Goal: Task Accomplishment & Management: Use online tool/utility

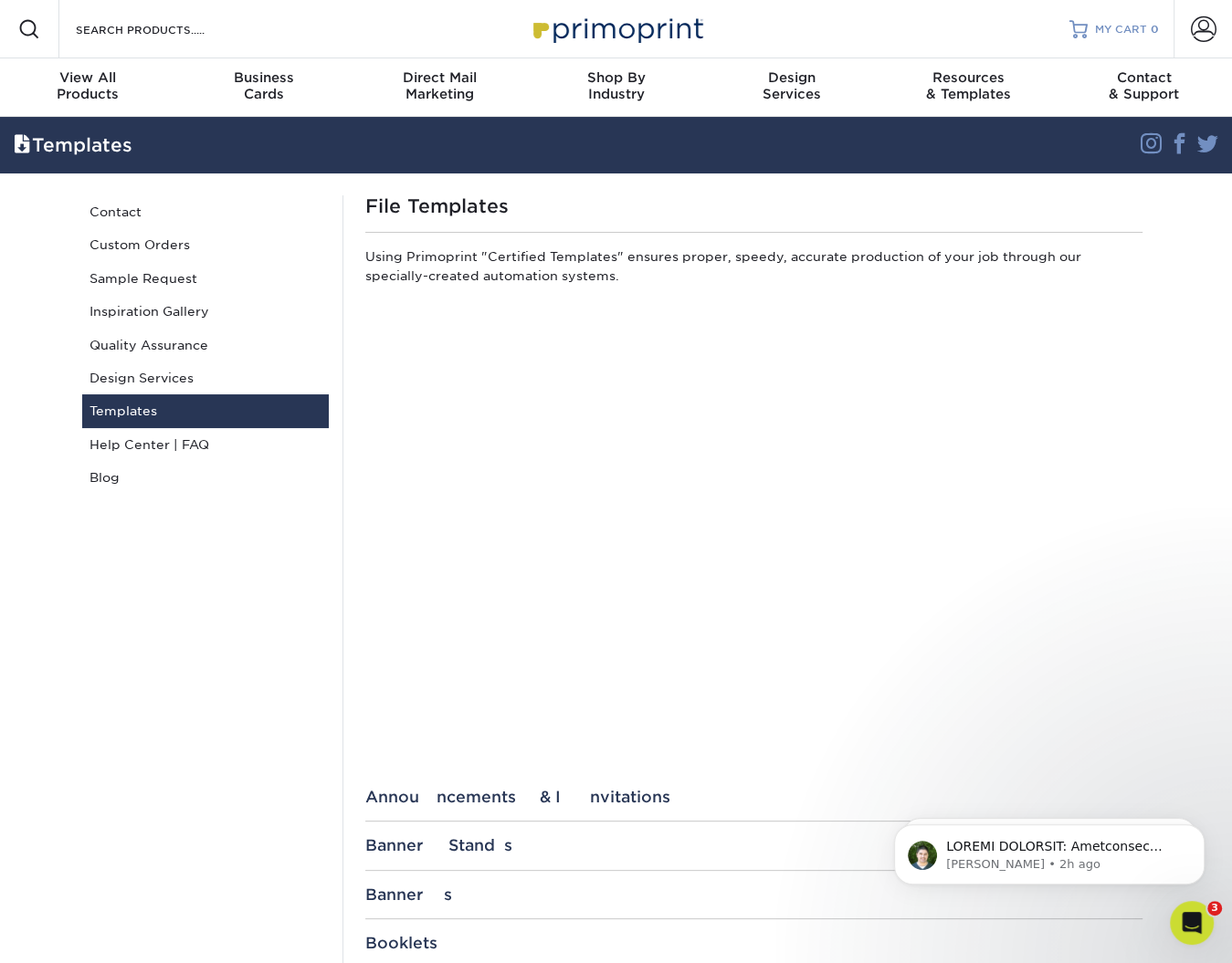
click at [1145, 33] on span "MY CART" at bounding box center [1120, 29] width 52 height 16
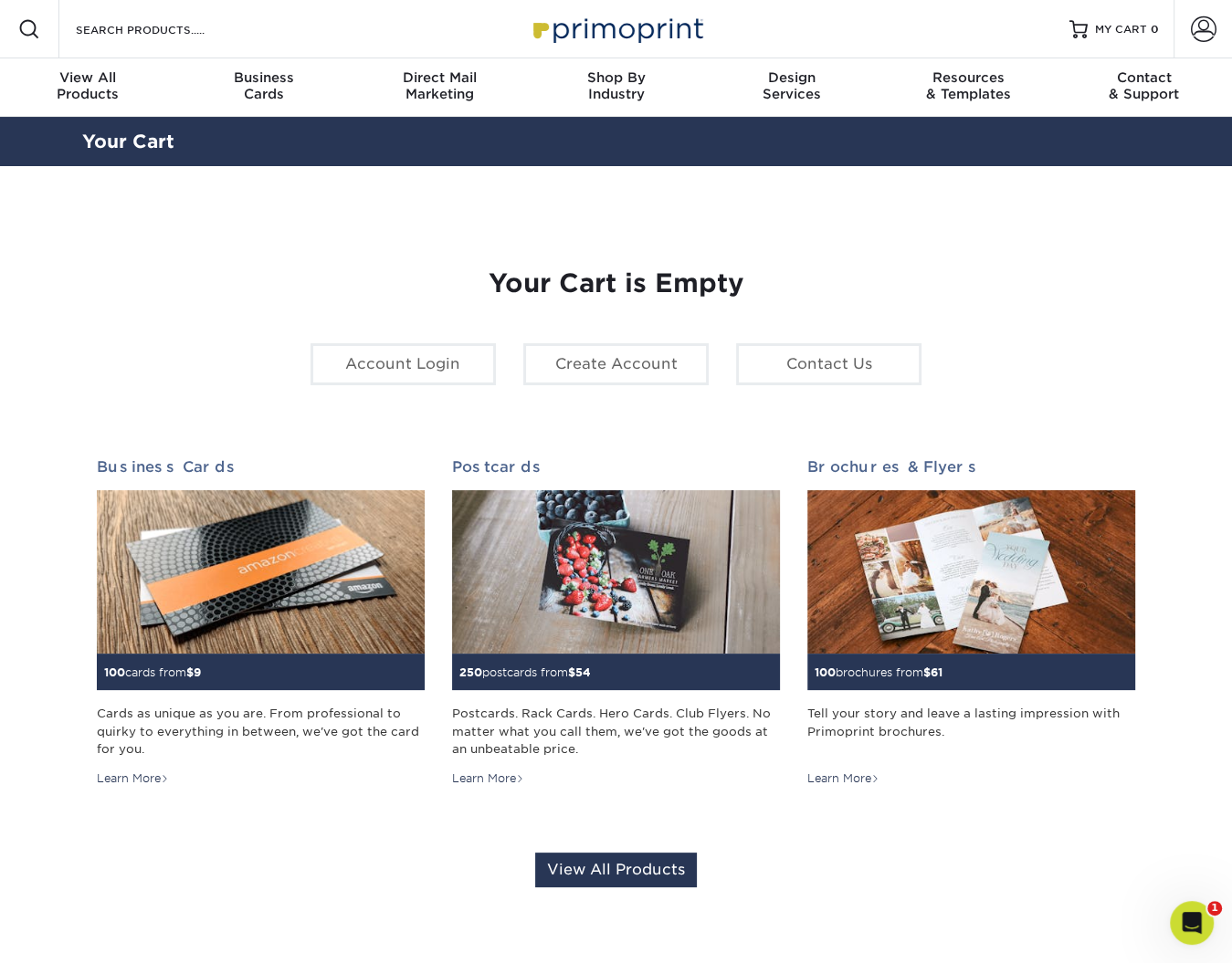
click at [458, 398] on div "Account Login Create Account Contact Us" at bounding box center [616, 371] width 639 height 56
click at [463, 363] on link "Account Login" at bounding box center [402, 364] width 185 height 42
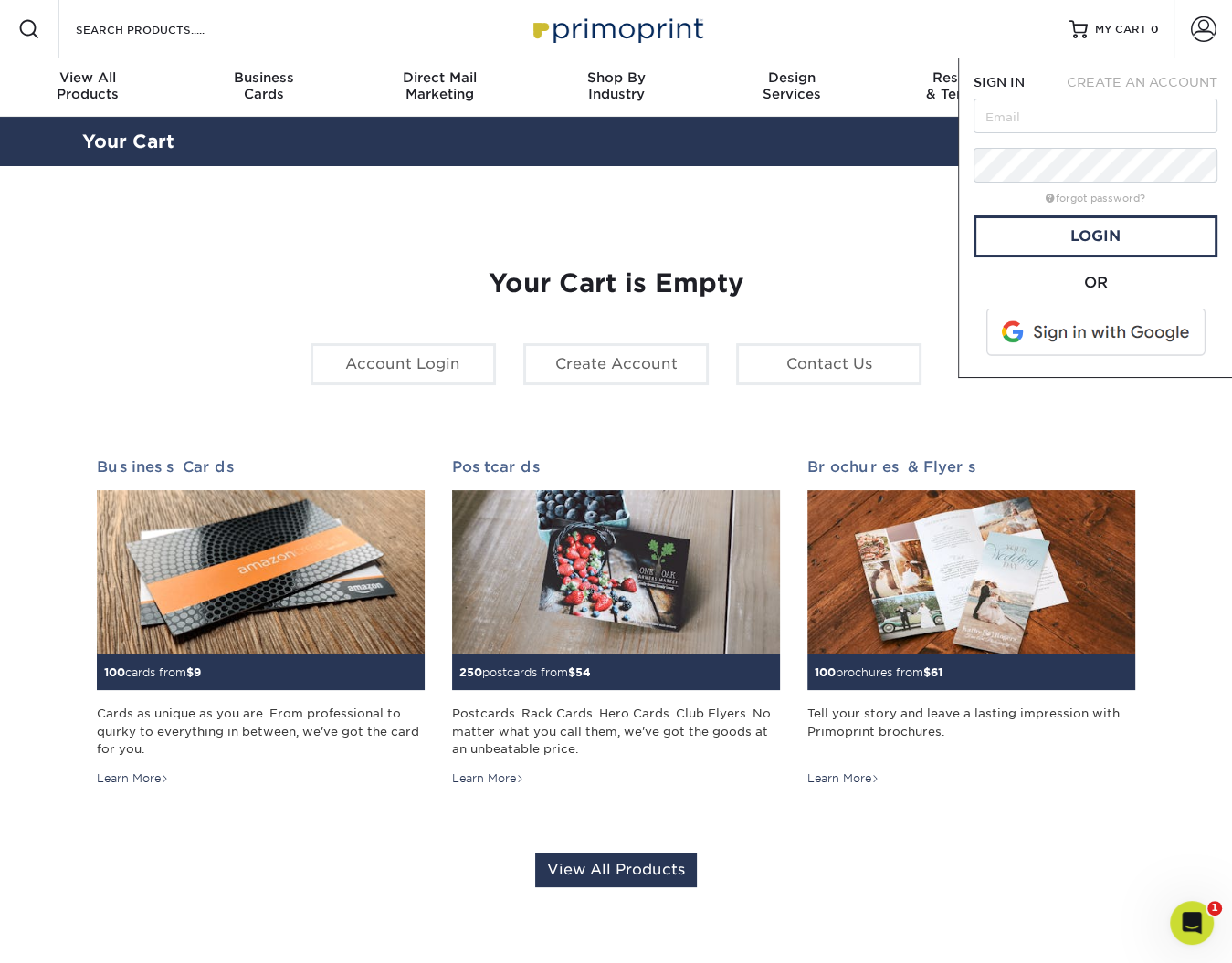
click at [1116, 315] on span at bounding box center [1098, 332] width 233 height 48
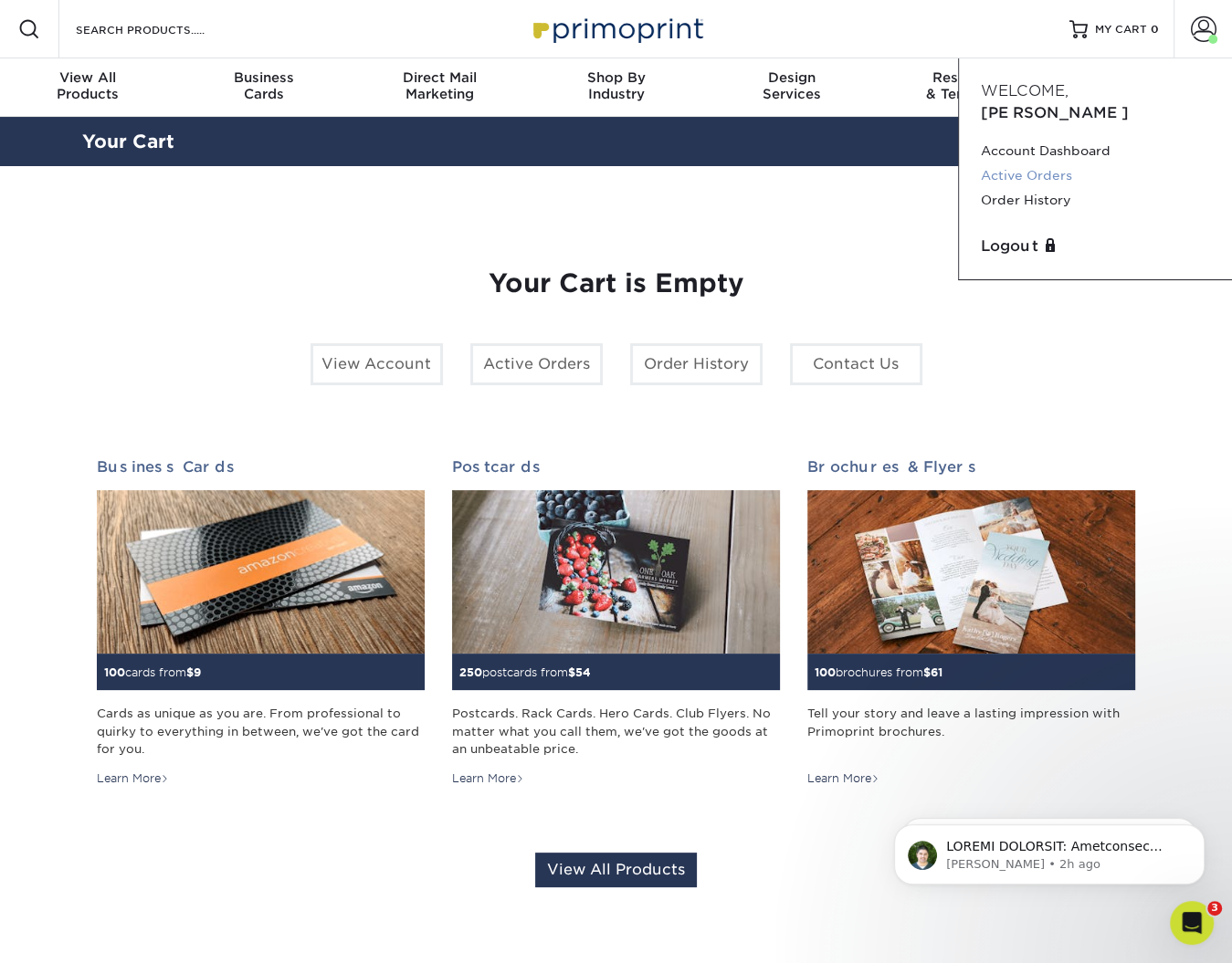
click at [1024, 163] on link "Active Orders" at bounding box center [1096, 176] width 229 height 24
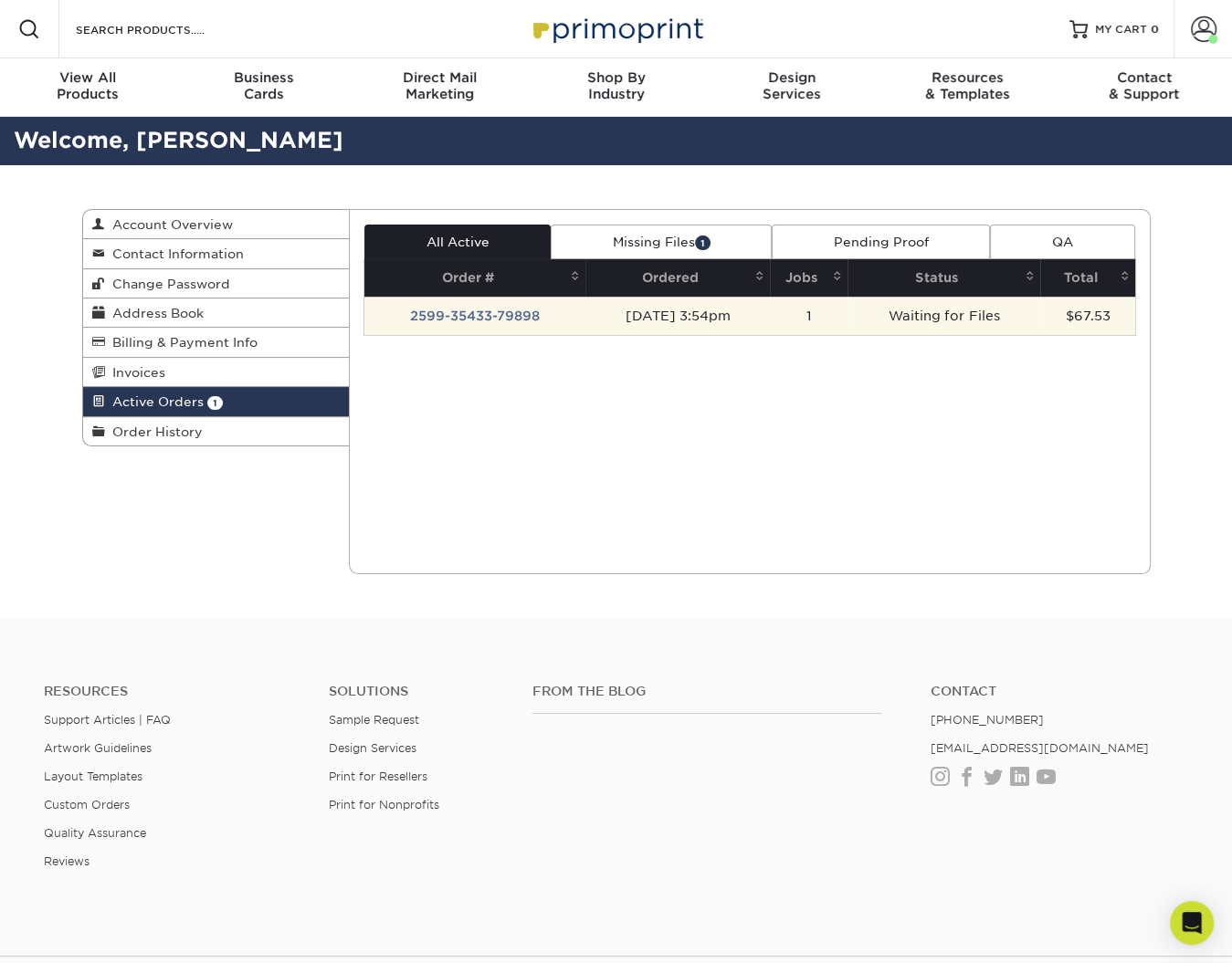
click at [613, 315] on td "09/09/2025 3:54pm" at bounding box center [678, 316] width 184 height 39
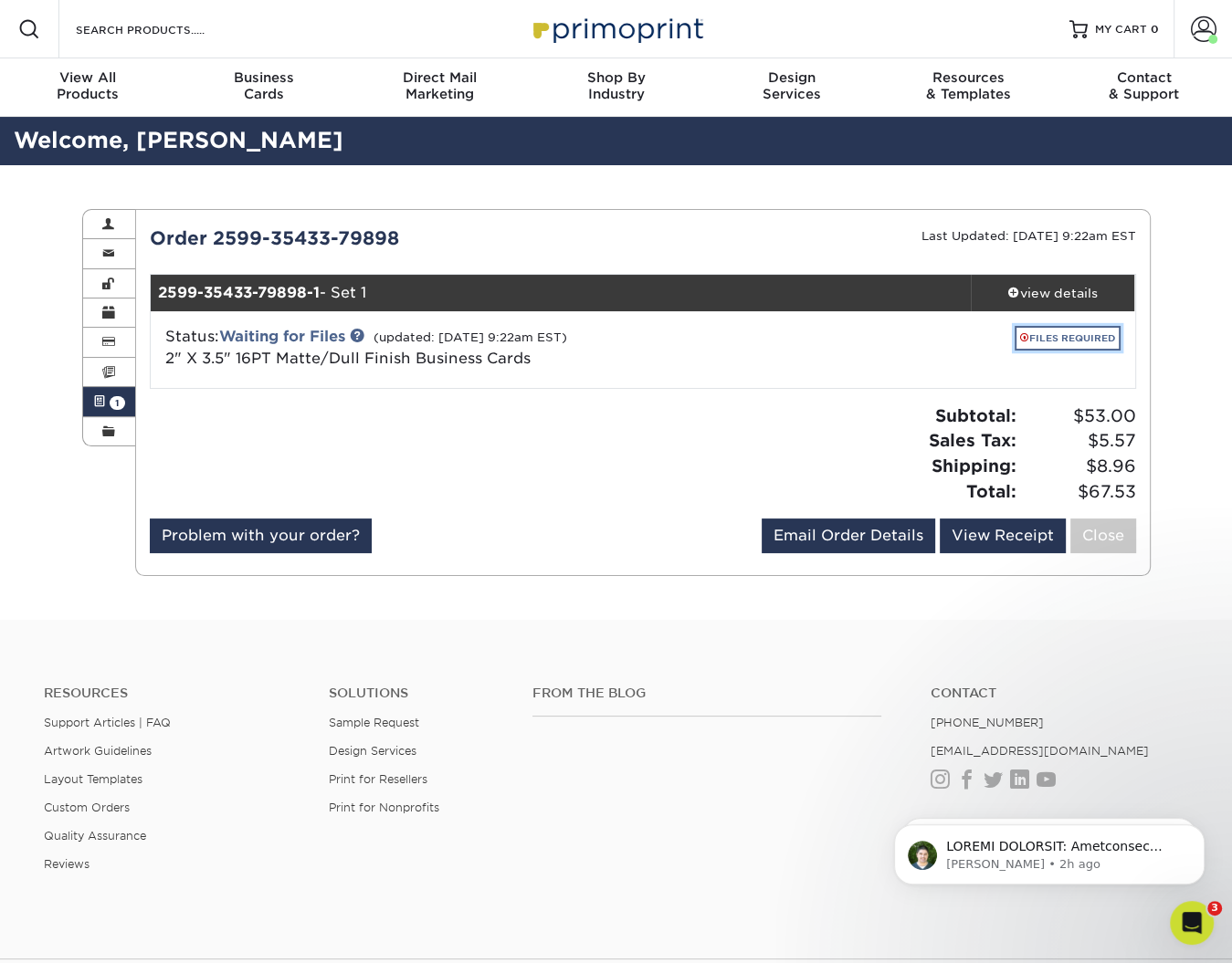
click at [1095, 339] on link "FILES REQUIRED" at bounding box center [1068, 338] width 106 height 24
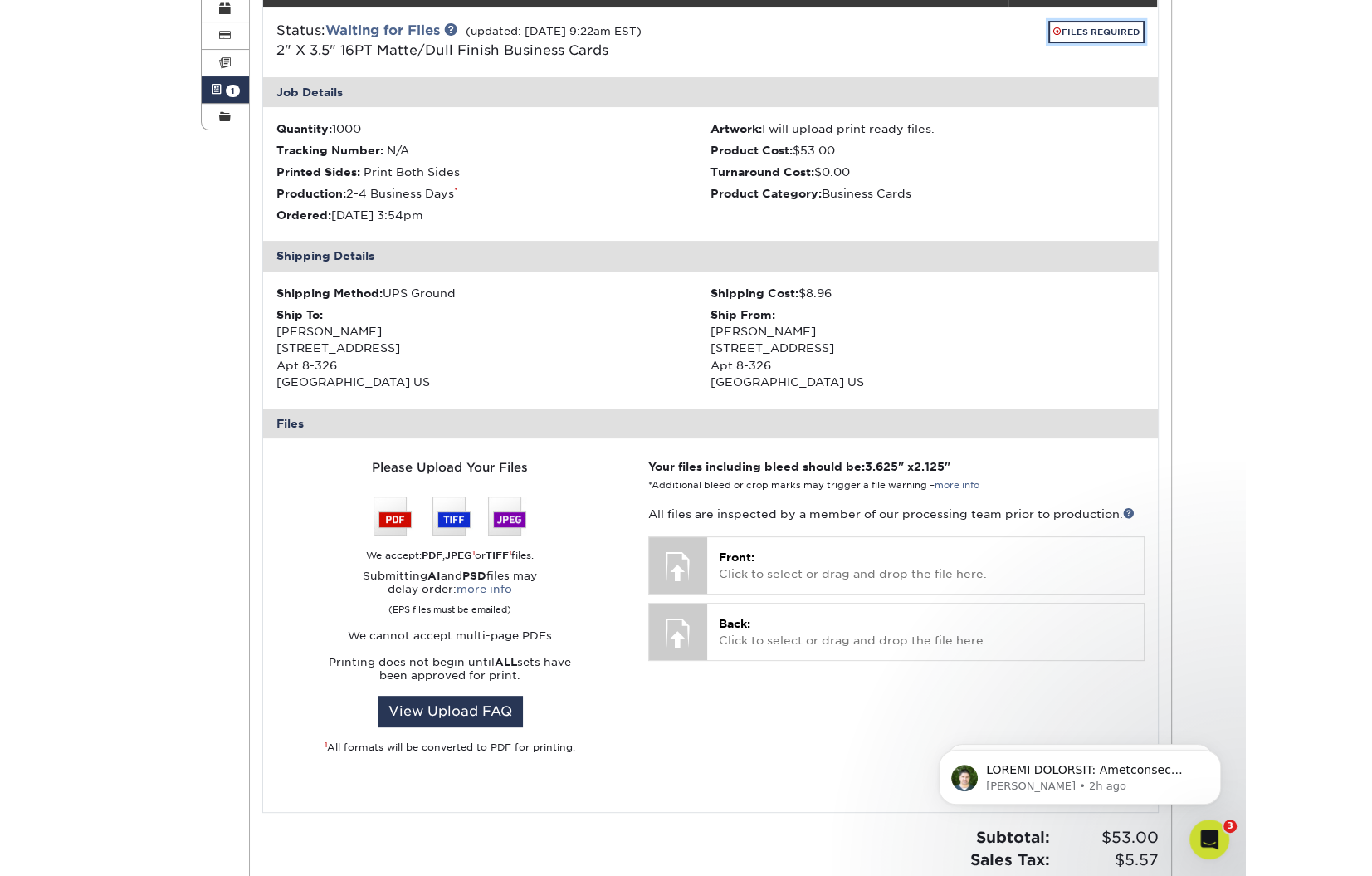
scroll to position [303, 0]
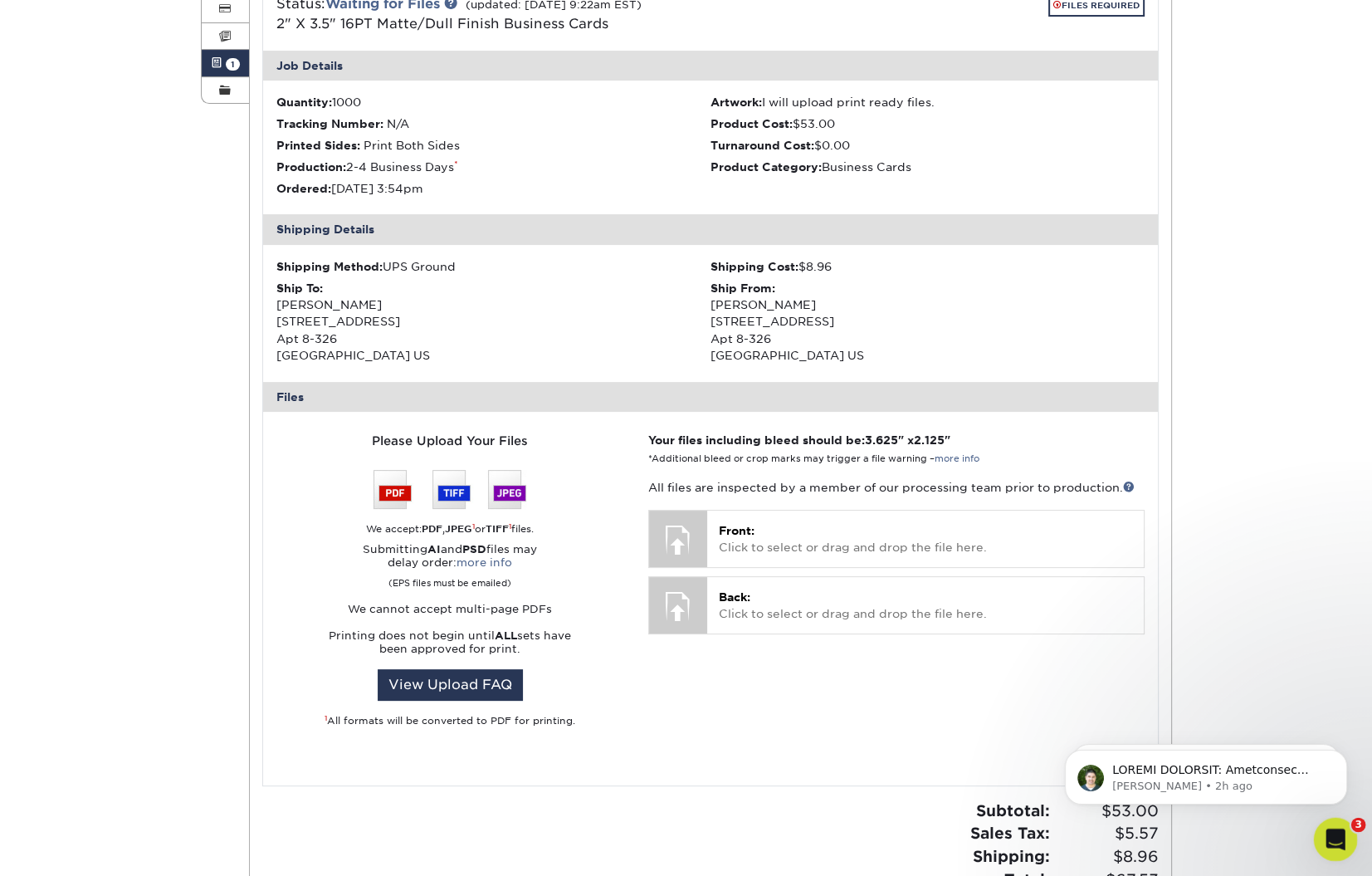
click at [1119, 827] on icon "Open Intercom Messenger" at bounding box center [1334, 838] width 27 height 27
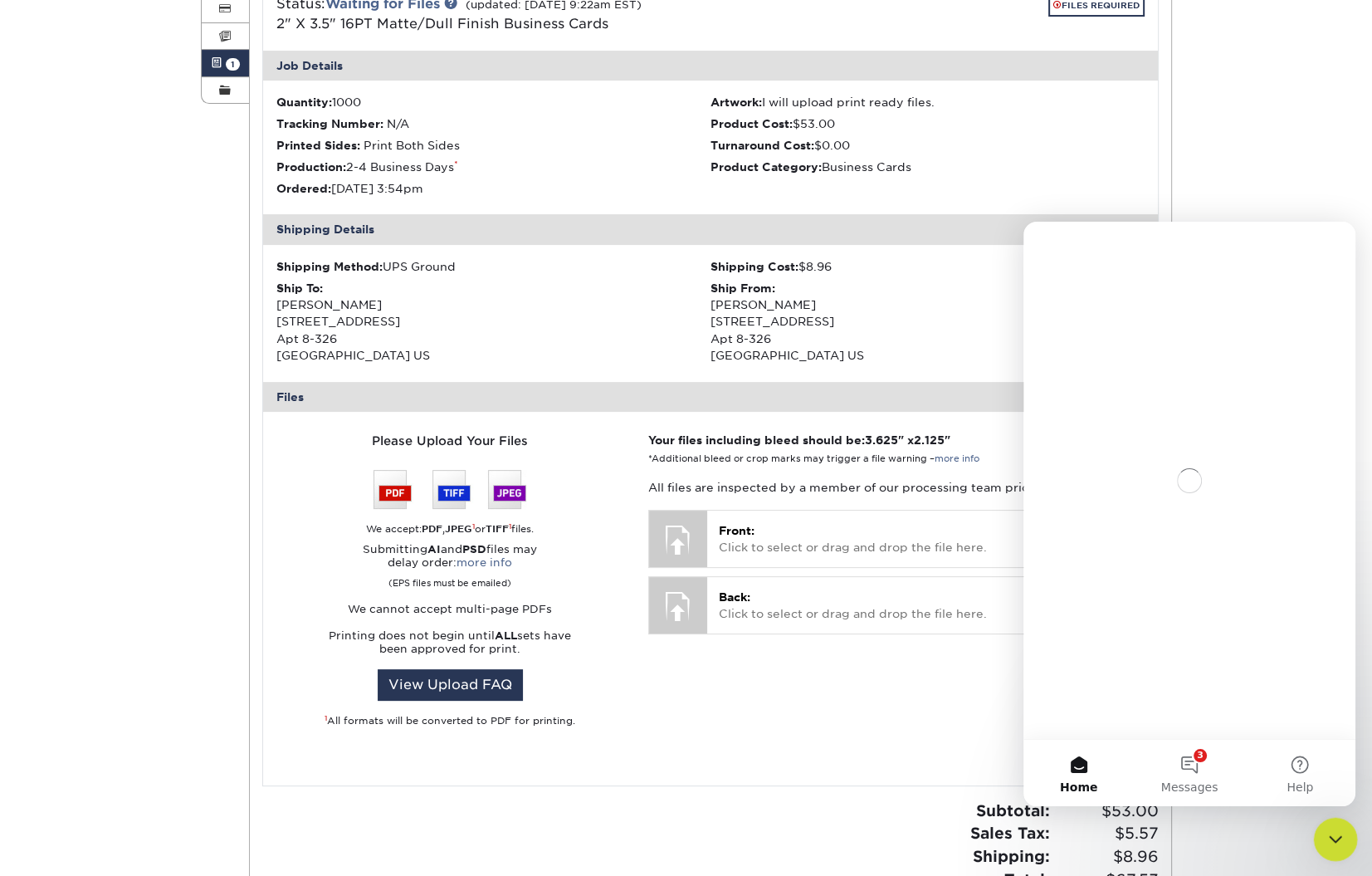
scroll to position [0, 0]
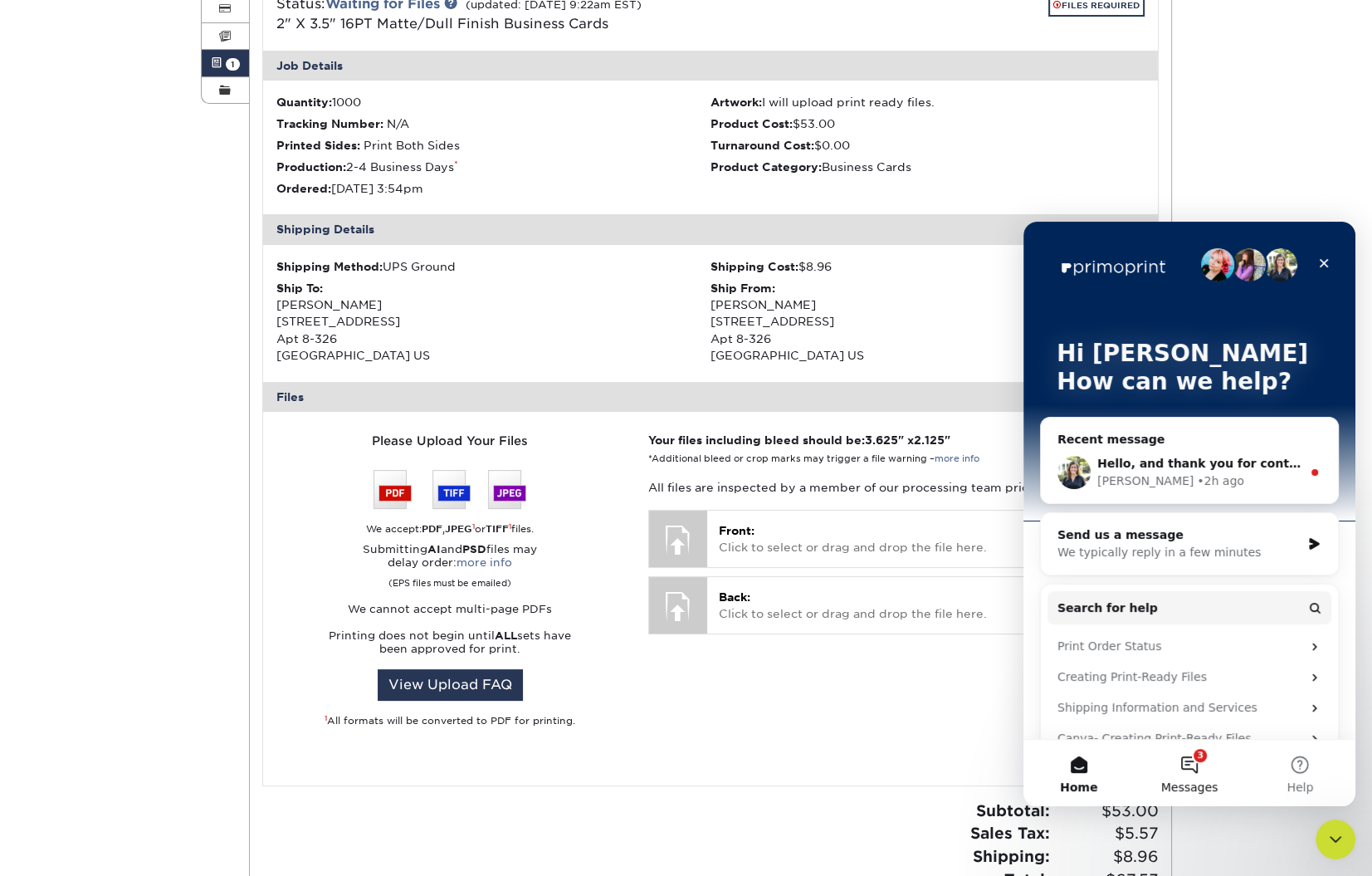
click at [1119, 773] on button "3 Messages" at bounding box center [1188, 773] width 110 height 67
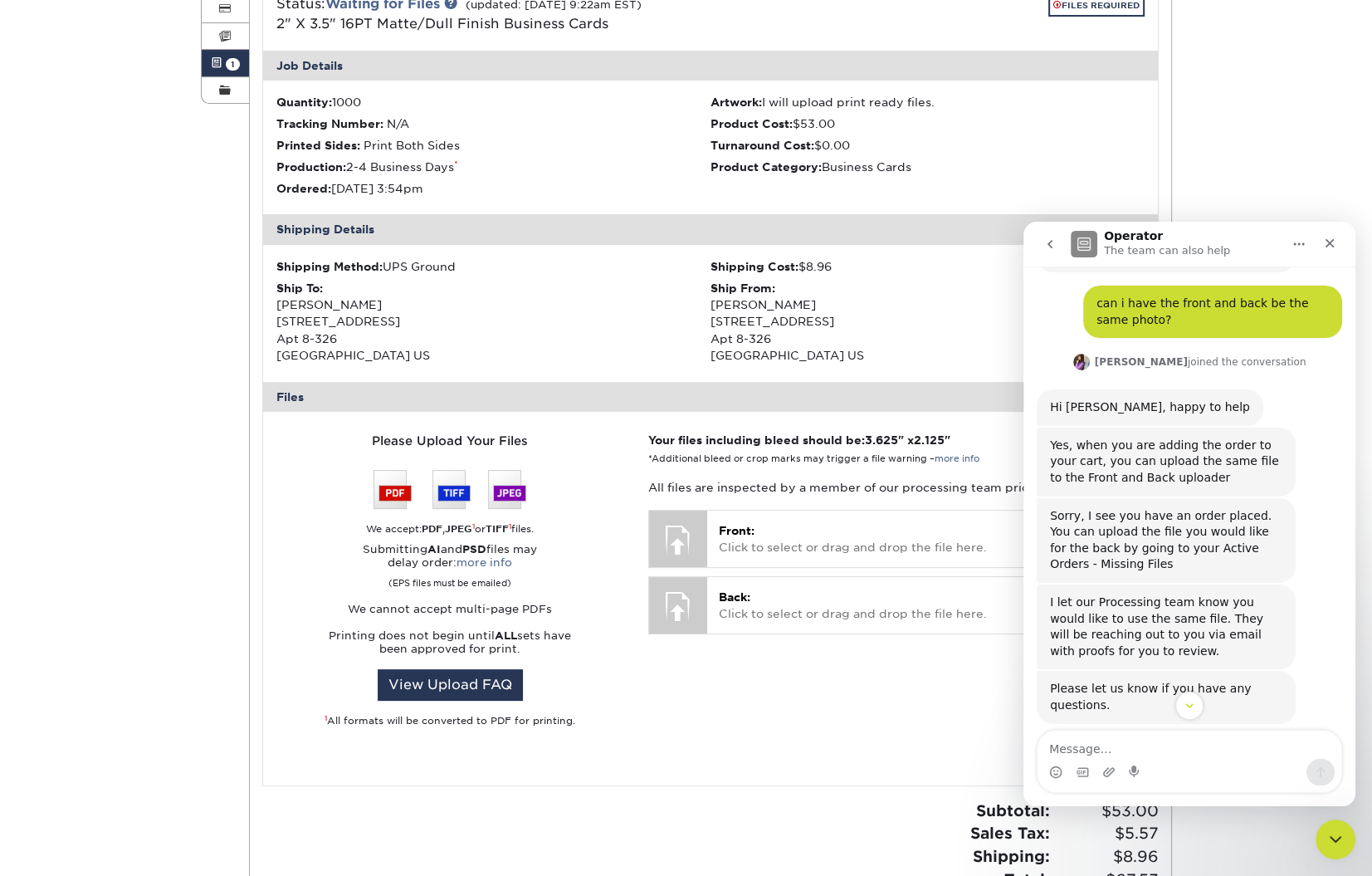
scroll to position [4224, 0]
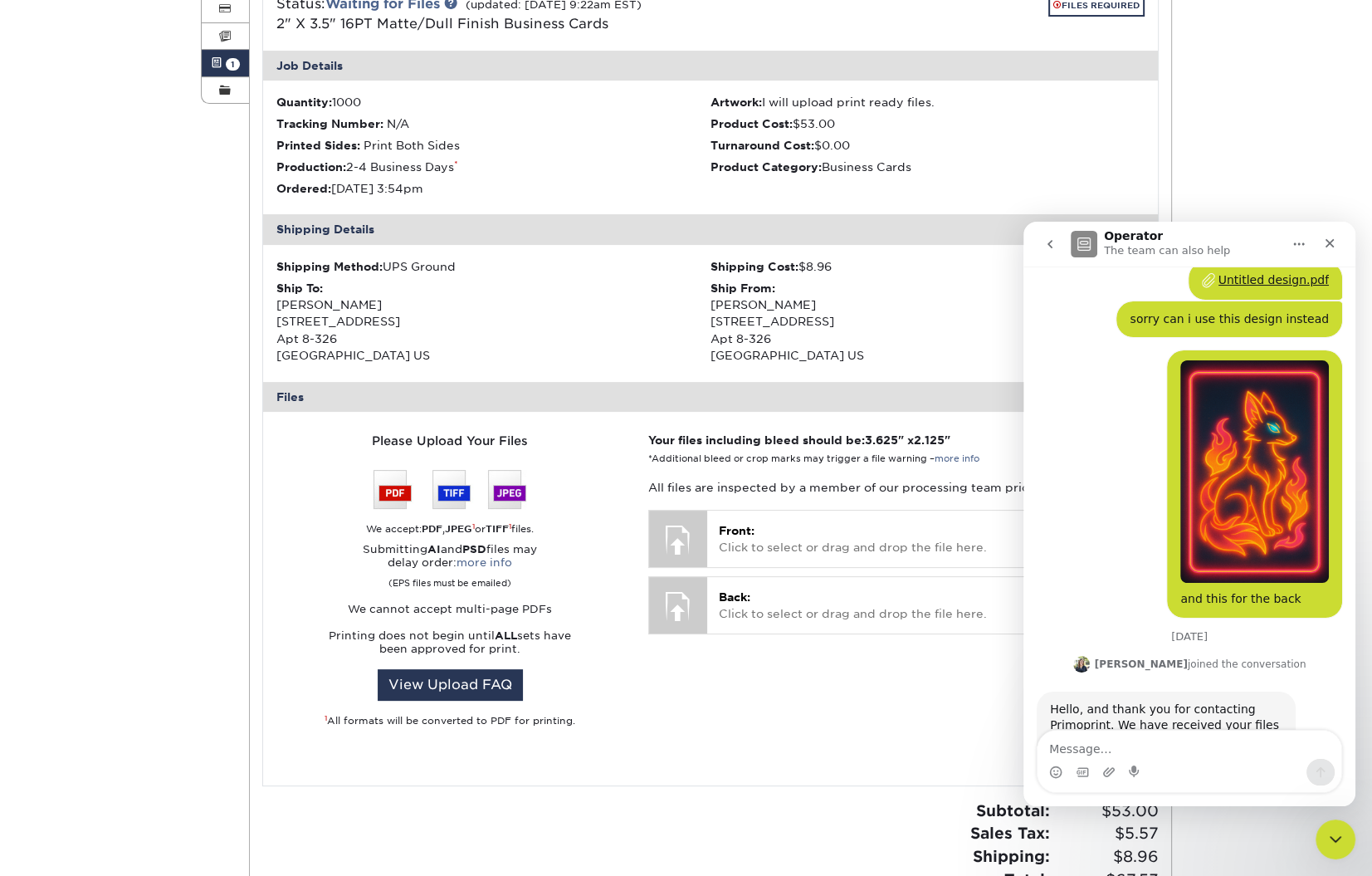
click at [1052, 236] on button "go back" at bounding box center [1050, 244] width 32 height 32
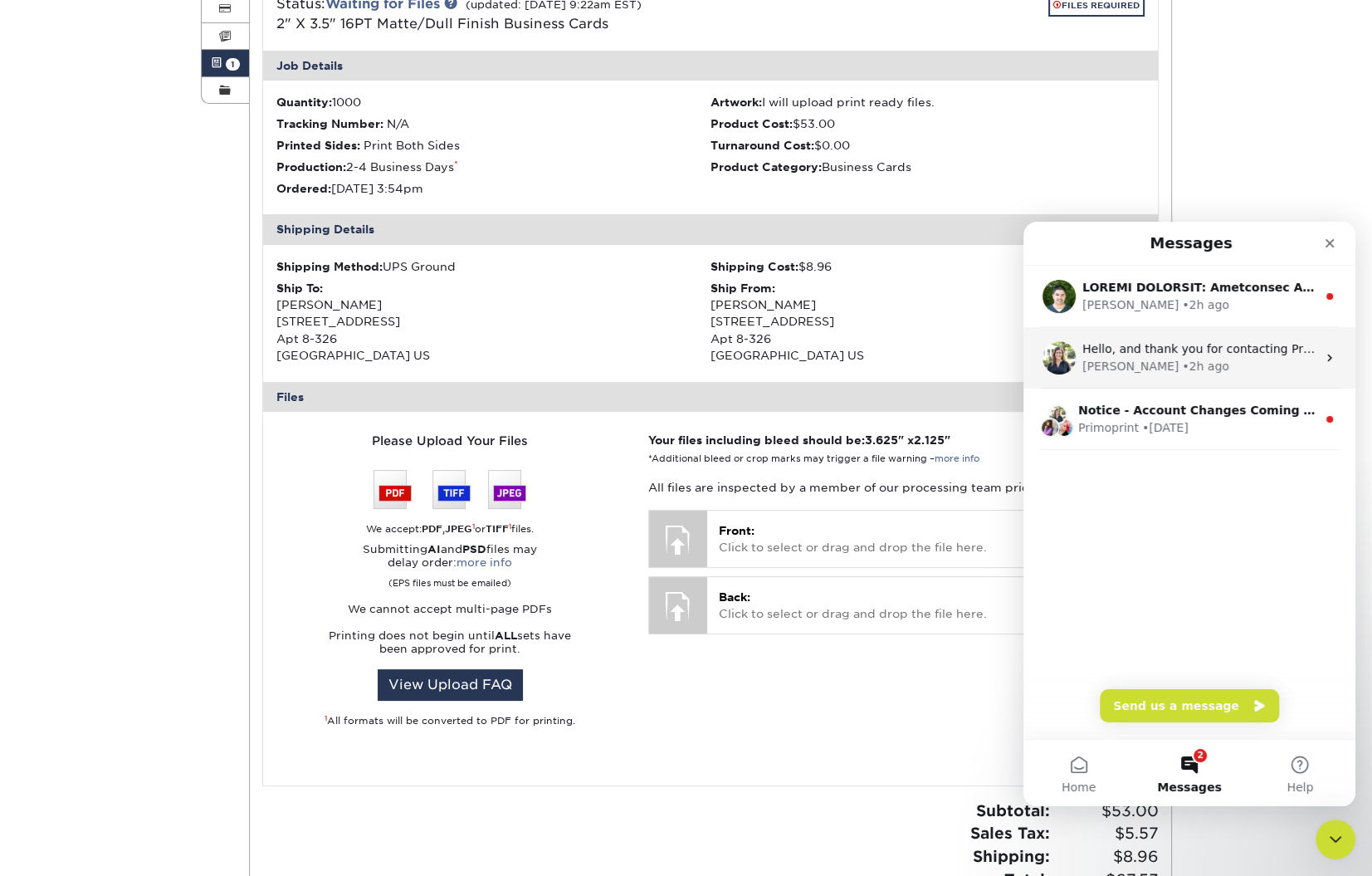
scroll to position [0, 0]
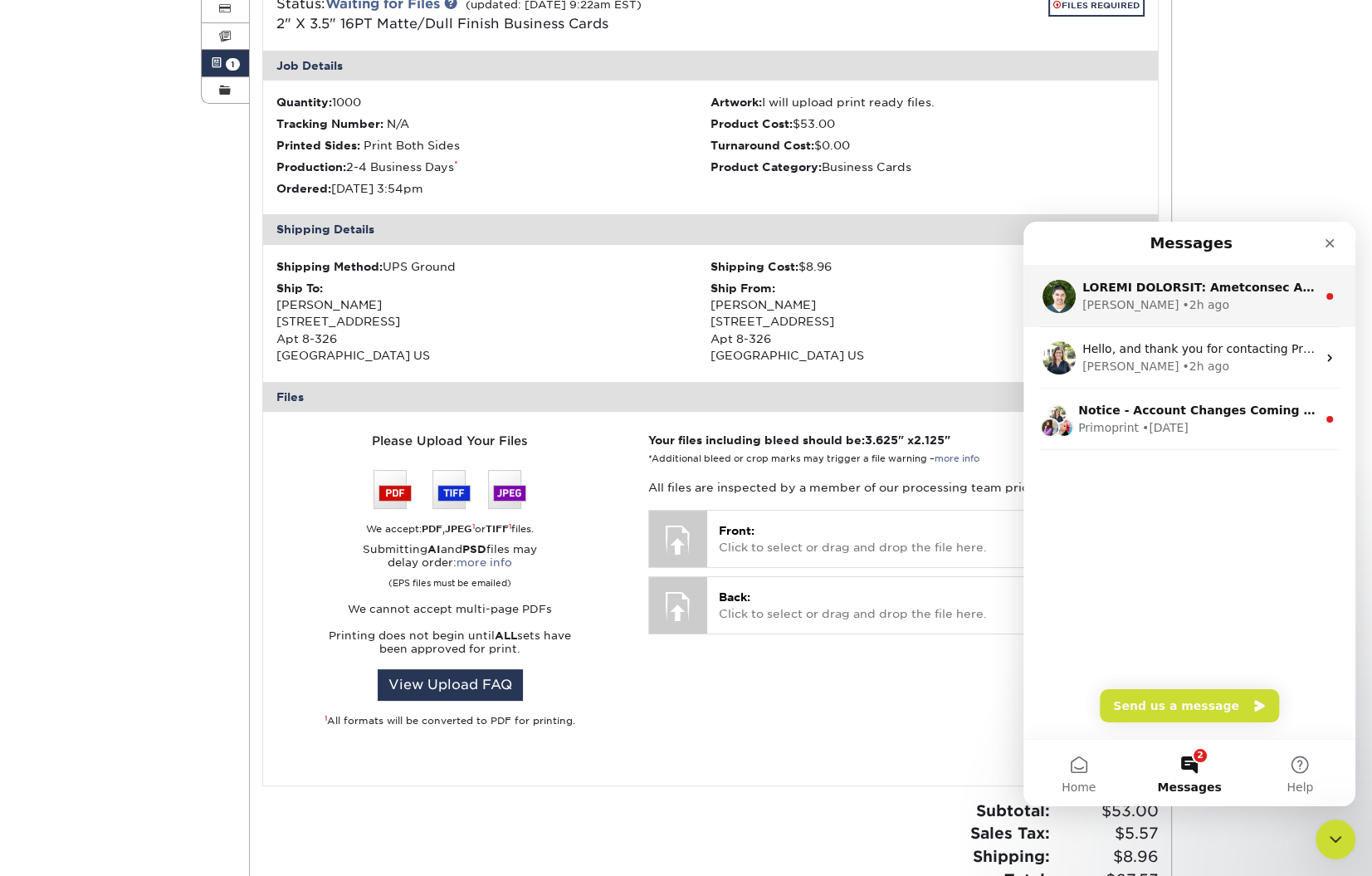
click at [1119, 297] on div "Matthew • 2h ago" at bounding box center [1199, 305] width 234 height 17
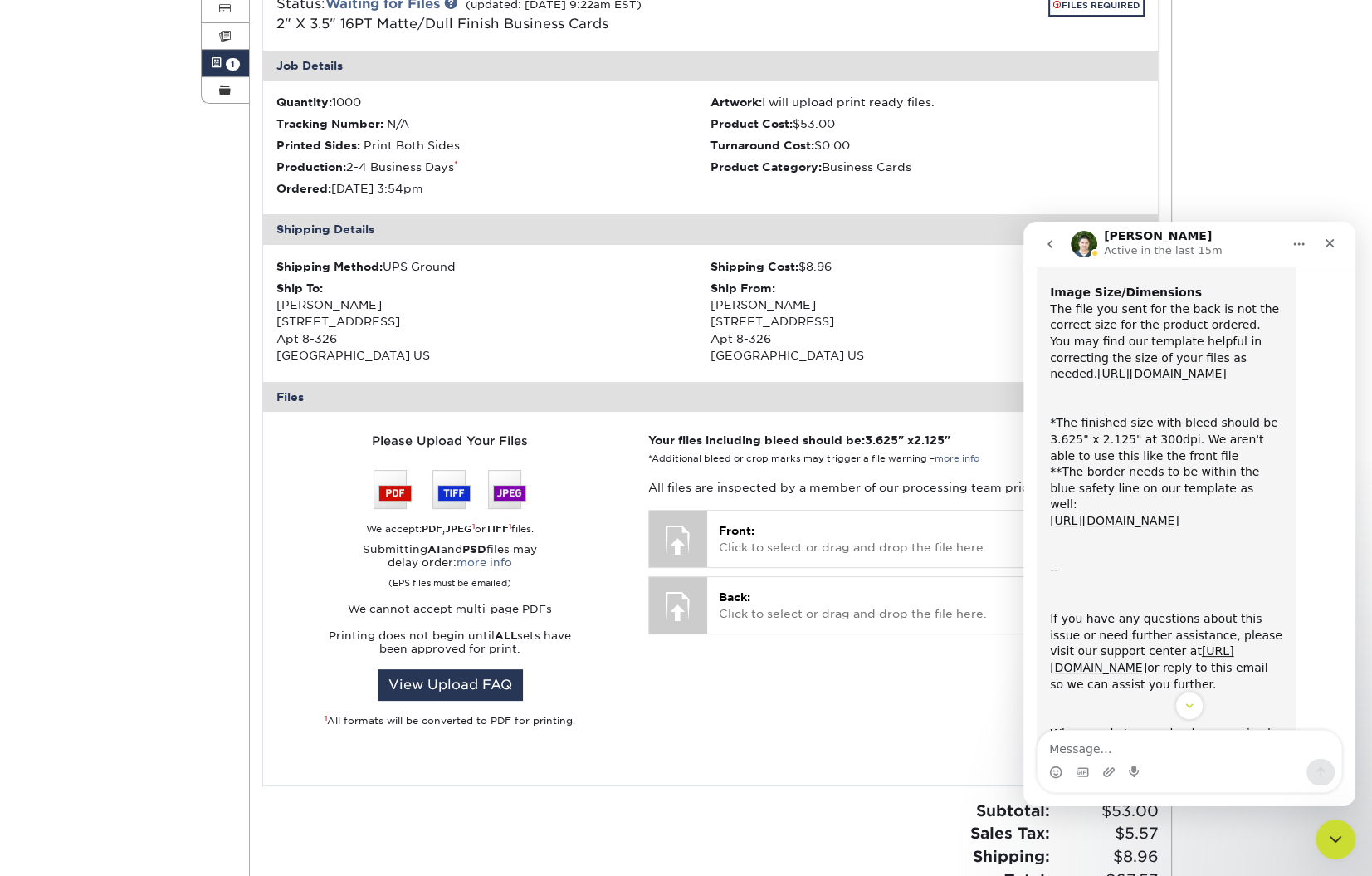
scroll to position [173, 0]
click at [1119, 526] on link "https://www.primoprint.com/blog/shift-happens-what-it-is-and-why-it-happens/" at bounding box center [1115, 520] width 130 height 14
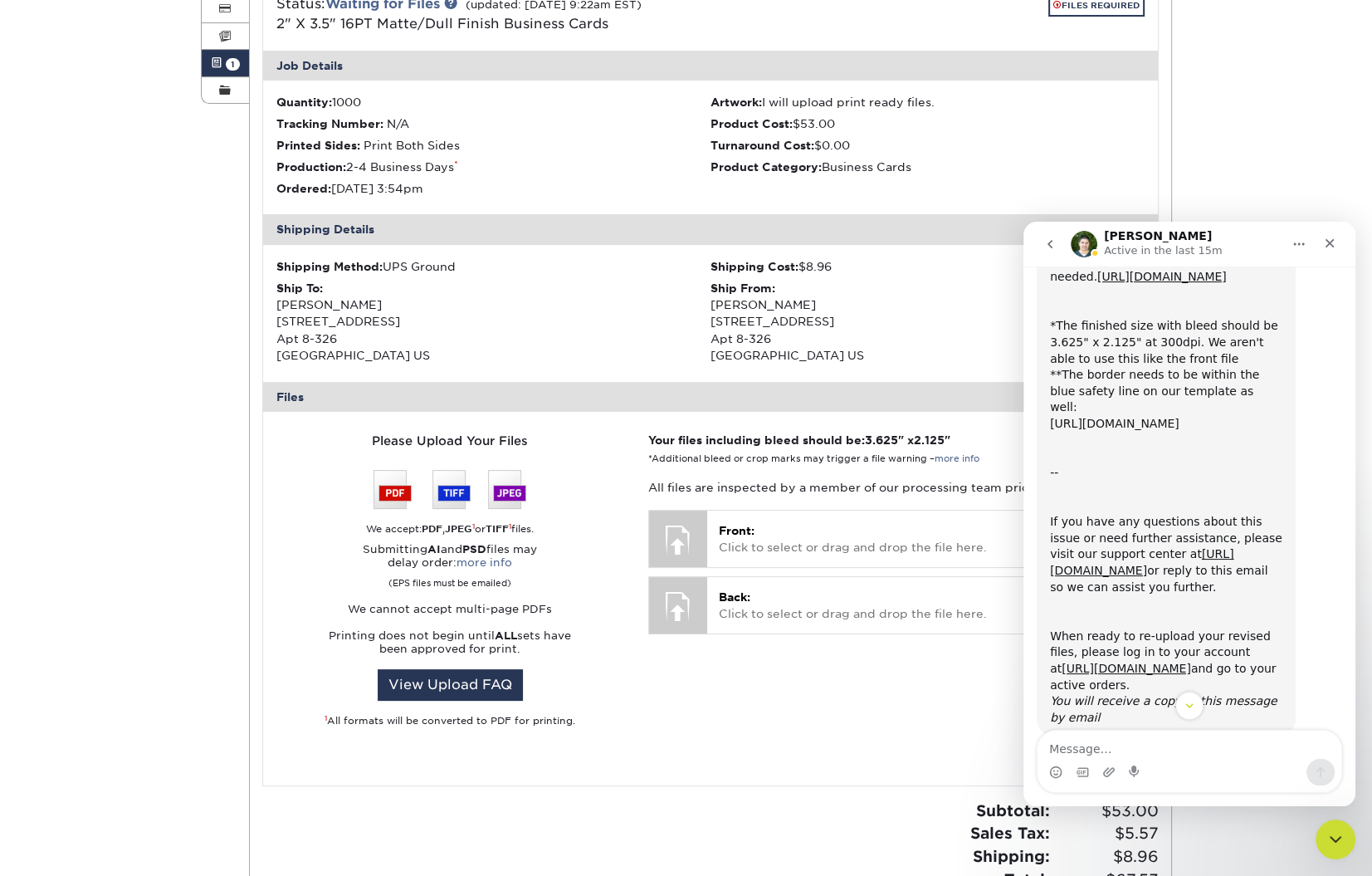
scroll to position [326, 0]
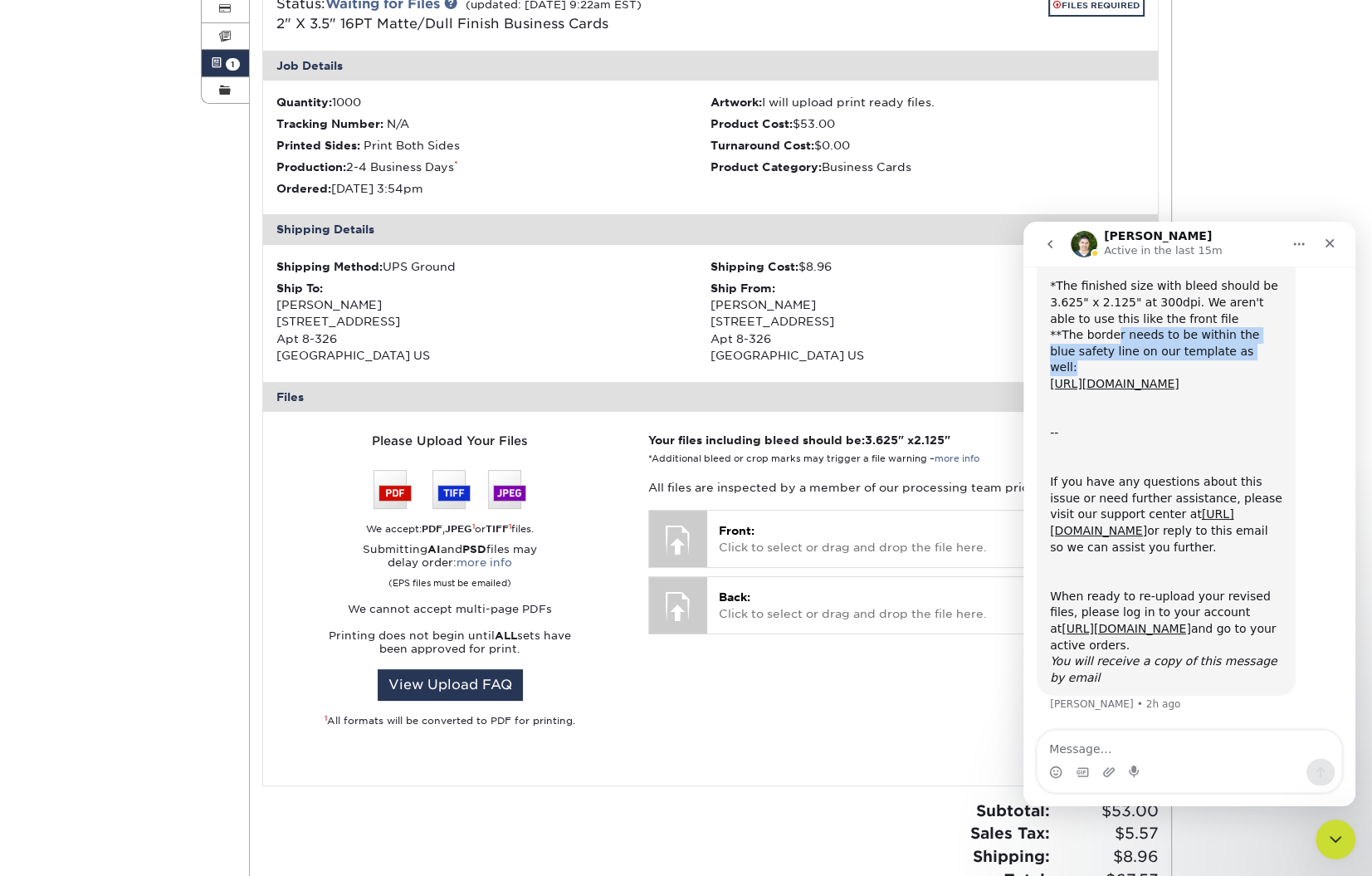
drag, startPoint x: 1114, startPoint y: 336, endPoint x: 1252, endPoint y: 356, distance: 139.4
click at [1119, 356] on div "*The finished size with bleed should be 3.625" x 2.125" at 300dpi. We aren't ab…" at bounding box center [1166, 335] width 232 height 114
click at [1119, 341] on div "*The finished size with bleed should be 3.625" x 2.125" at 300dpi. We aren't ab…" at bounding box center [1166, 335] width 232 height 114
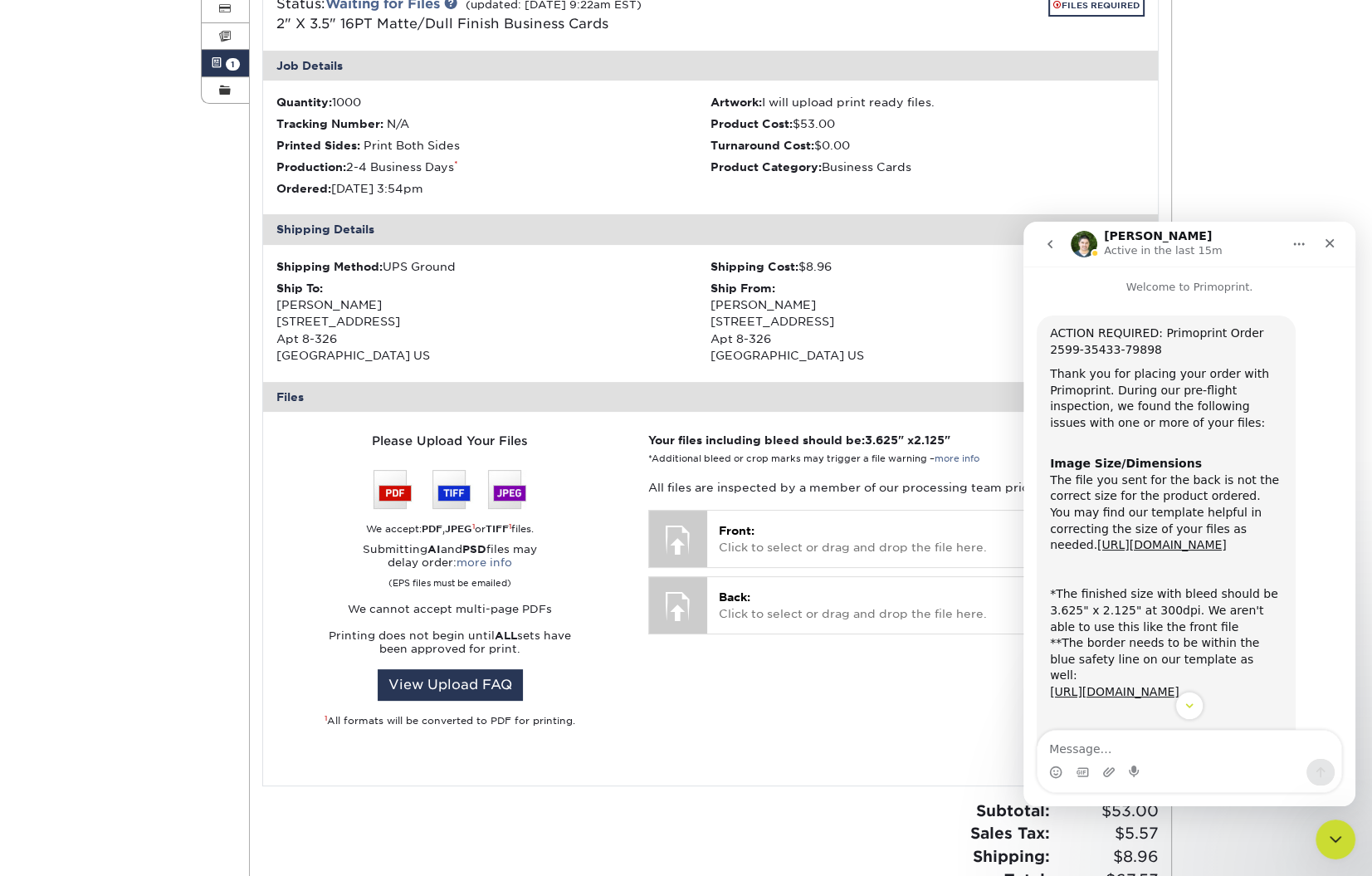
scroll to position [0, 0]
click at [1052, 244] on icon "go back" at bounding box center [1051, 244] width 14 height 14
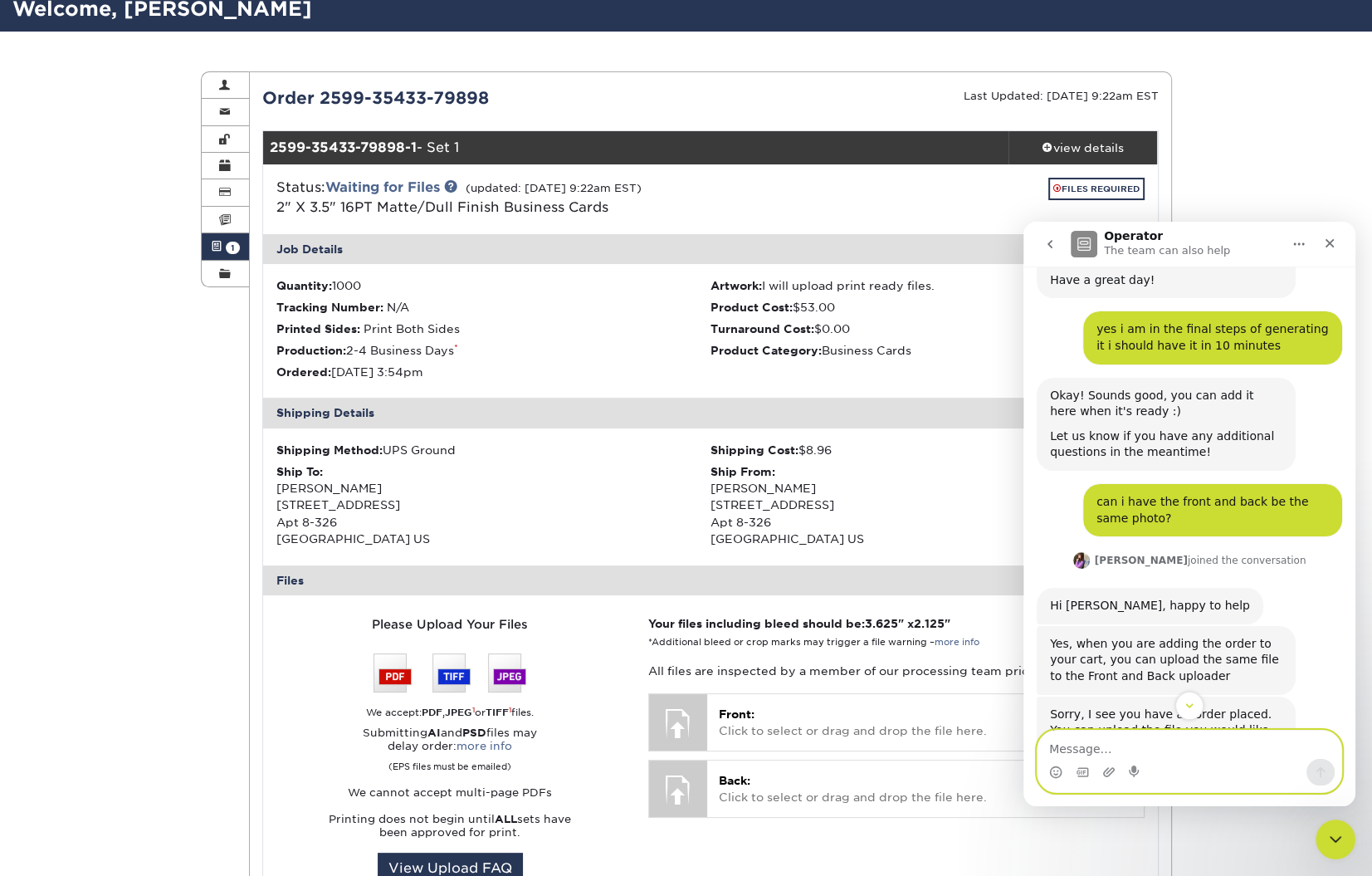
scroll to position [120, 0]
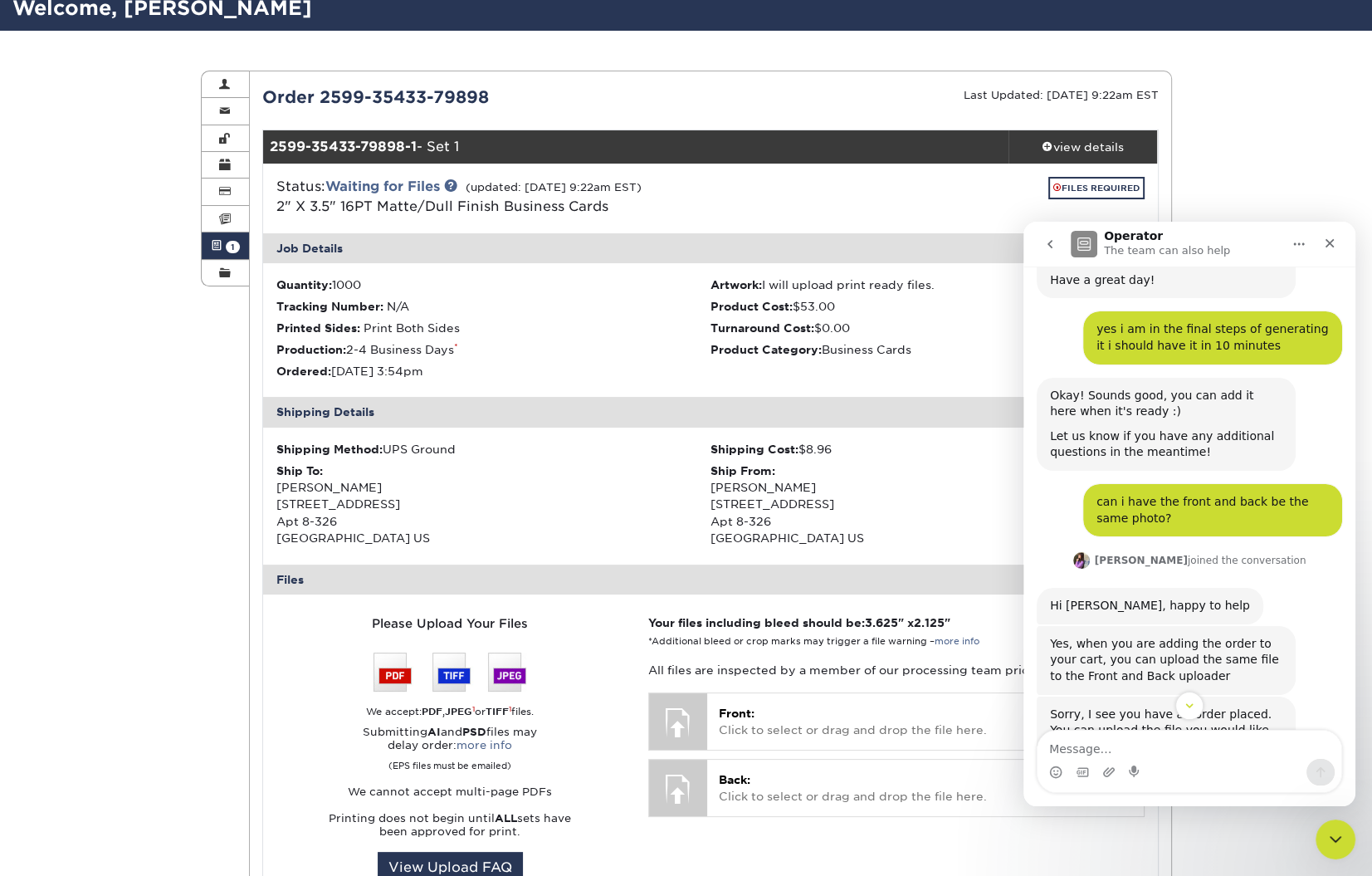
click at [968, 618] on p "Your files including bleed should be: 3.625 " x 2.125 " *Additional bleed or cr…" at bounding box center [896, 632] width 495 height 34
drag, startPoint x: 980, startPoint y: 622, endPoint x: 704, endPoint y: 620, distance: 276.0
click at [704, 620] on p "Your files including bleed should be: 3.625 " x 2.125 " *Additional bleed or cr…" at bounding box center [896, 632] width 495 height 34
copy strong "including bleed should be: 3.625 " x 2.125 ""
click at [961, 587] on div "Files" at bounding box center [711, 579] width 895 height 30
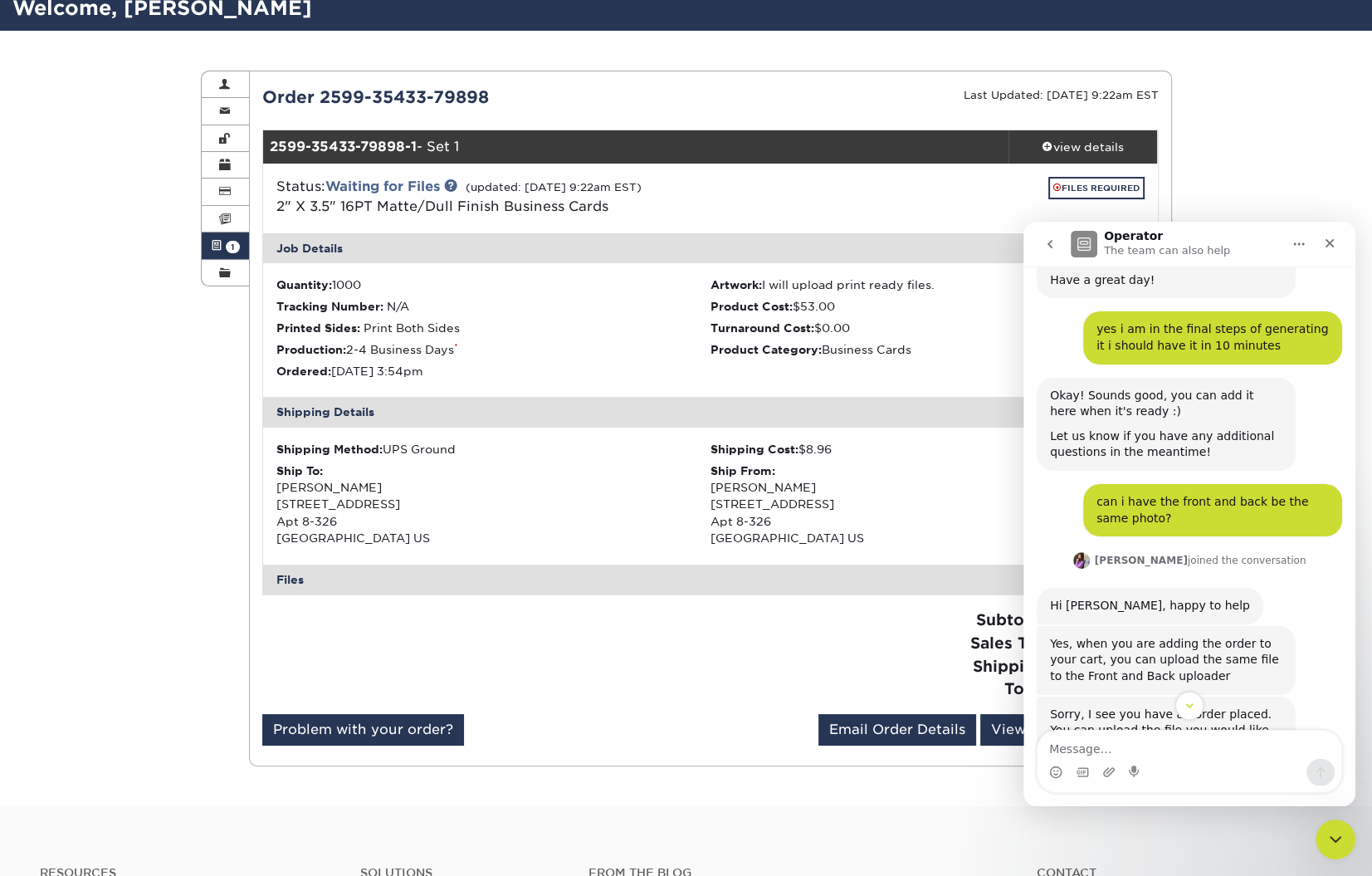
click at [886, 591] on div "Files" at bounding box center [711, 579] width 895 height 30
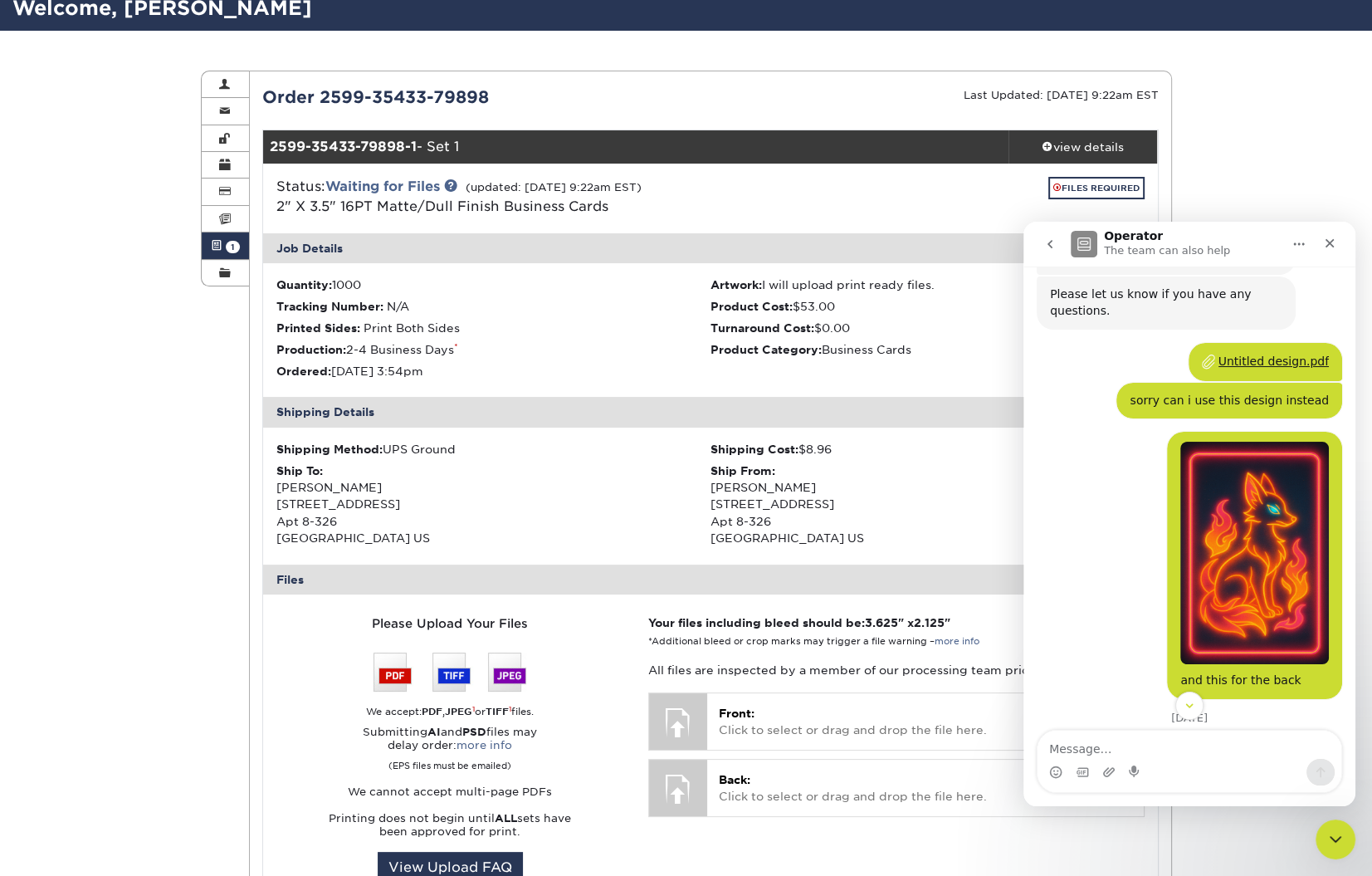
scroll to position [4224, 0]
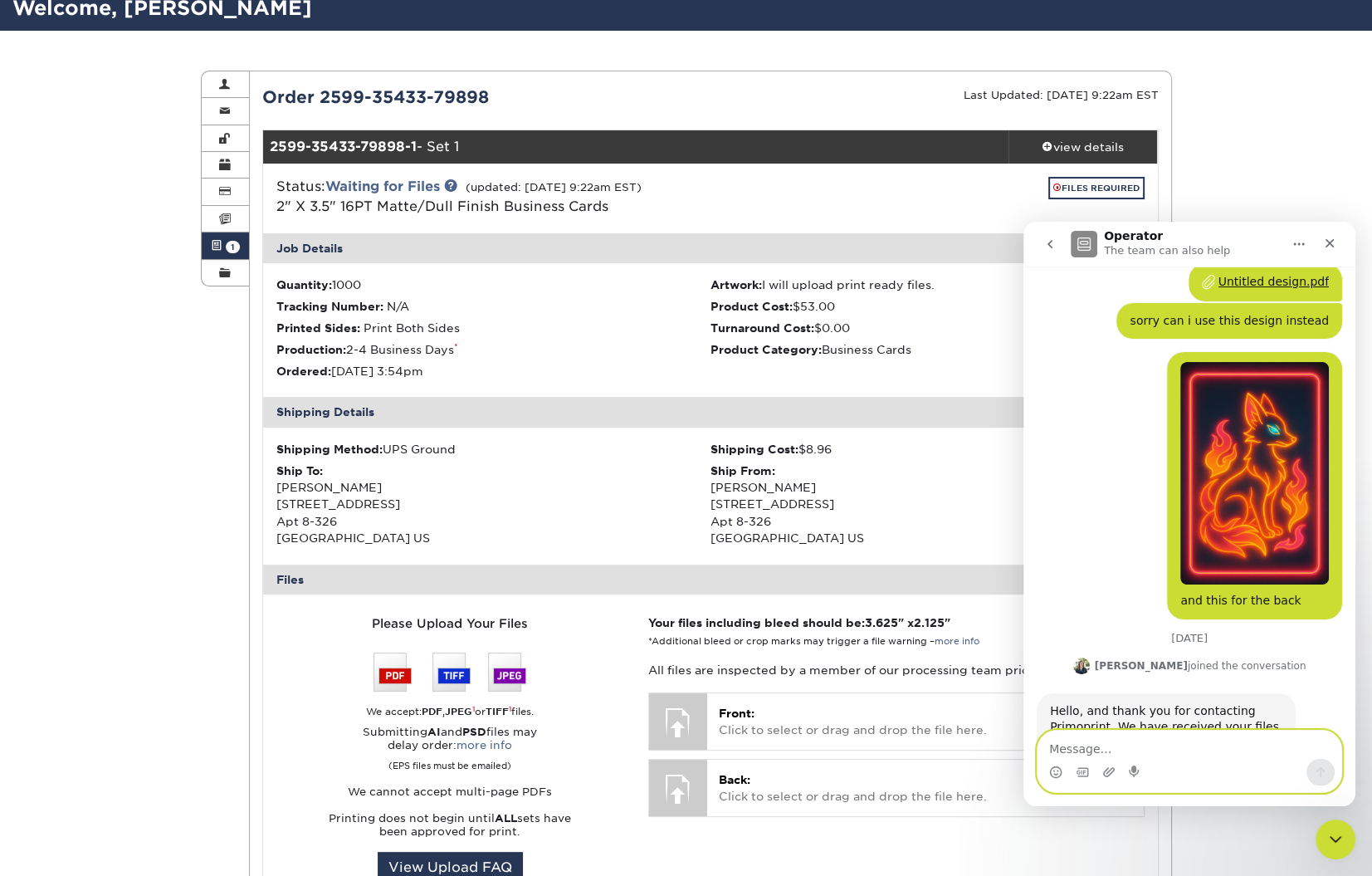
click at [1119, 746] on textarea "Message…" at bounding box center [1190, 744] width 304 height 28
type textarea "when i upload files do i include bleed lines"
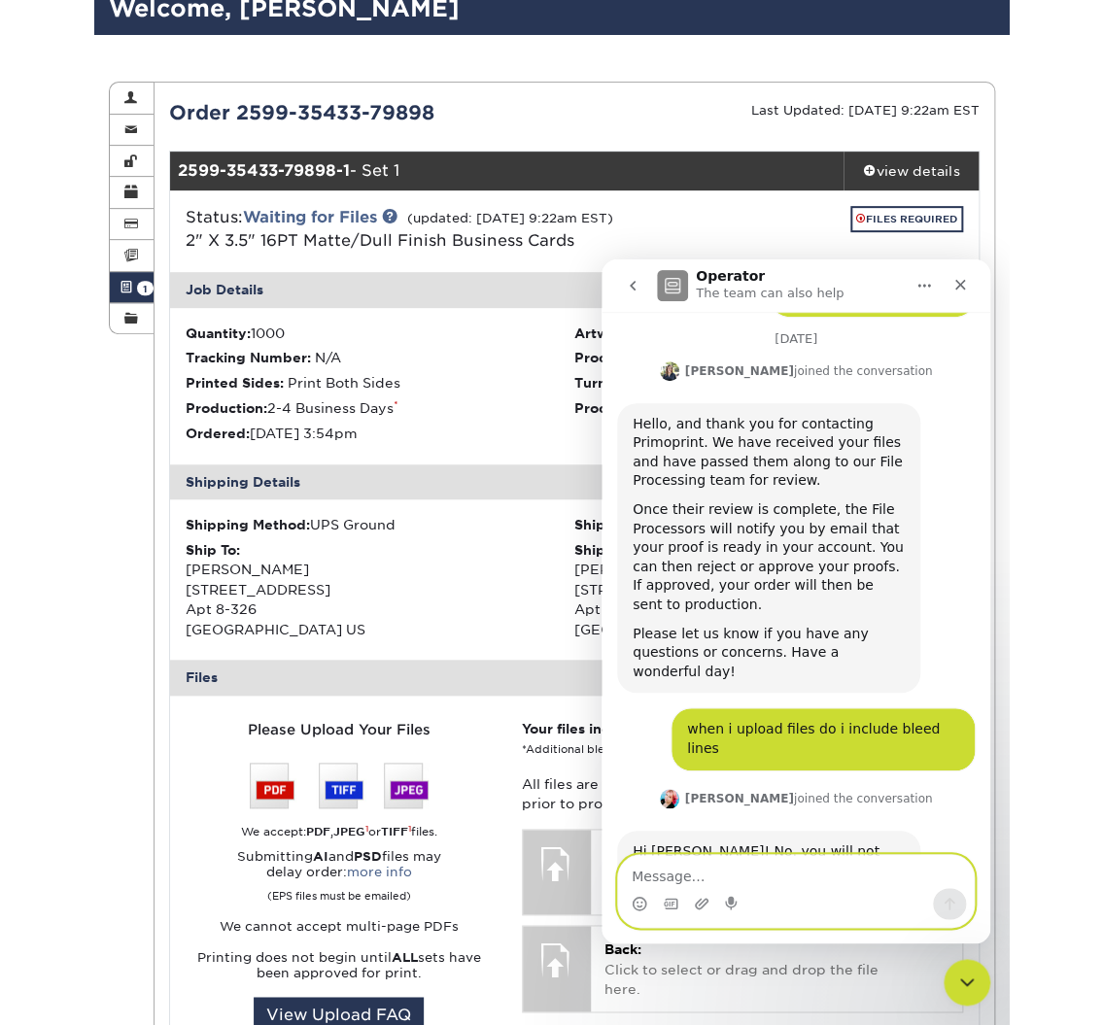
scroll to position [140, 0]
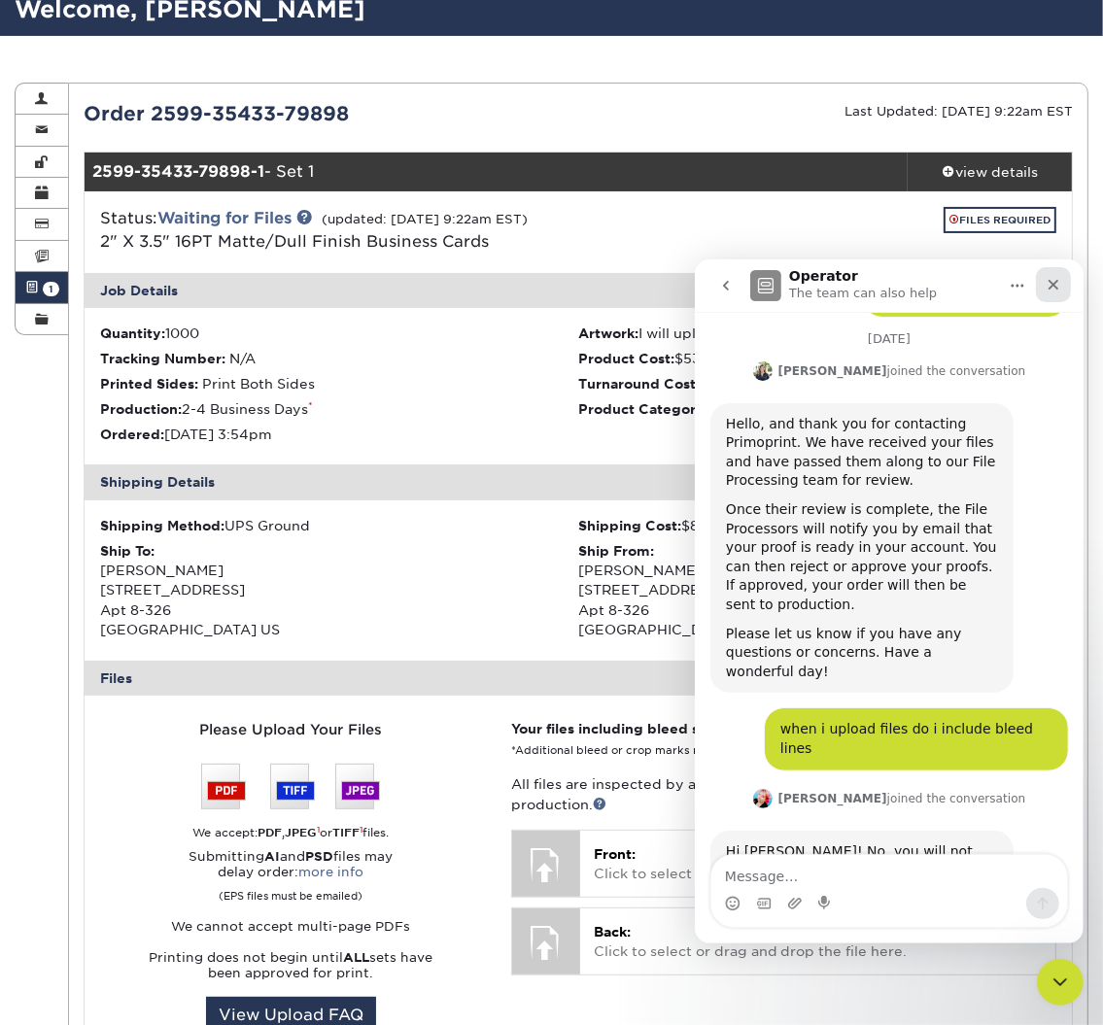
click at [1072, 291] on nav "Operator The team can also help" at bounding box center [888, 285] width 389 height 52
click at [1062, 288] on div "Close" at bounding box center [1052, 283] width 35 height 35
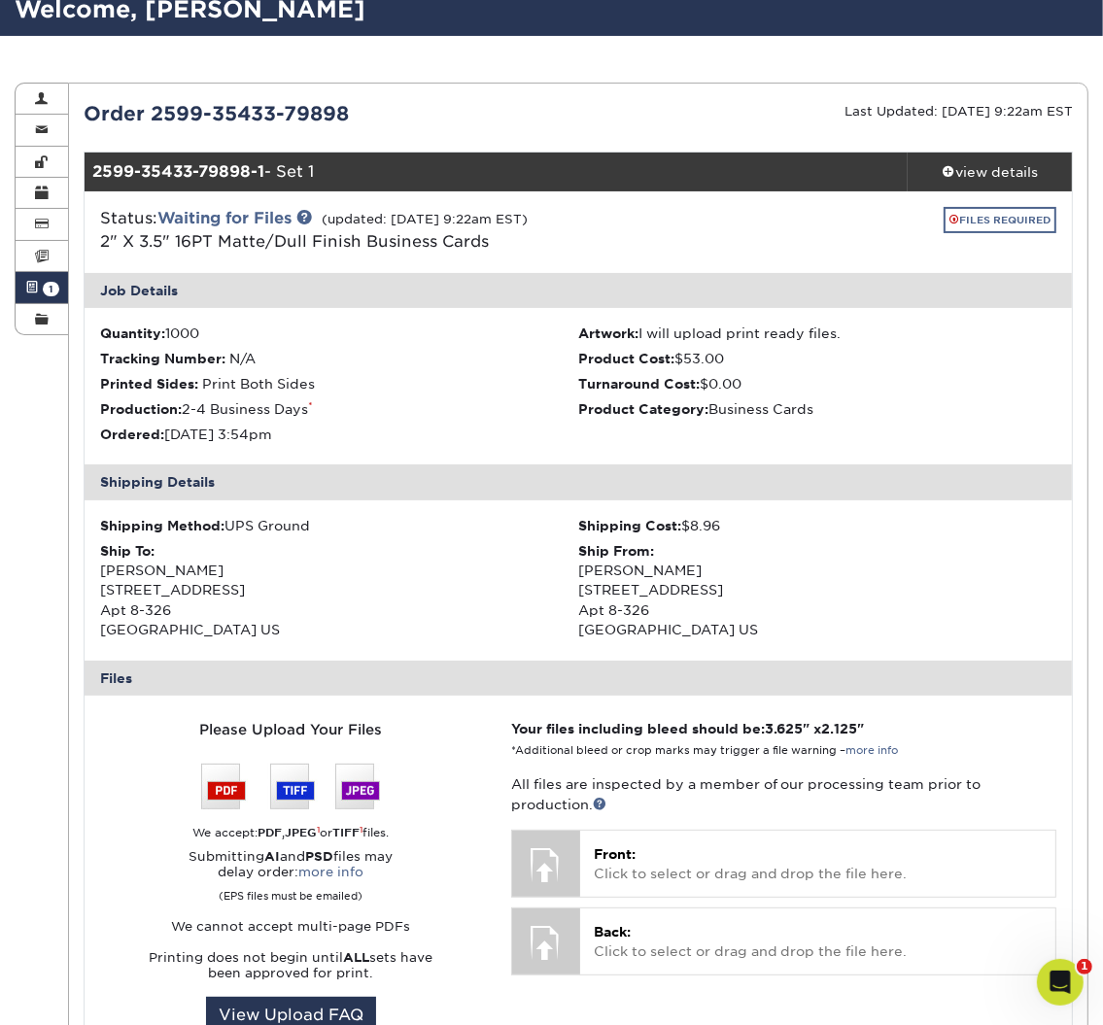
scroll to position [5351, 0]
click at [1008, 213] on link "FILES REQUIRED" at bounding box center [1000, 220] width 113 height 26
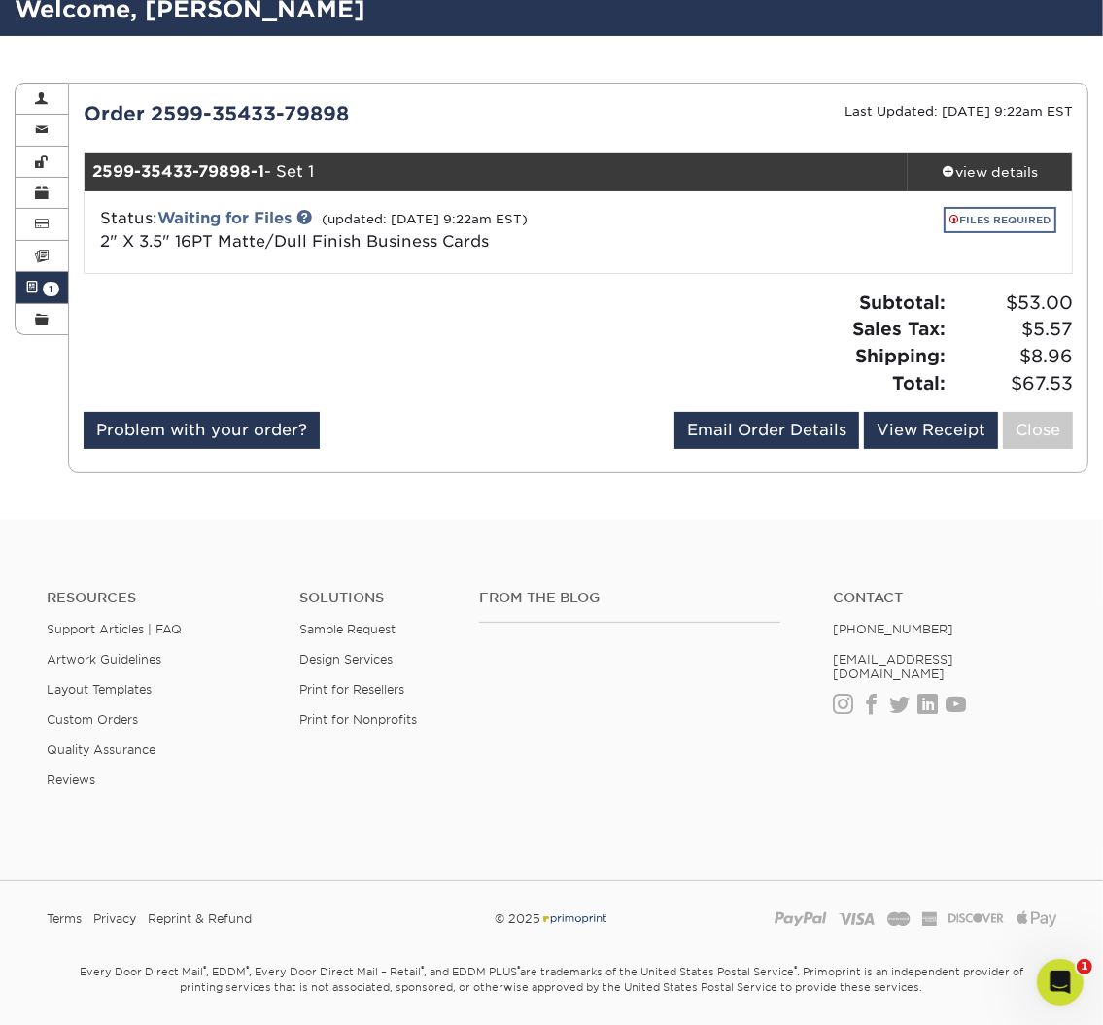
click at [998, 231] on div "FILES REQUIRED" at bounding box center [899, 224] width 314 height 34
click at [1007, 224] on link "FILES REQUIRED" at bounding box center [1000, 220] width 113 height 26
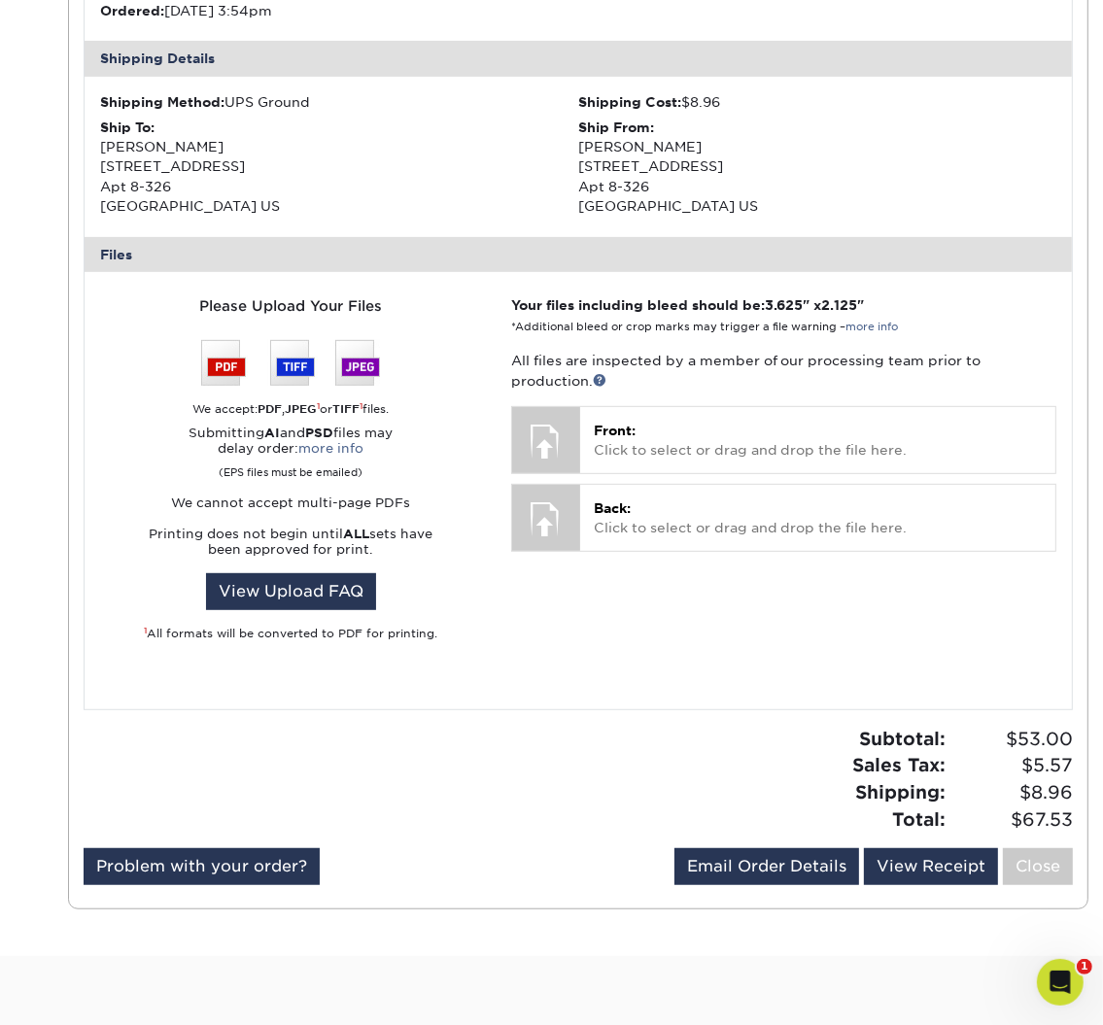
scroll to position [565, 0]
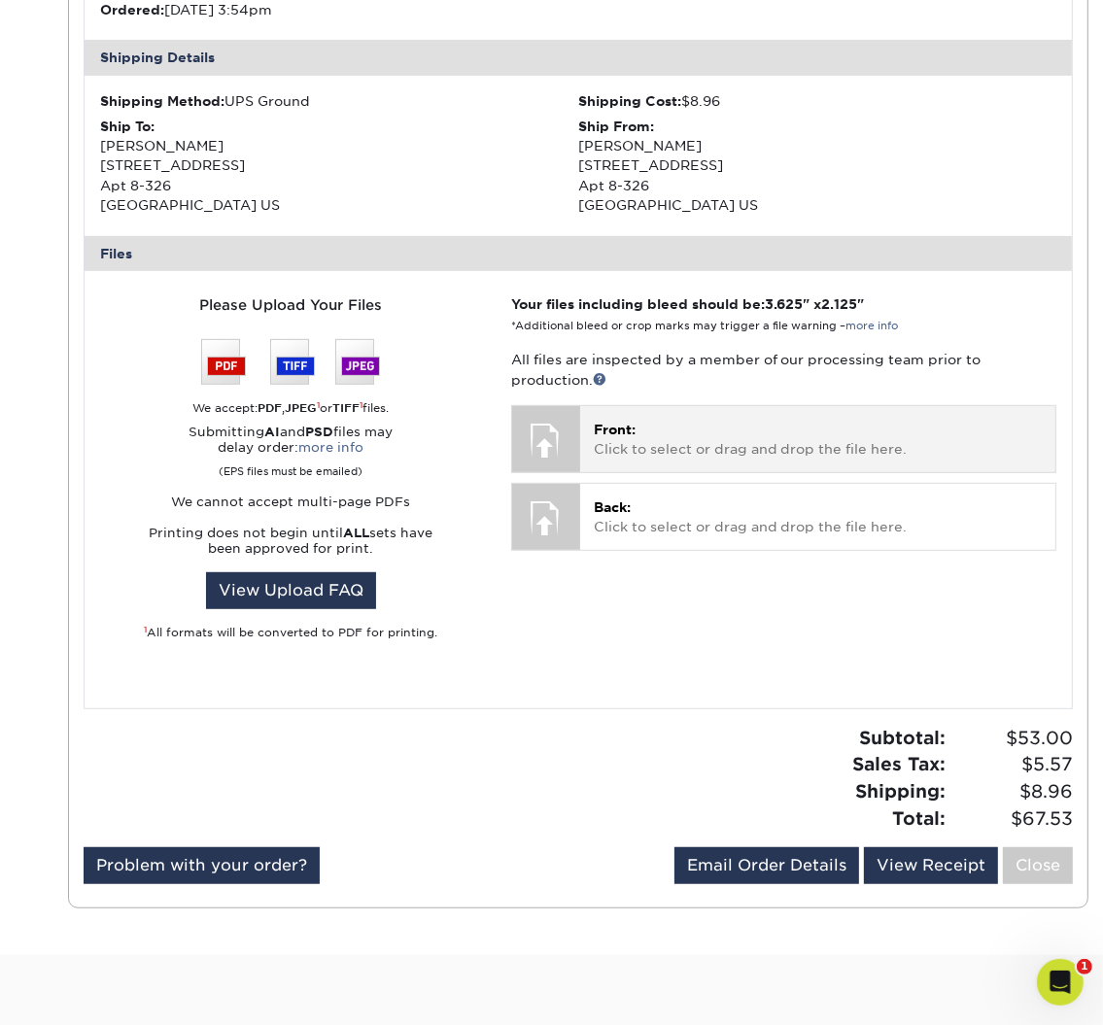
click at [665, 451] on p "Front: Click to select or drag and drop the file here." at bounding box center [818, 440] width 448 height 40
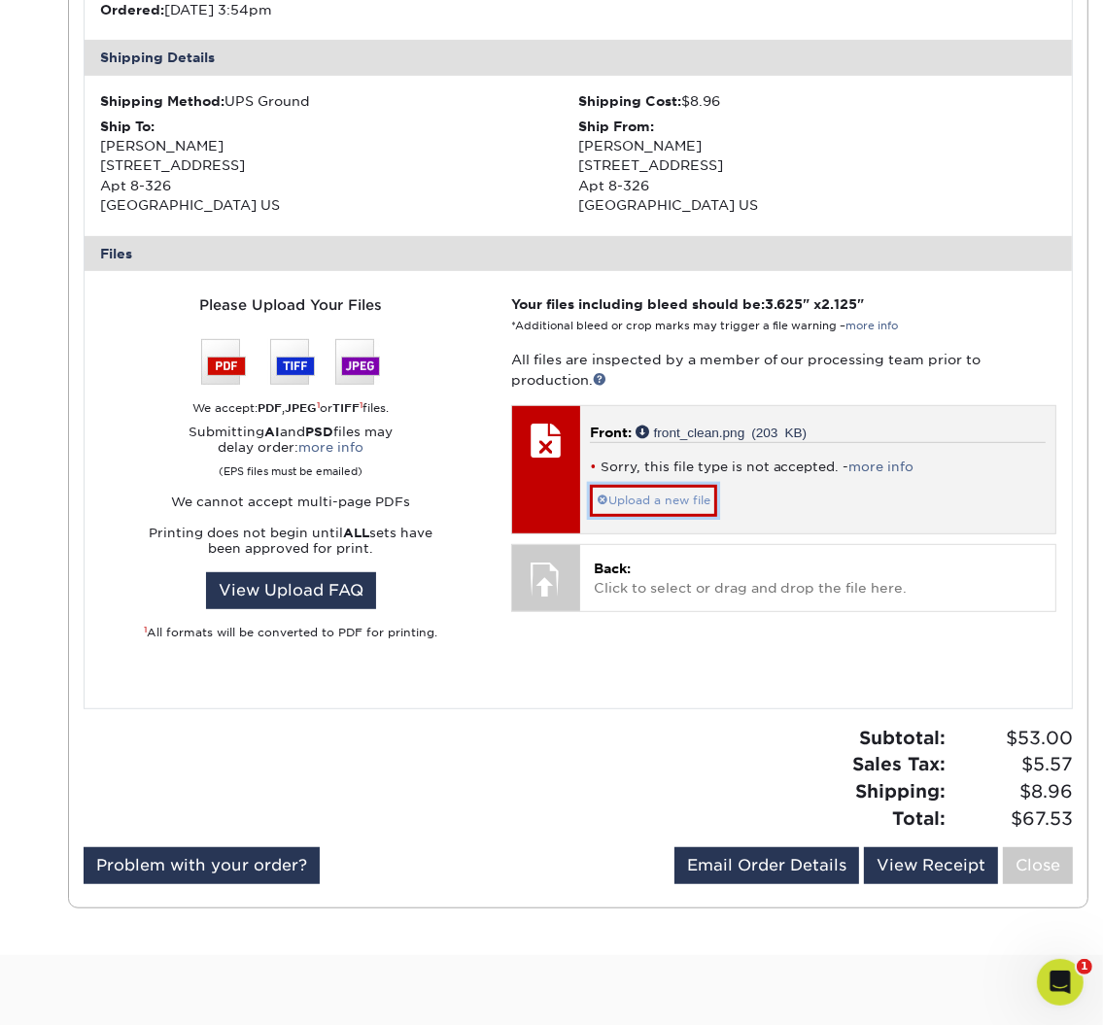
click at [662, 494] on link "Upload a new file" at bounding box center [653, 500] width 127 height 31
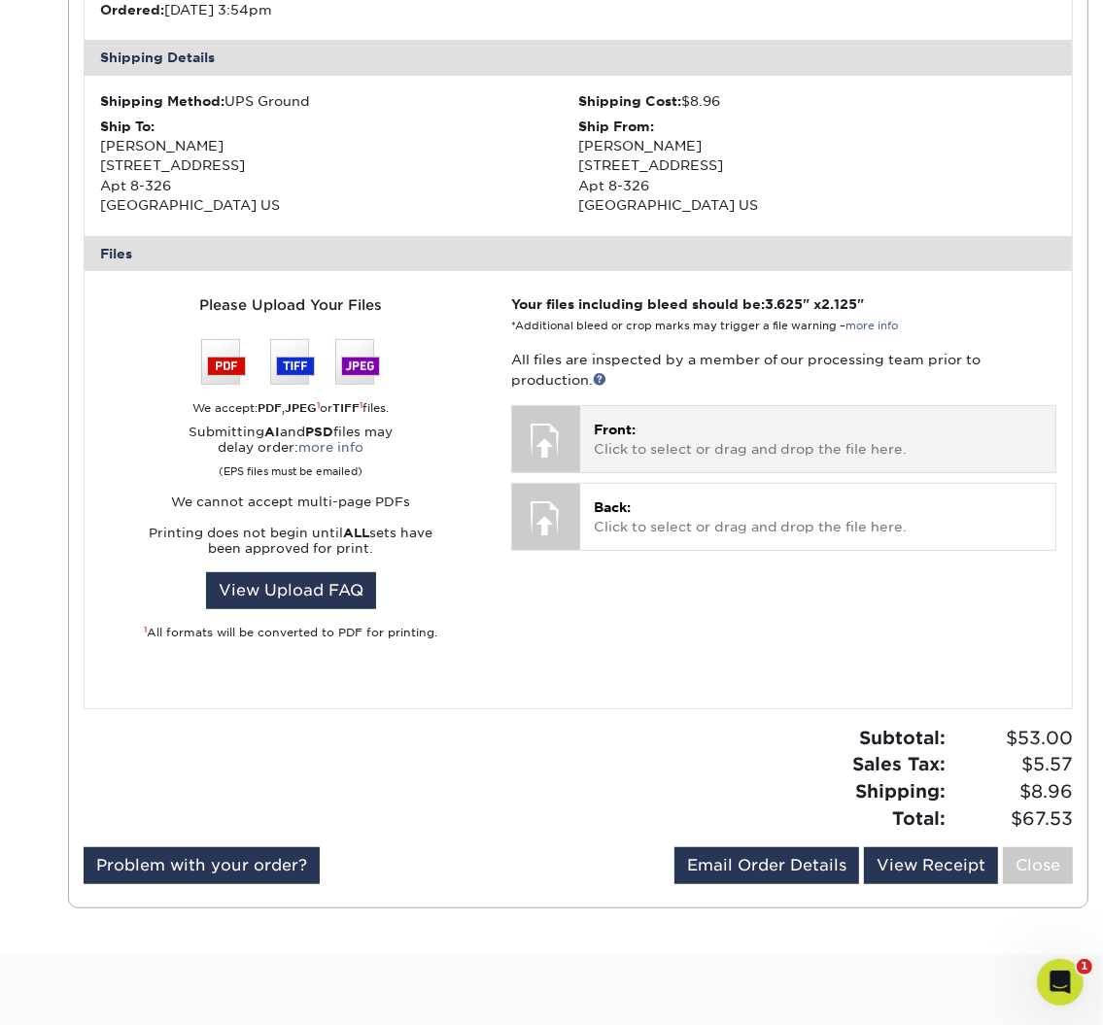
click at [618, 435] on span "Front:" at bounding box center [615, 430] width 42 height 16
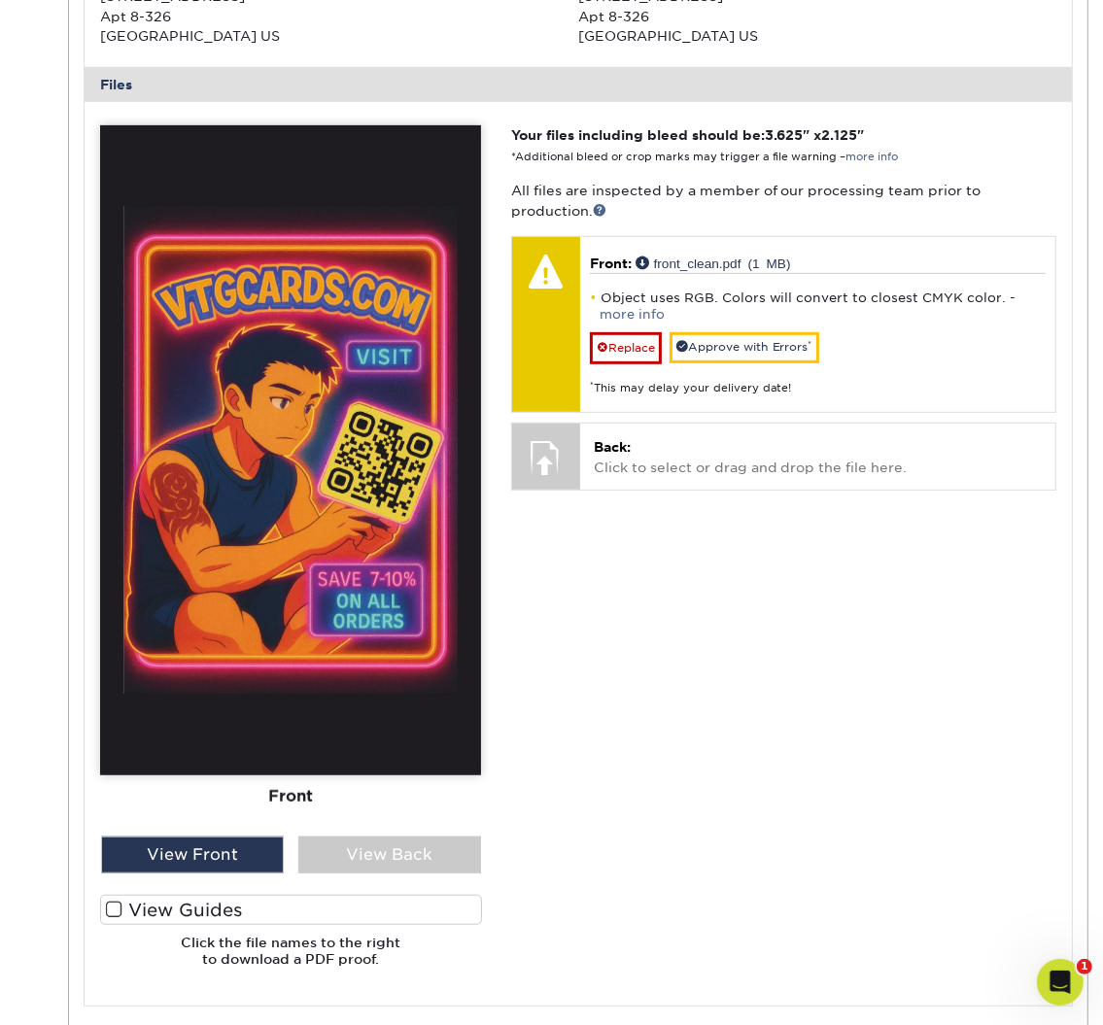
scroll to position [726, 0]
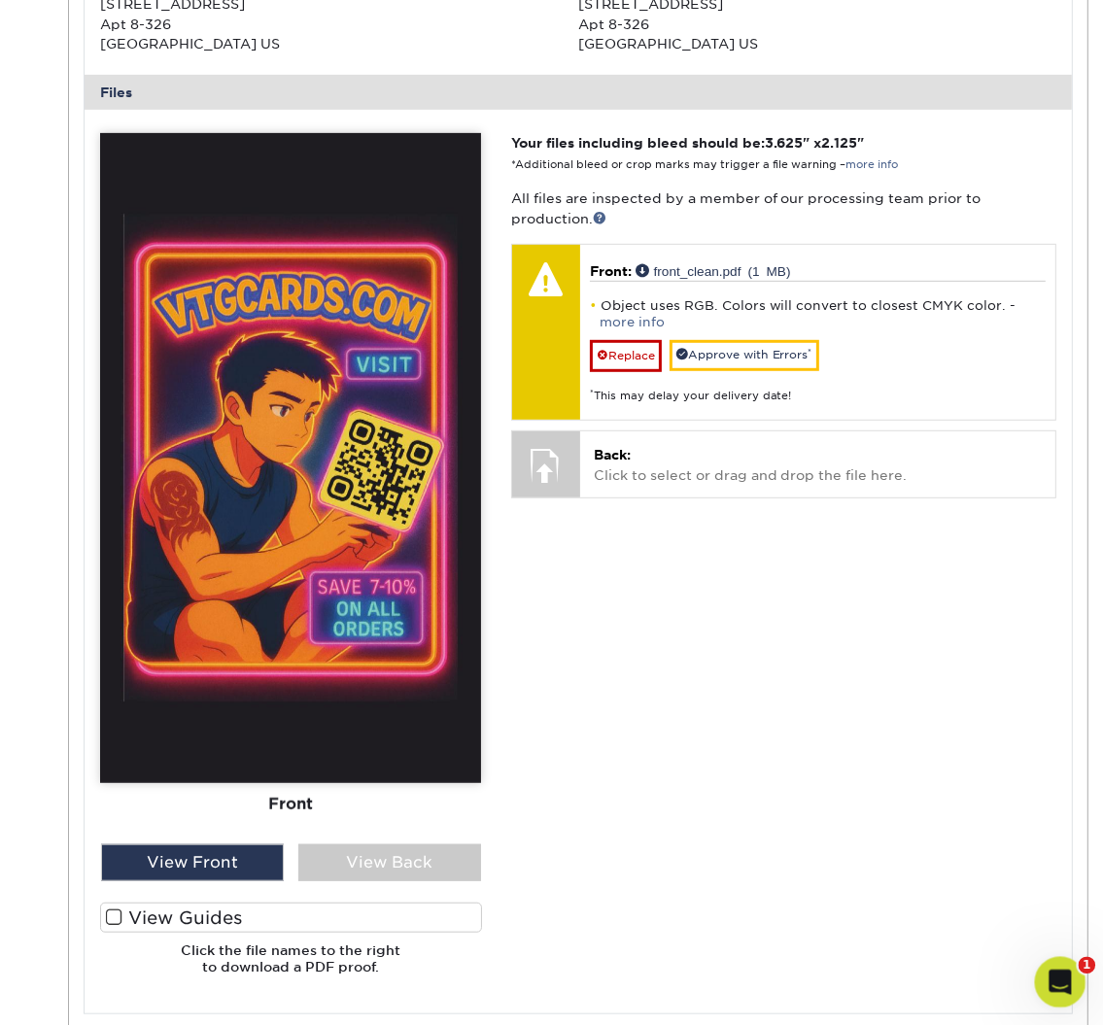
click at [1067, 974] on icon "Open Intercom Messenger" at bounding box center [1058, 980] width 32 height 32
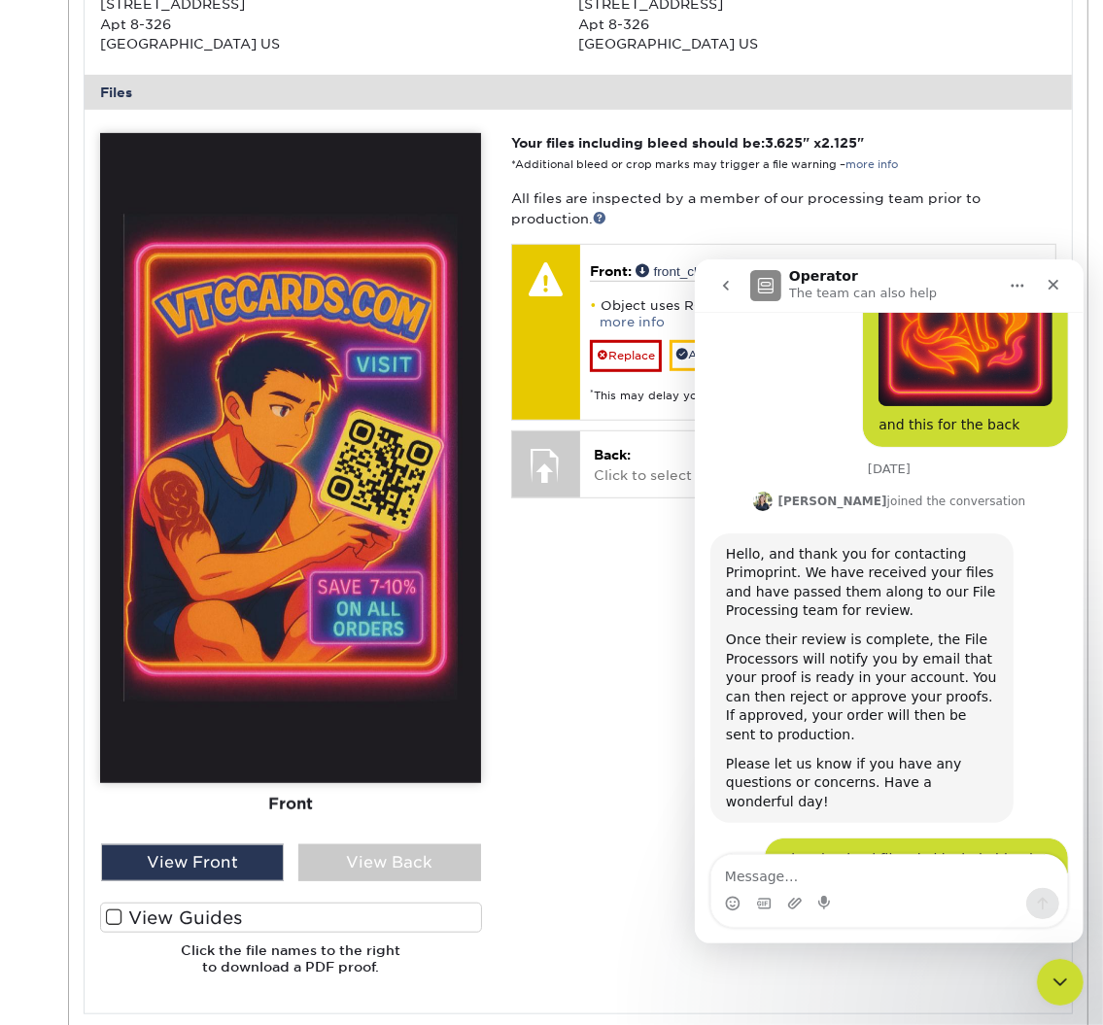
click at [836, 879] on textarea "Message…" at bounding box center [888, 870] width 356 height 33
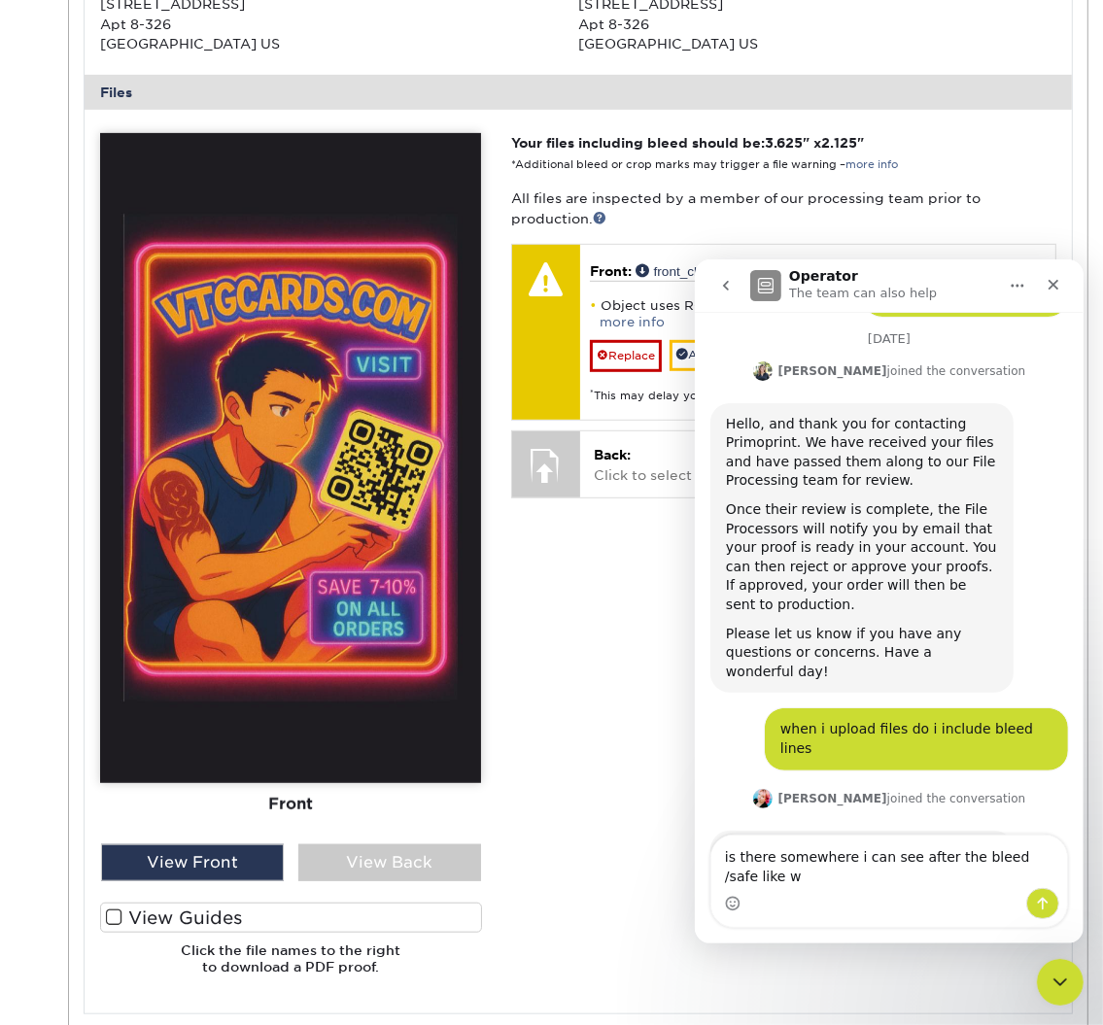
scroll to position [5370, 0]
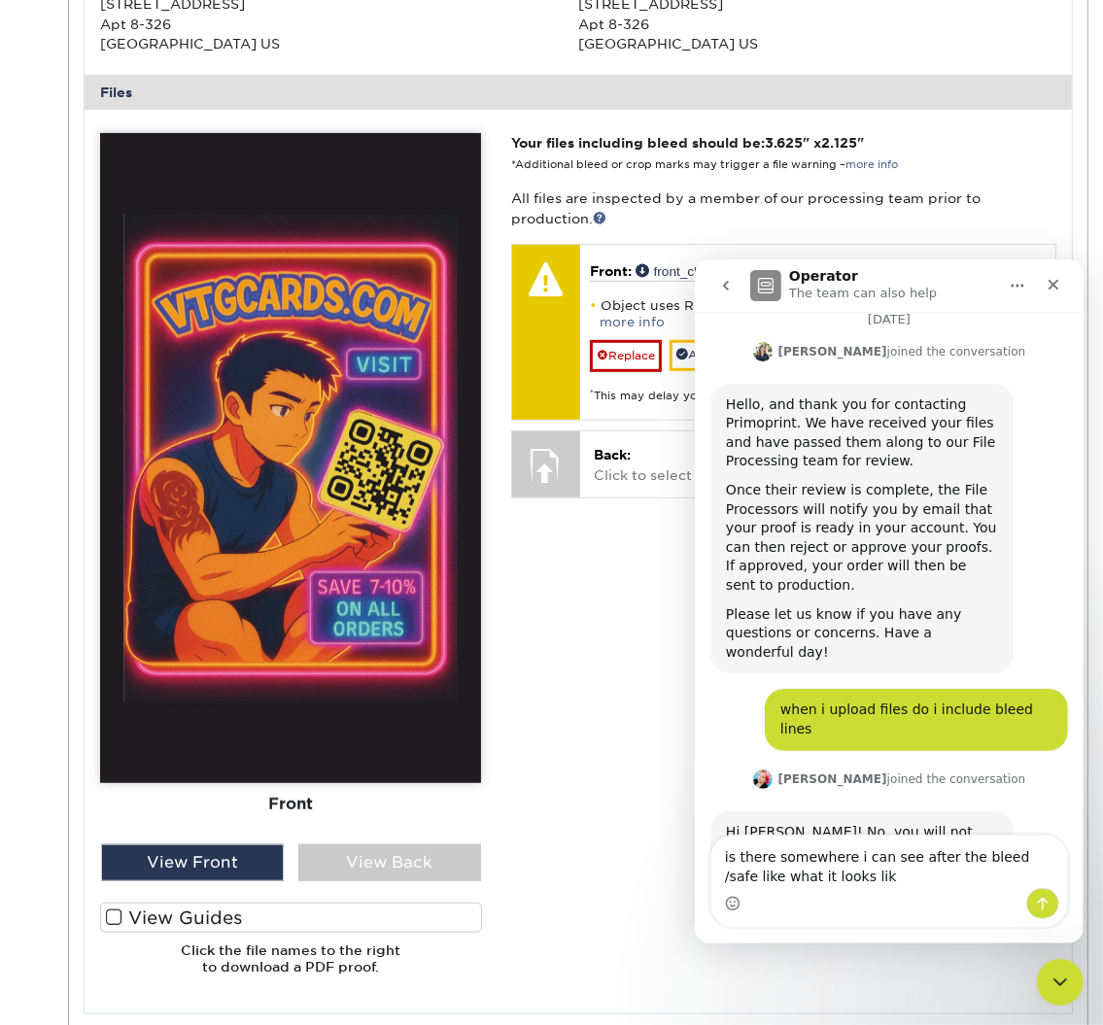
type textarea "is there somewhere i can see after the bleed /safe like what it looks like"
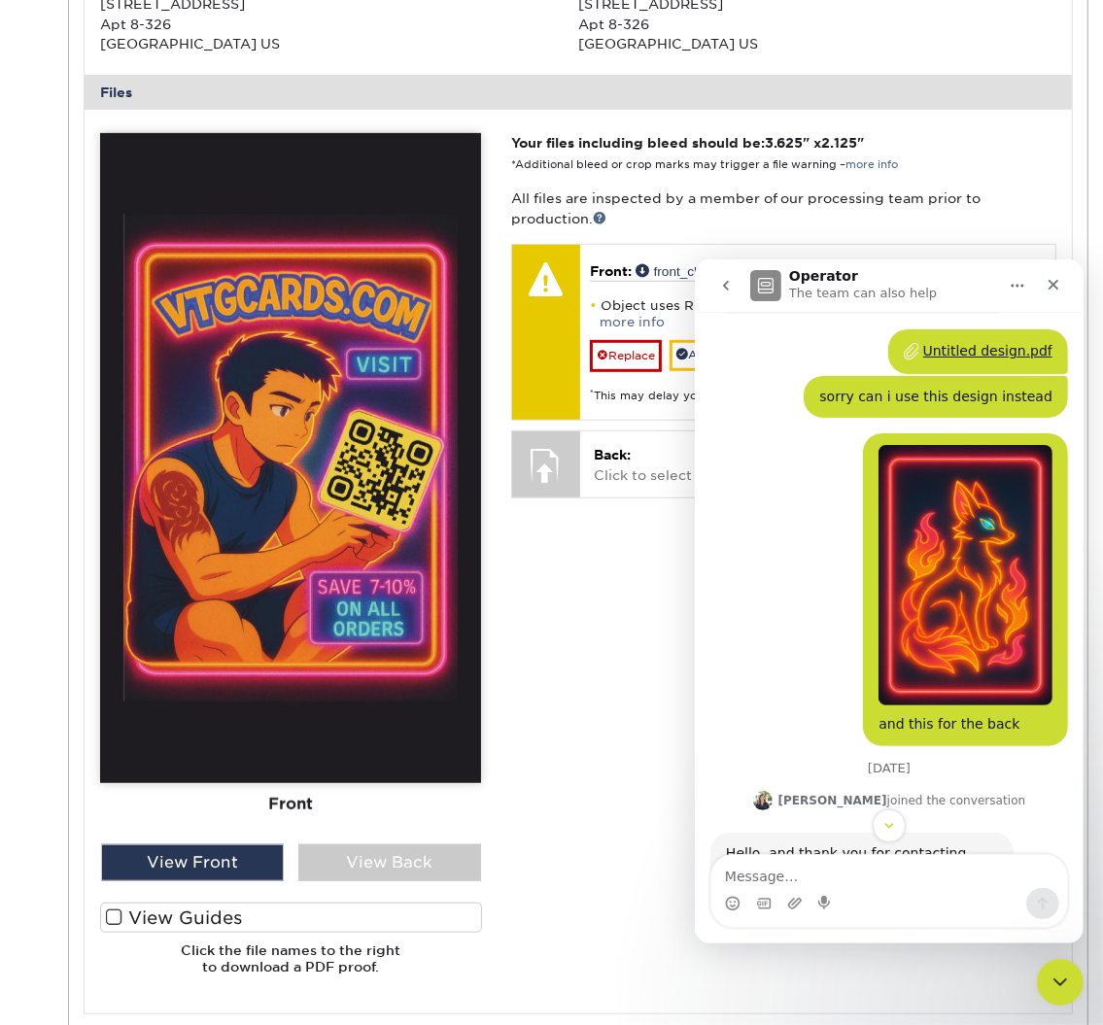
scroll to position [4915, 0]
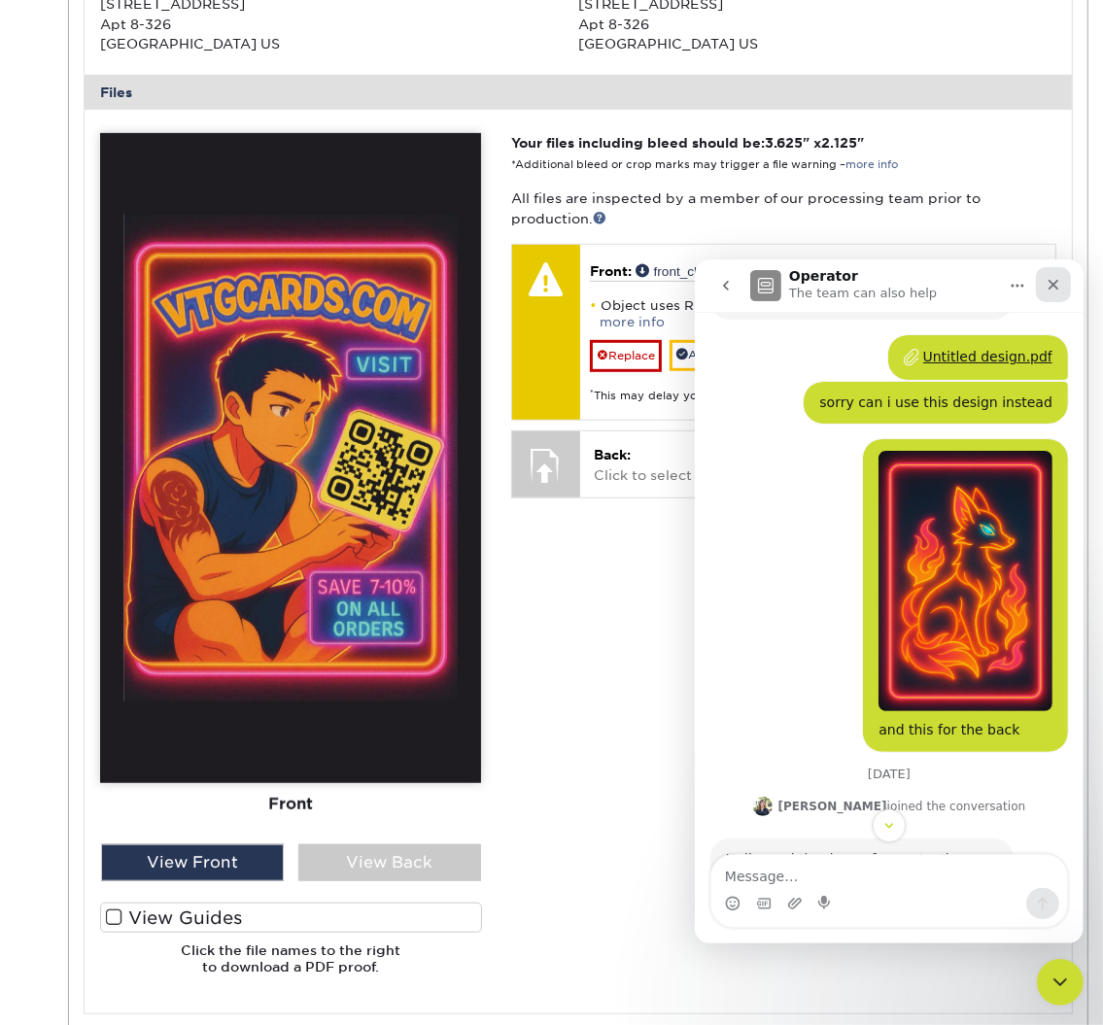
click at [1060, 291] on div "Close" at bounding box center [1052, 283] width 35 height 35
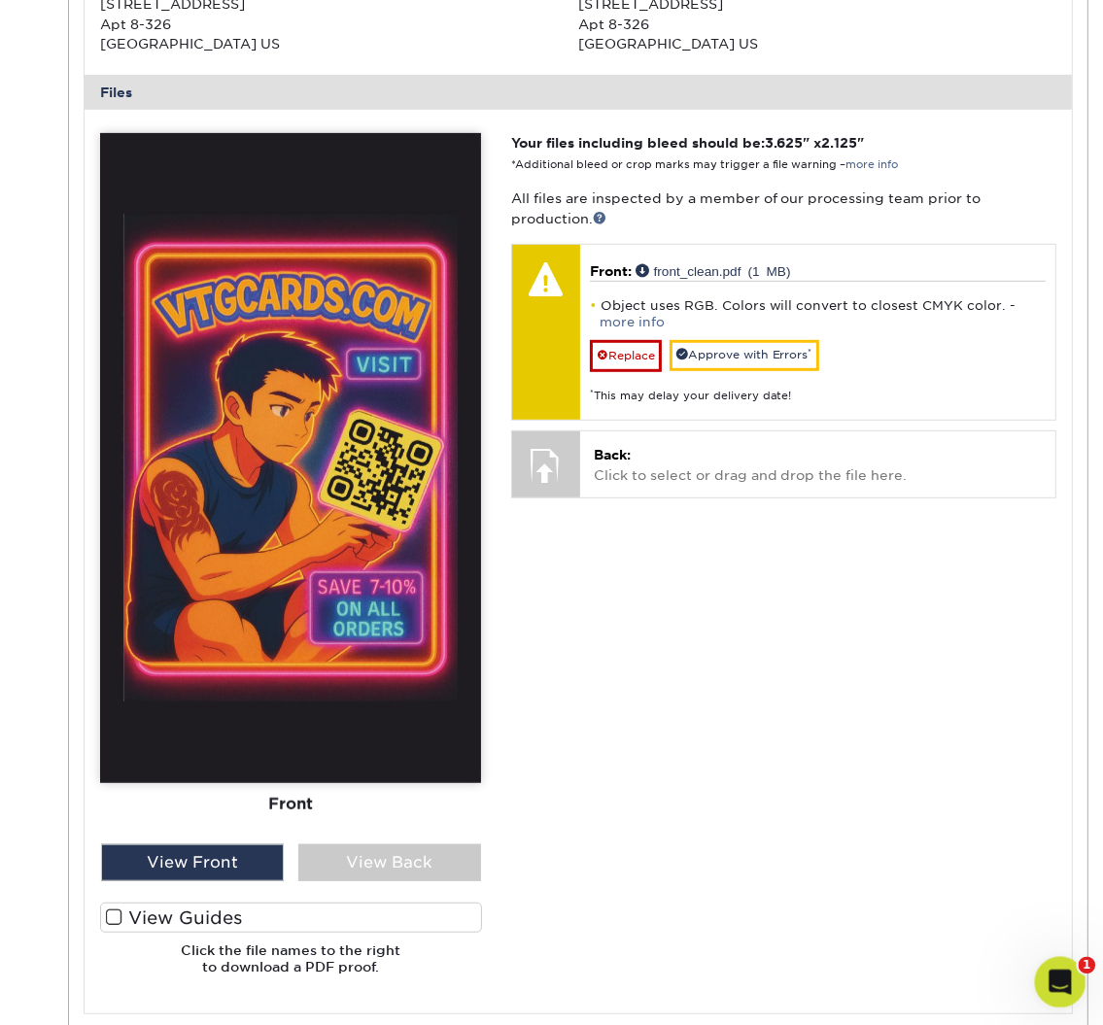
click at [1048, 971] on icon "Open Intercom Messenger" at bounding box center [1058, 980] width 32 height 32
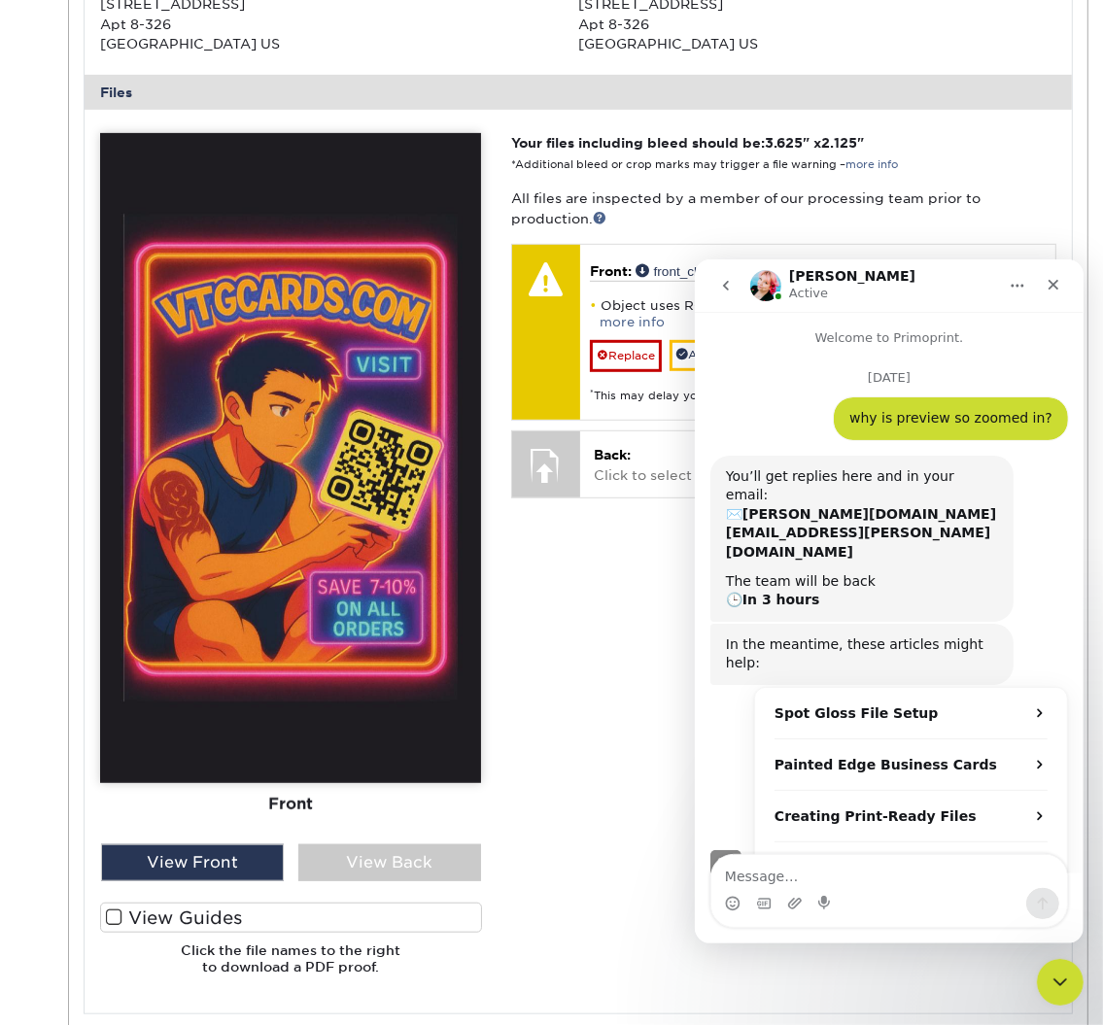
scroll to position [3, 0]
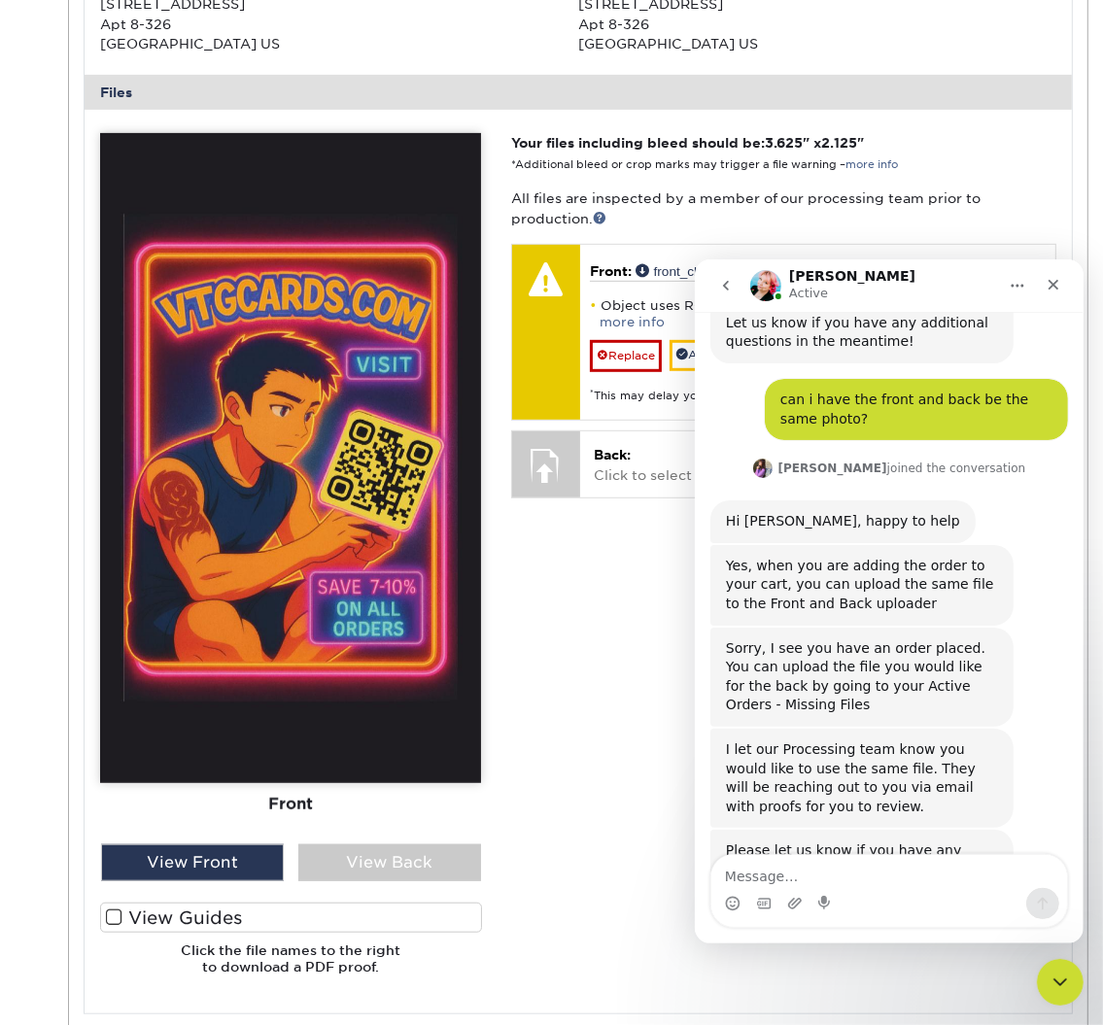
click at [834, 880] on textarea "Message…" at bounding box center [888, 870] width 356 height 33
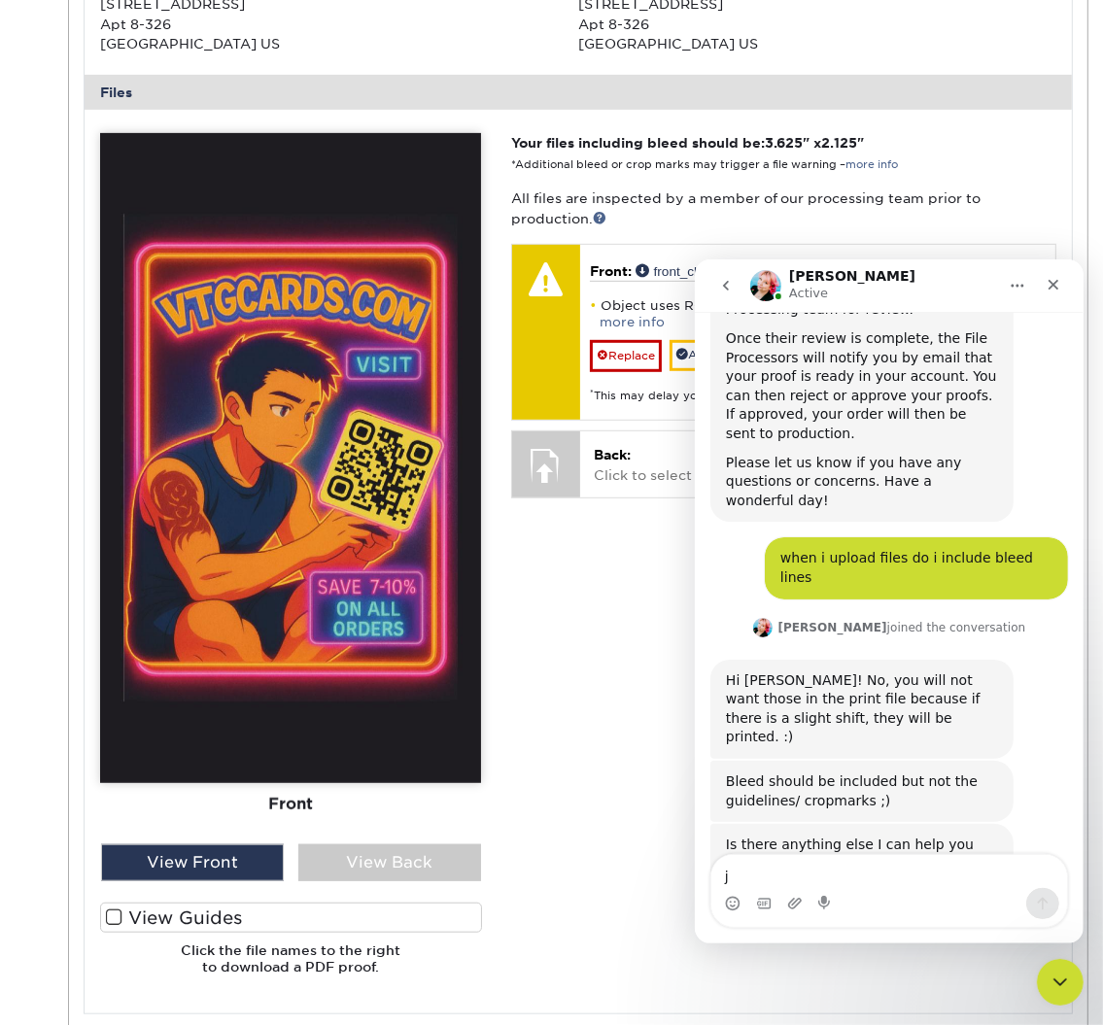
scroll to position [5536, 0]
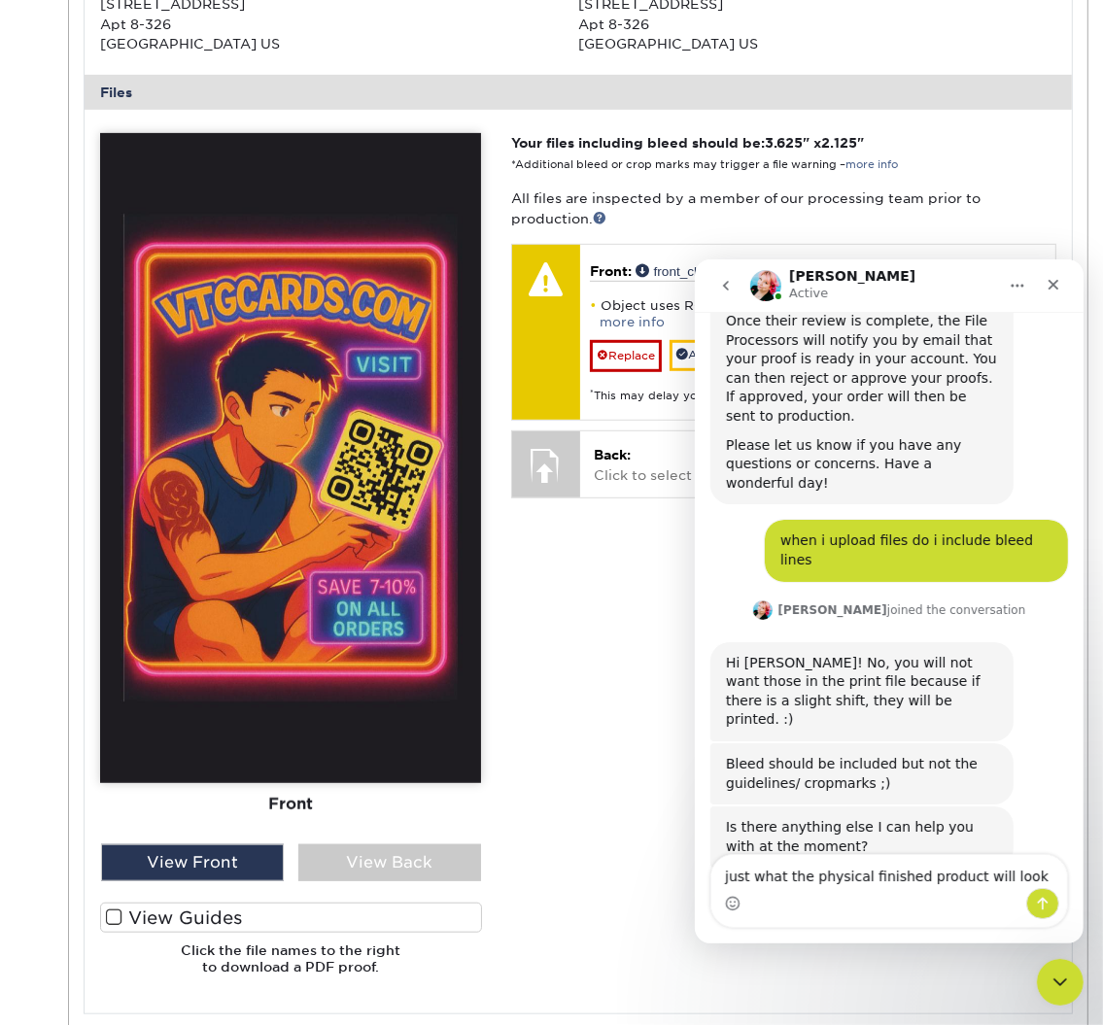
type textarea "just what the physical finished product will look like"
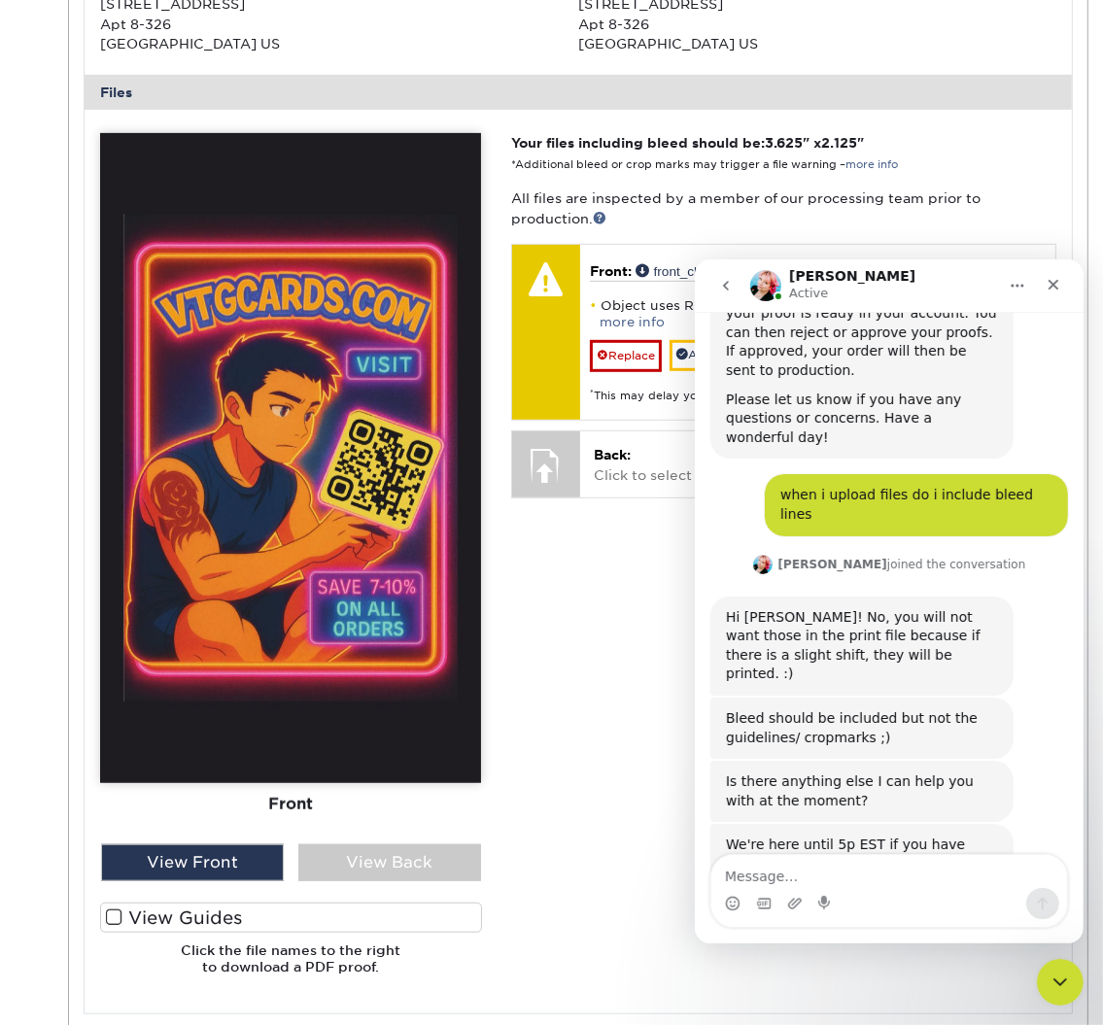
type textarea "t"
type textarea "whe i upload"
click at [356, 959] on h6 "Click the file names to the right to download a PDF proof." at bounding box center [290, 967] width 381 height 48
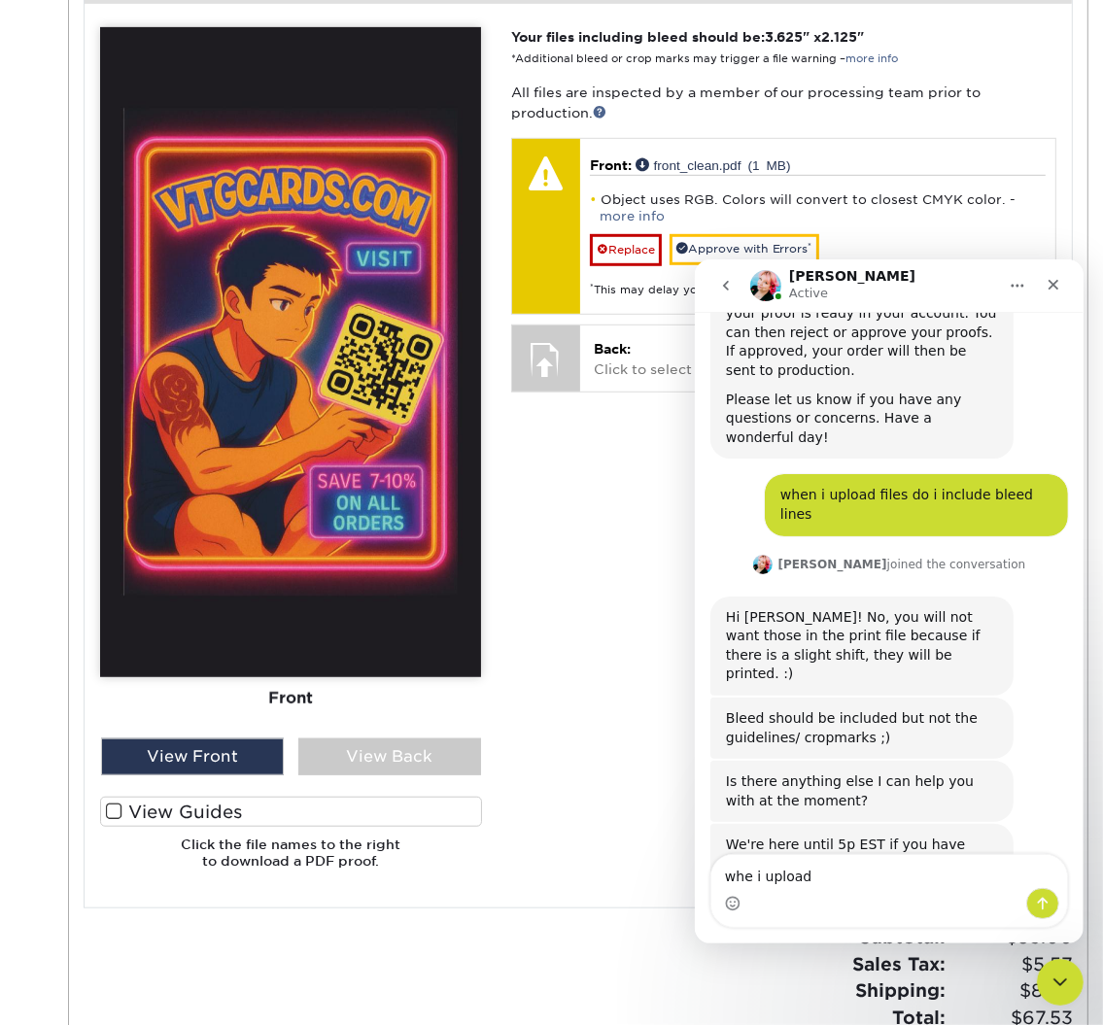
scroll to position [836, 0]
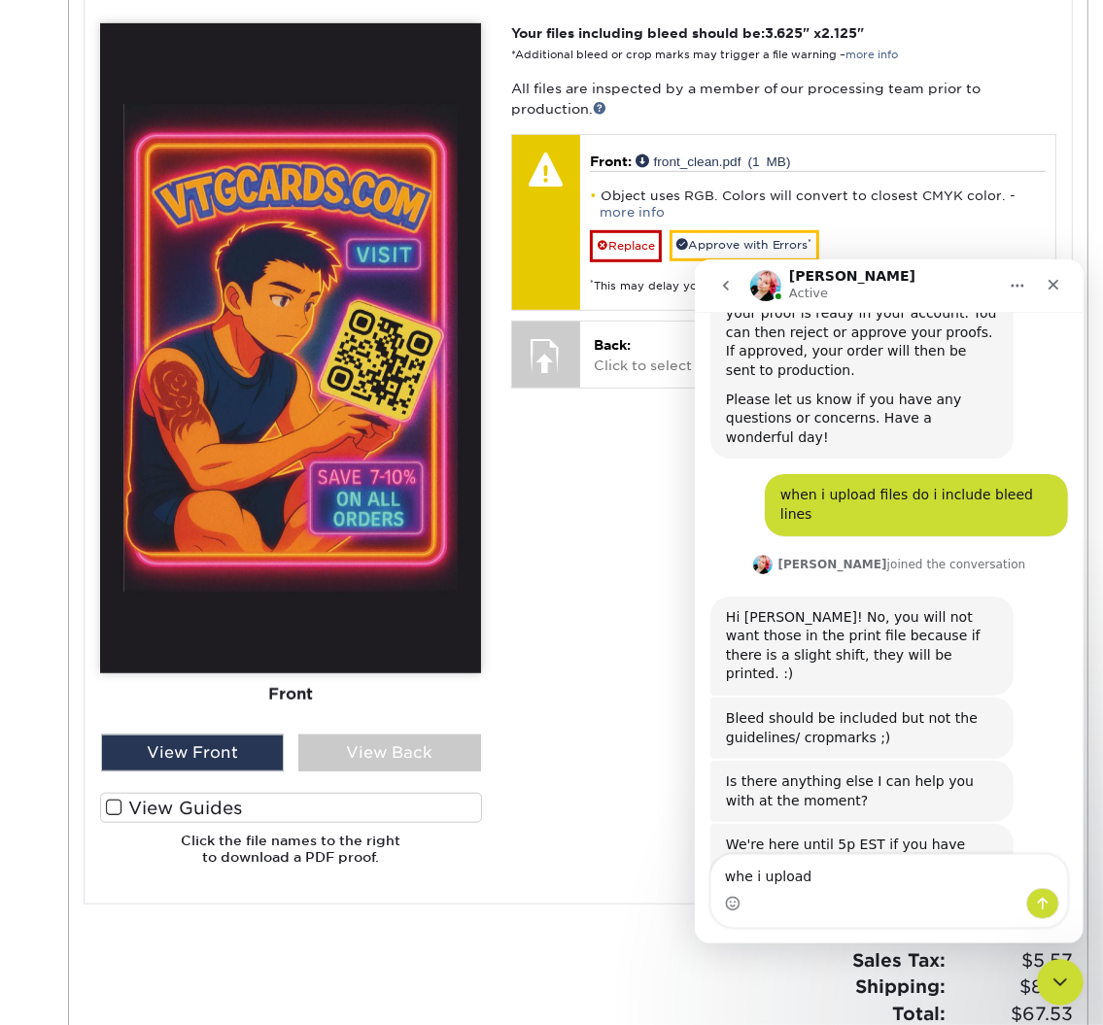
click at [293, 840] on h6 "Click the file names to the right to download a PDF proof." at bounding box center [290, 857] width 381 height 48
click at [305, 851] on h6 "Click the file names to the right to download a PDF proof." at bounding box center [290, 857] width 381 height 48
click at [1052, 276] on icon "Close" at bounding box center [1053, 284] width 16 height 16
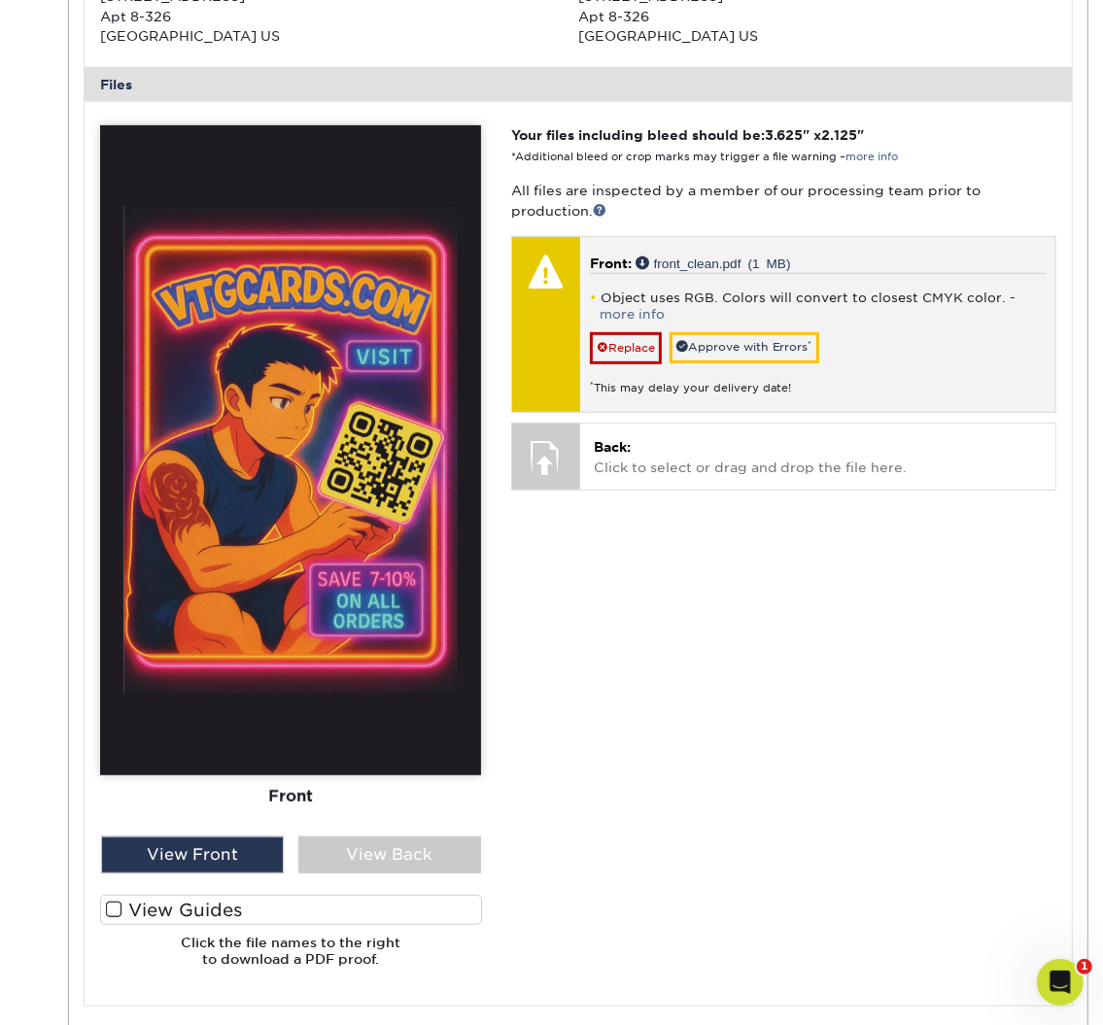
scroll to position [717, 0]
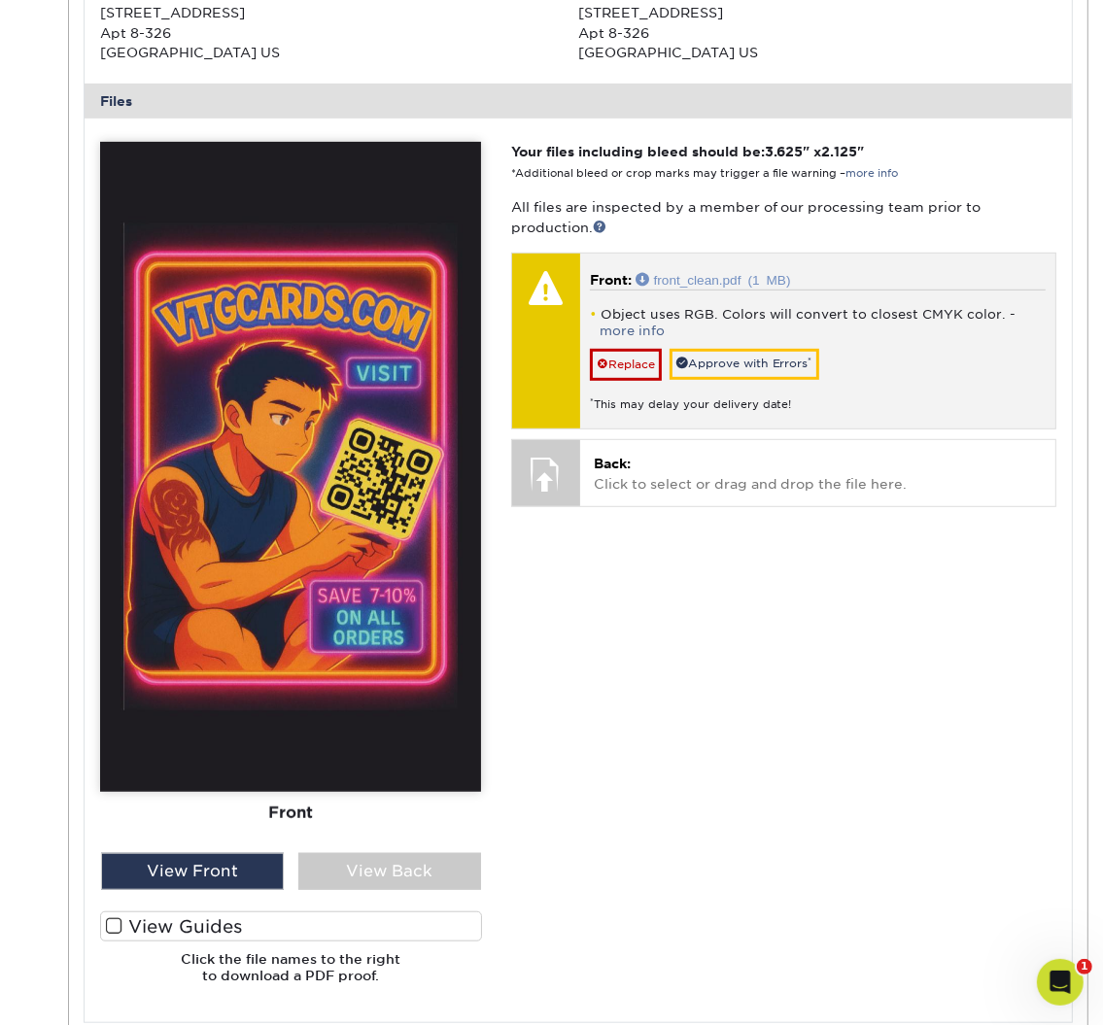
click at [698, 274] on link "front_clean.pdf (1 MB)" at bounding box center [713, 279] width 155 height 14
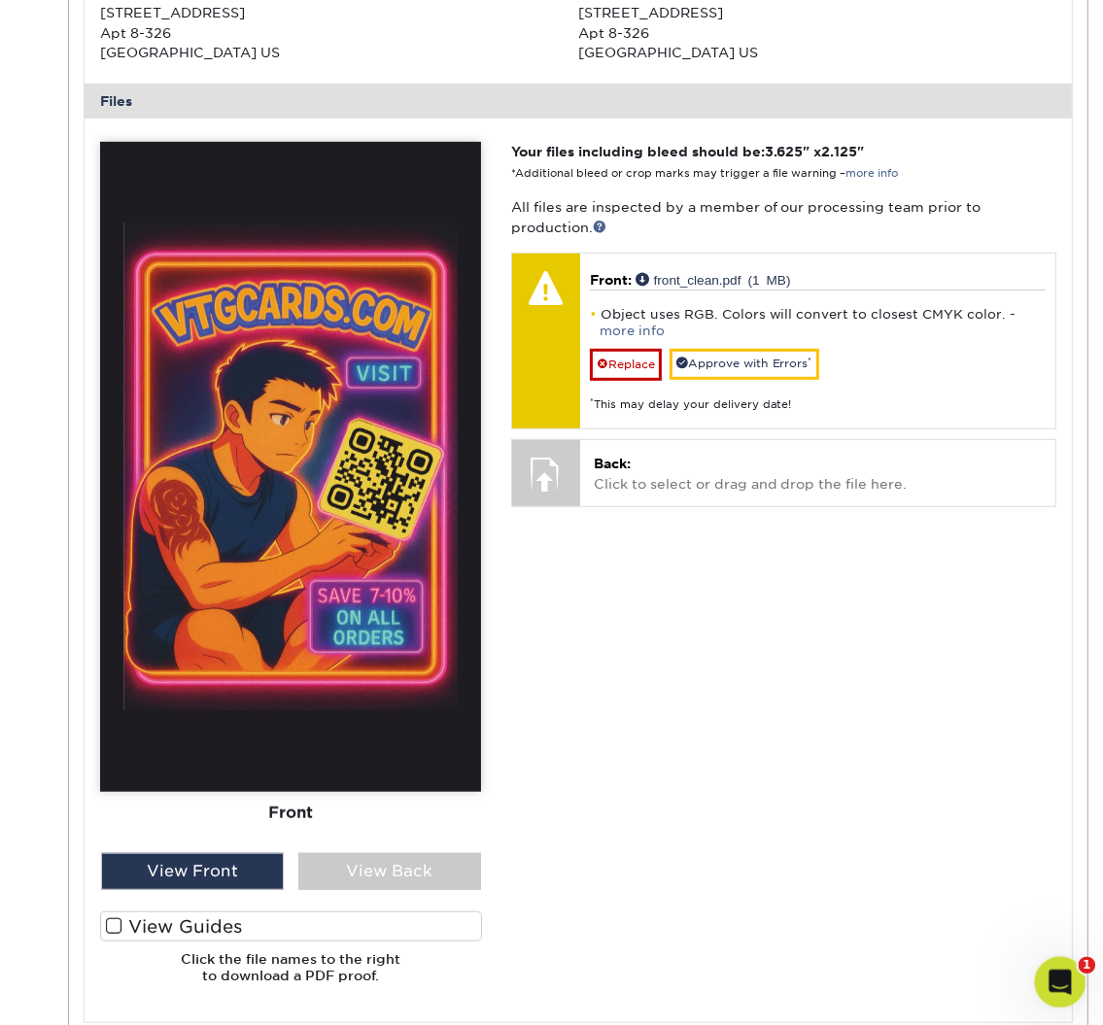
click at [1061, 977] on icon "Open Intercom Messenger" at bounding box center [1058, 980] width 32 height 32
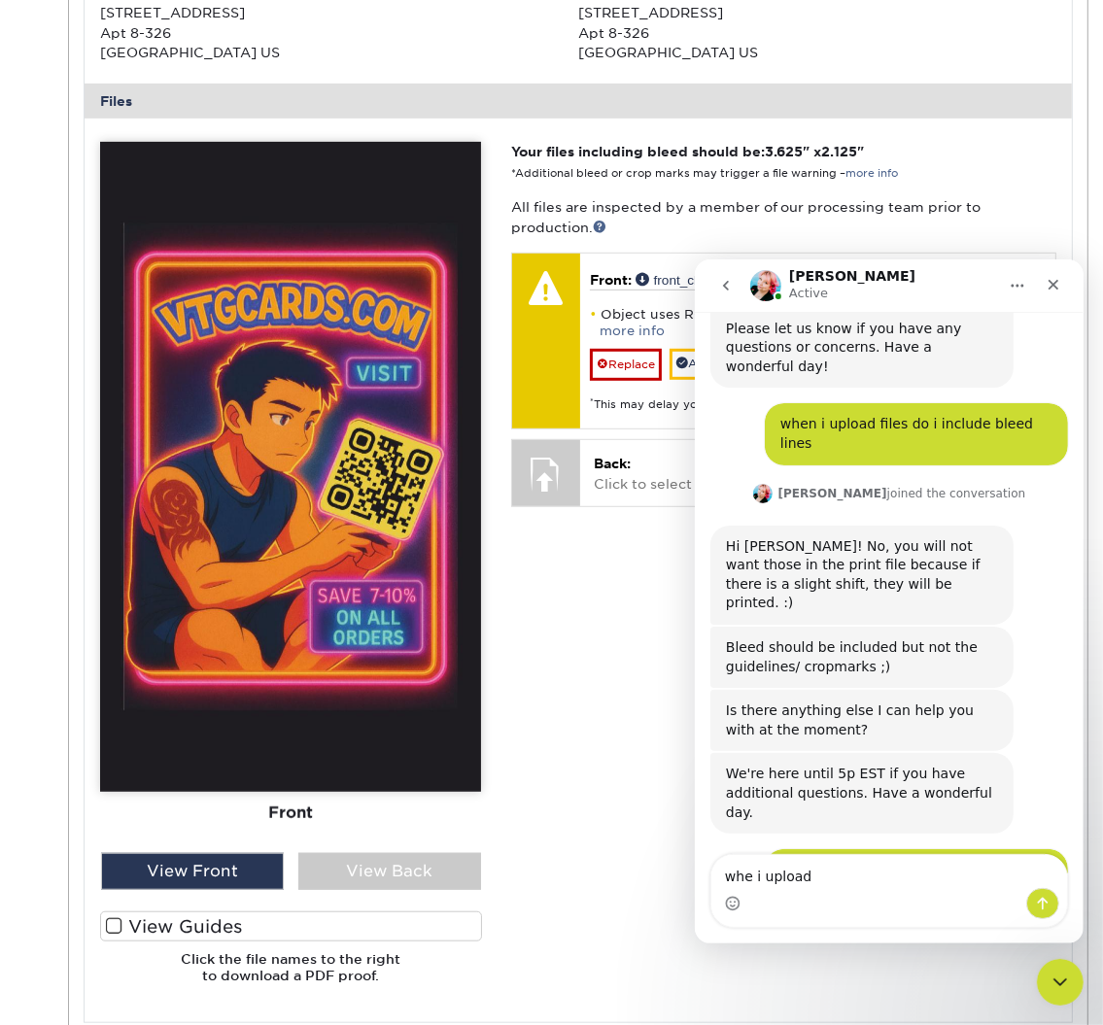
click at [842, 880] on textarea "whe i upload" at bounding box center [888, 870] width 356 height 33
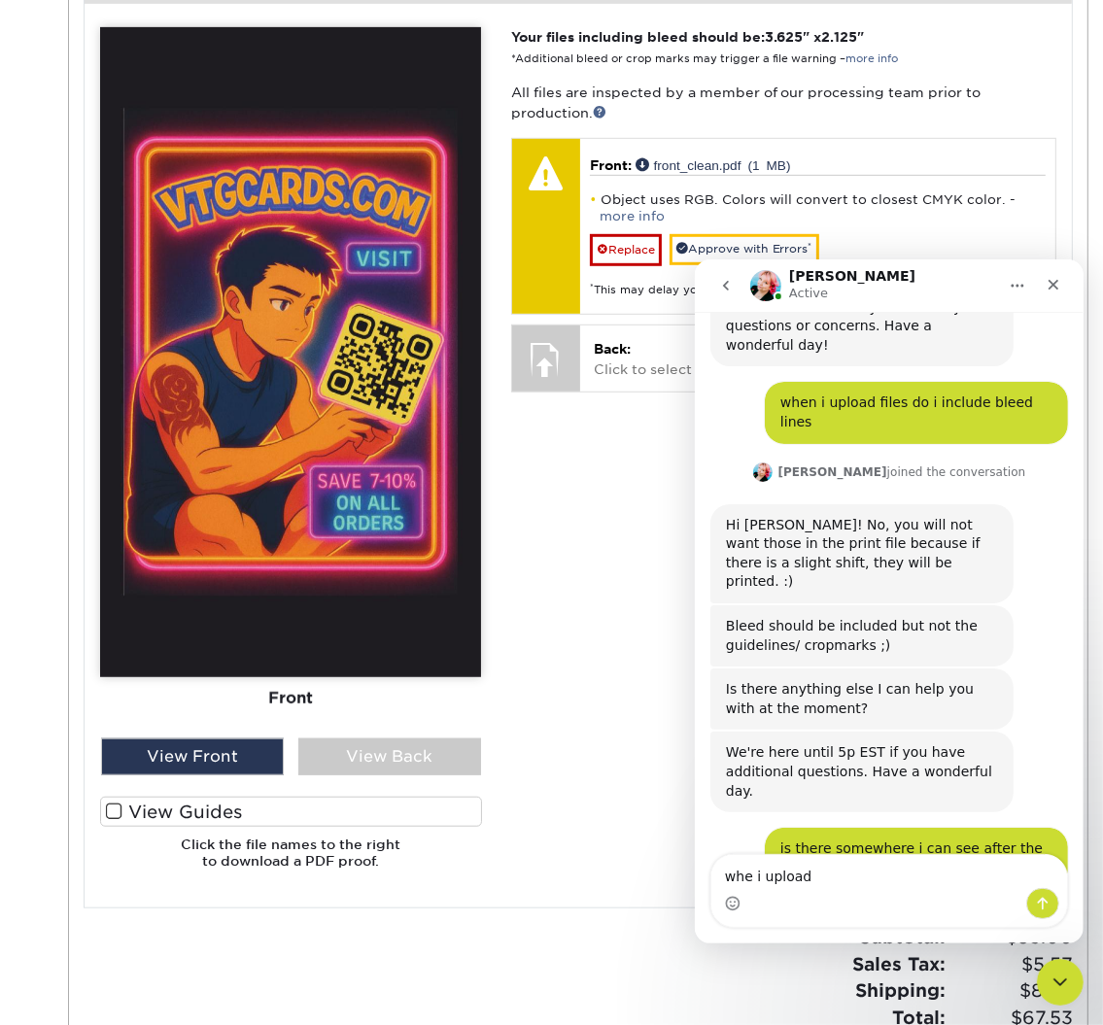
scroll to position [832, 0]
click at [831, 880] on textarea "whe i upload" at bounding box center [888, 870] width 356 height 33
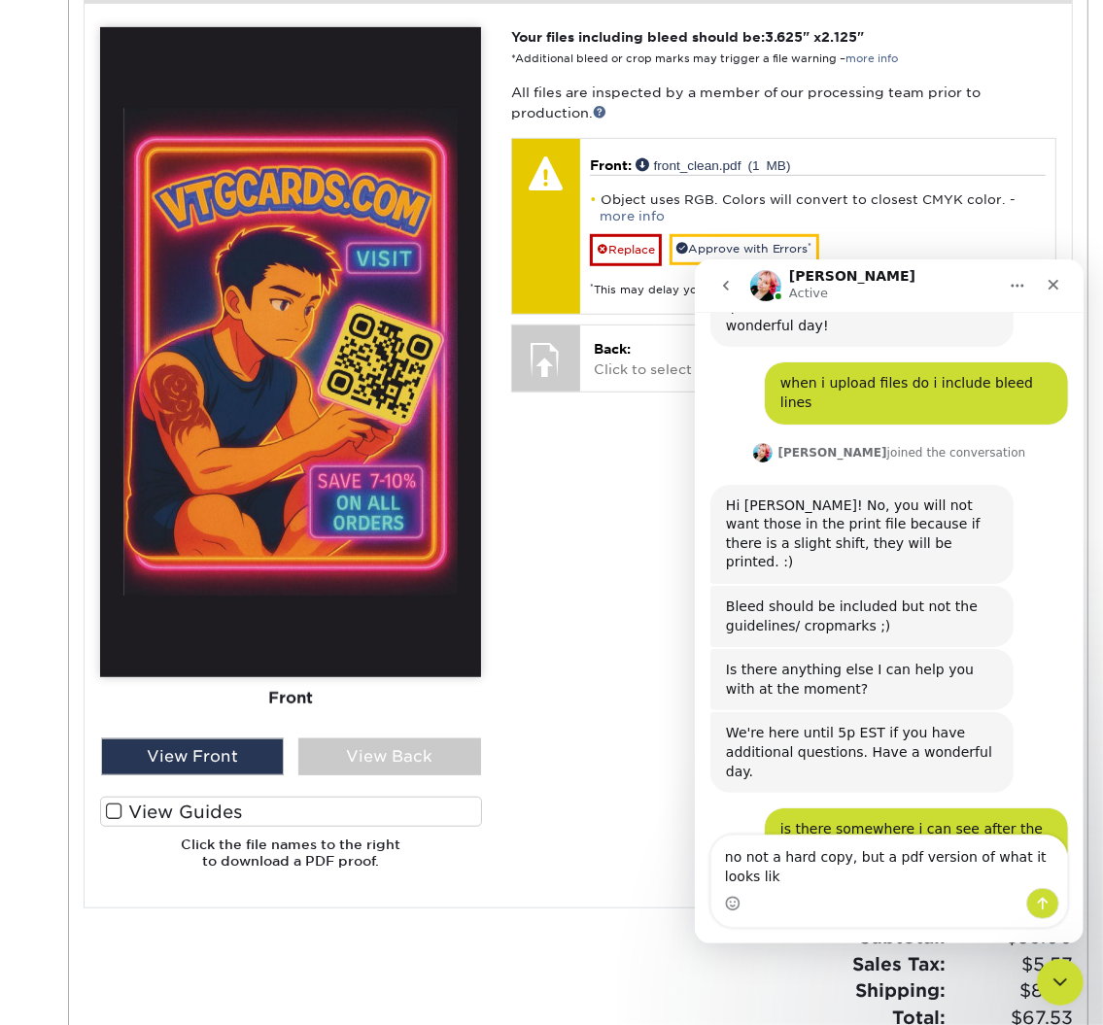
type textarea "no not a hard copy, but a pdf version of what it looks like"
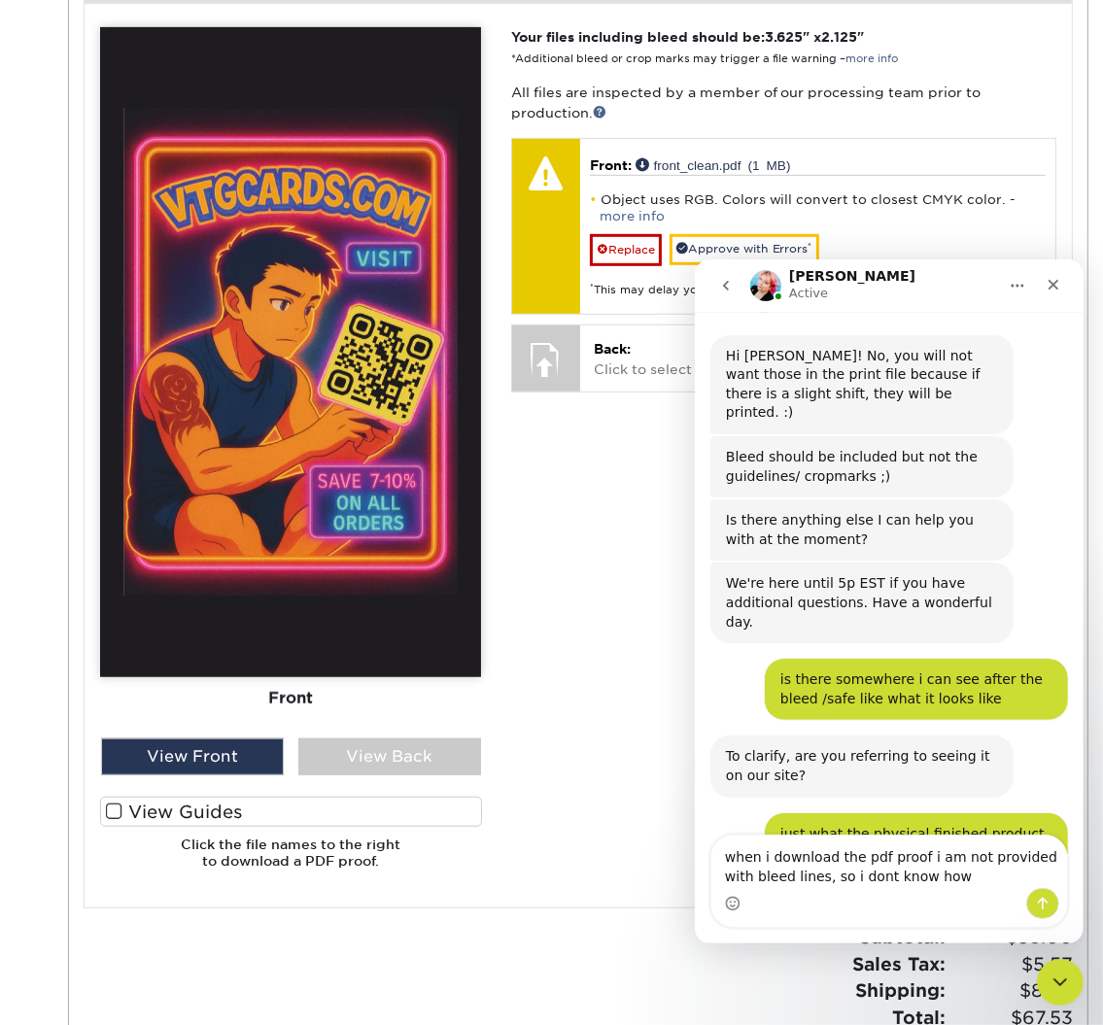
scroll to position [5849, 0]
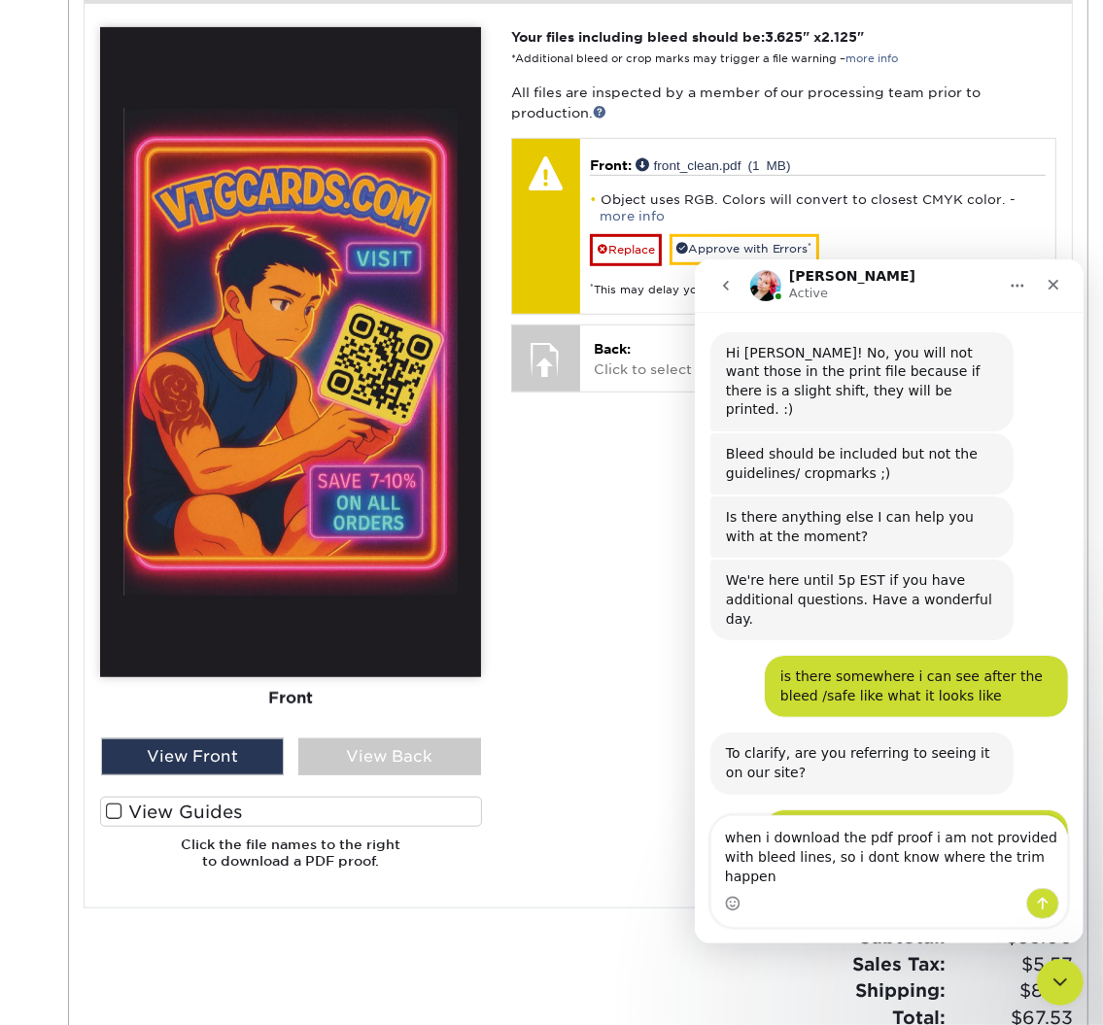
type textarea "when i download the pdf proof i am not provided with bleed lines, so i dont kno…"
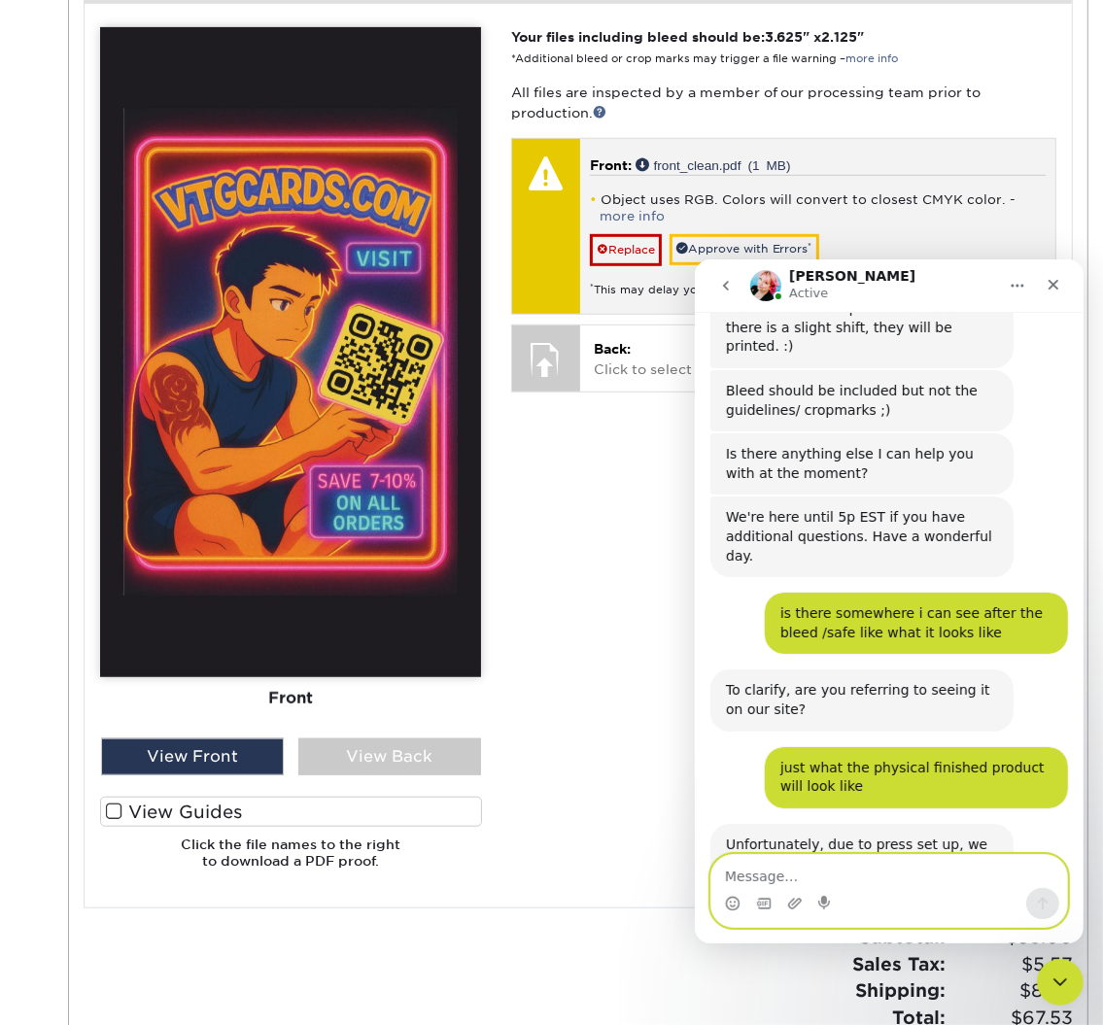
scroll to position [5971, 0]
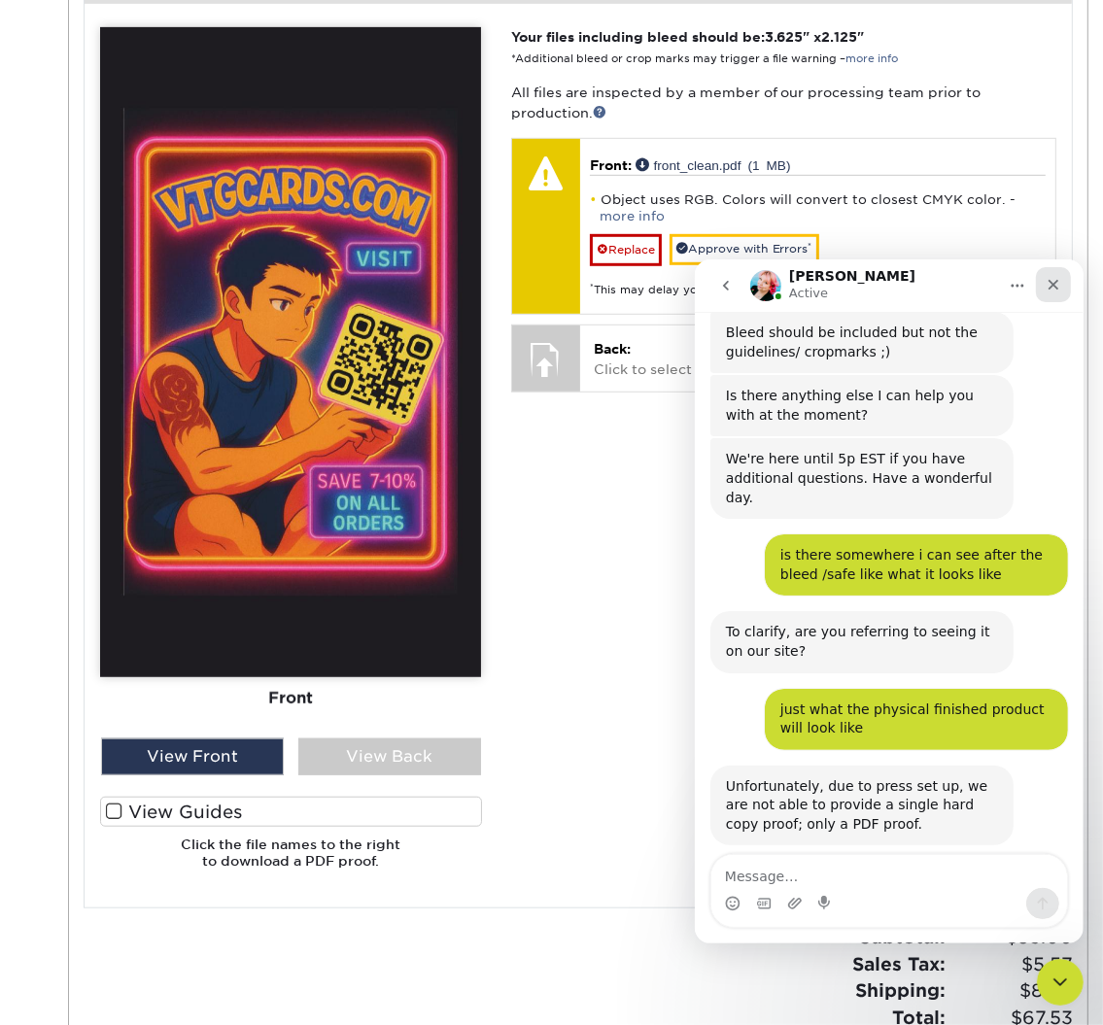
click at [1052, 287] on icon "Close" at bounding box center [1053, 284] width 16 height 16
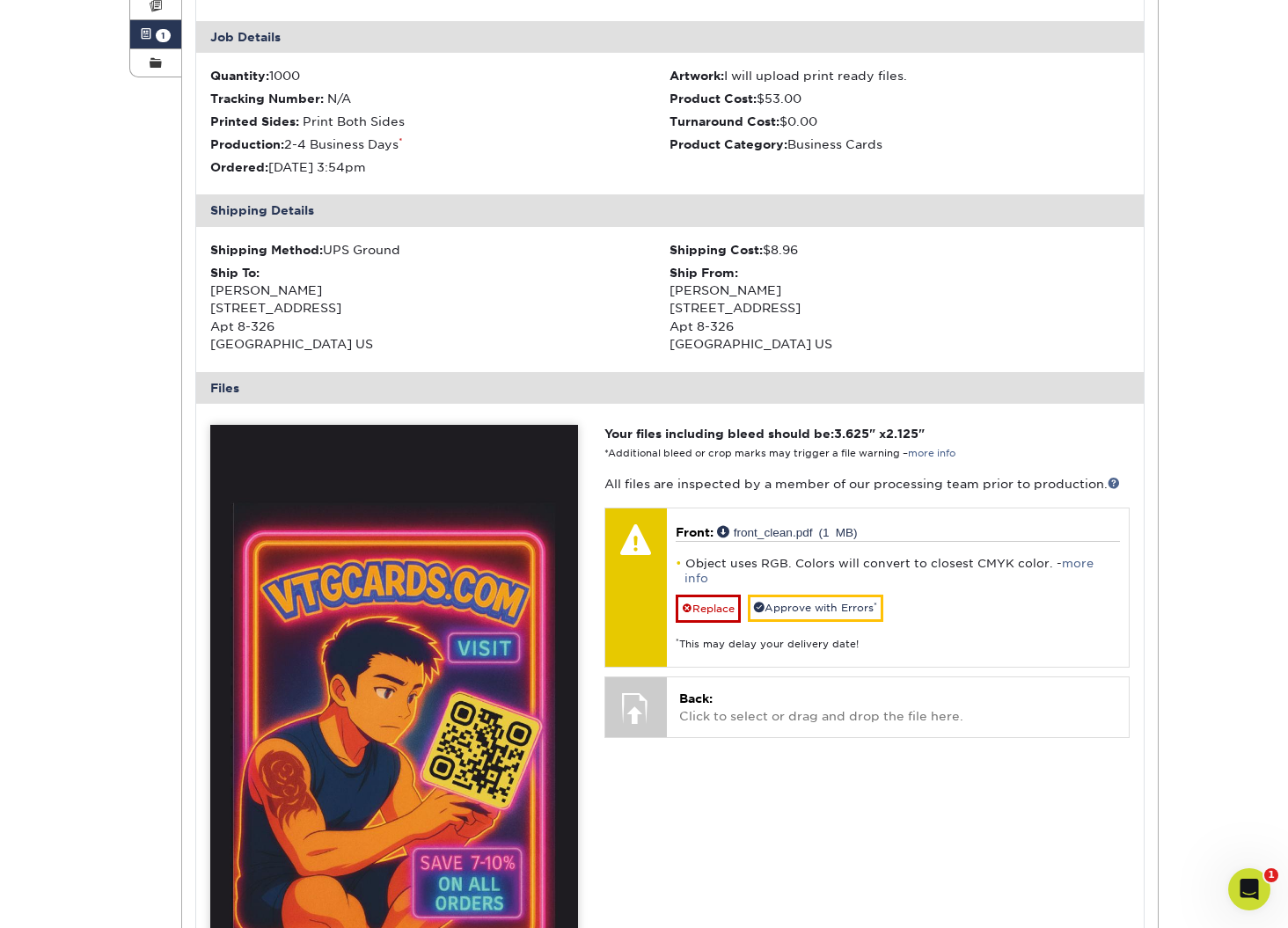
scroll to position [349, 0]
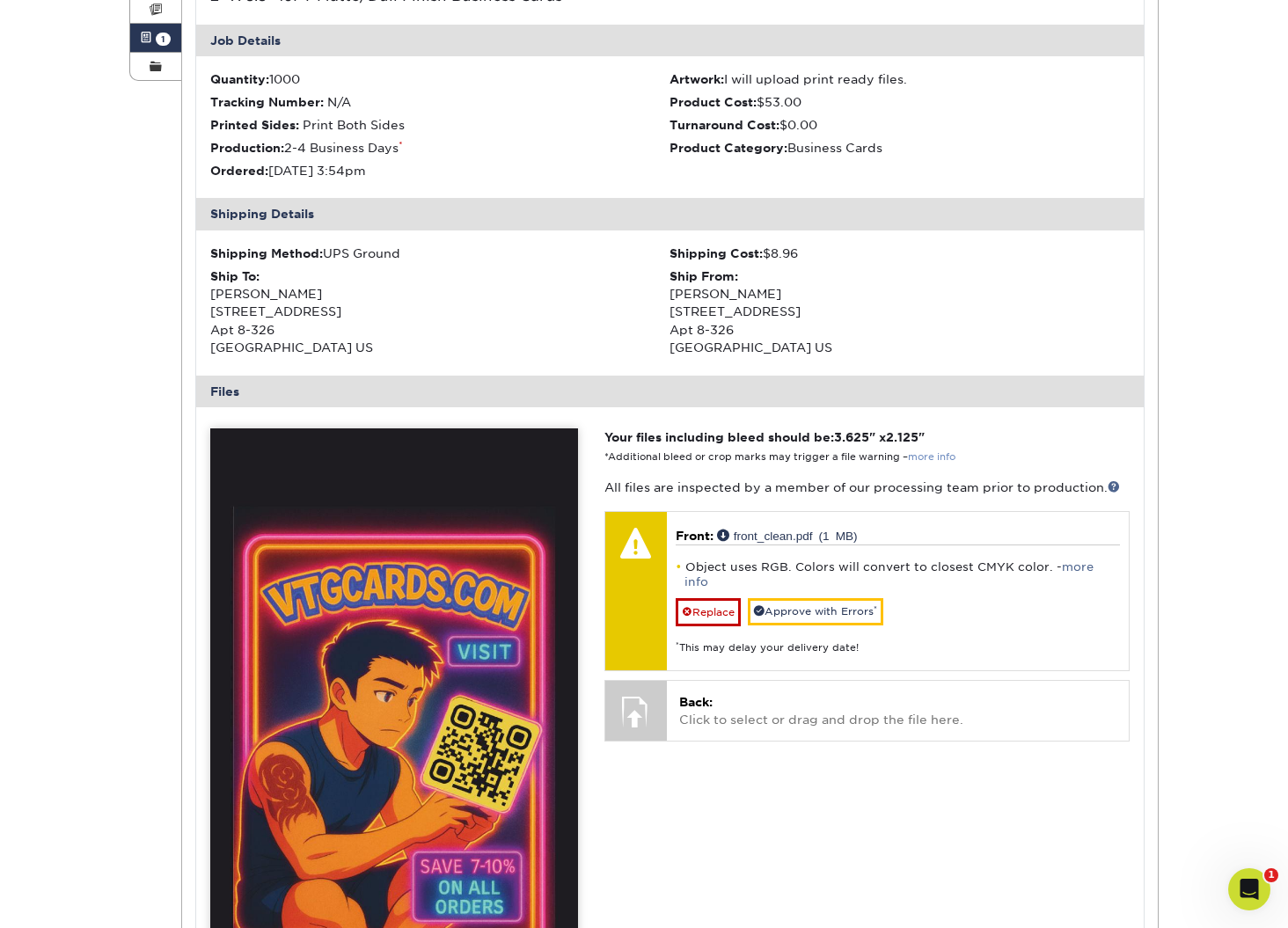
click at [942, 454] on link "more info" at bounding box center [931, 457] width 47 height 12
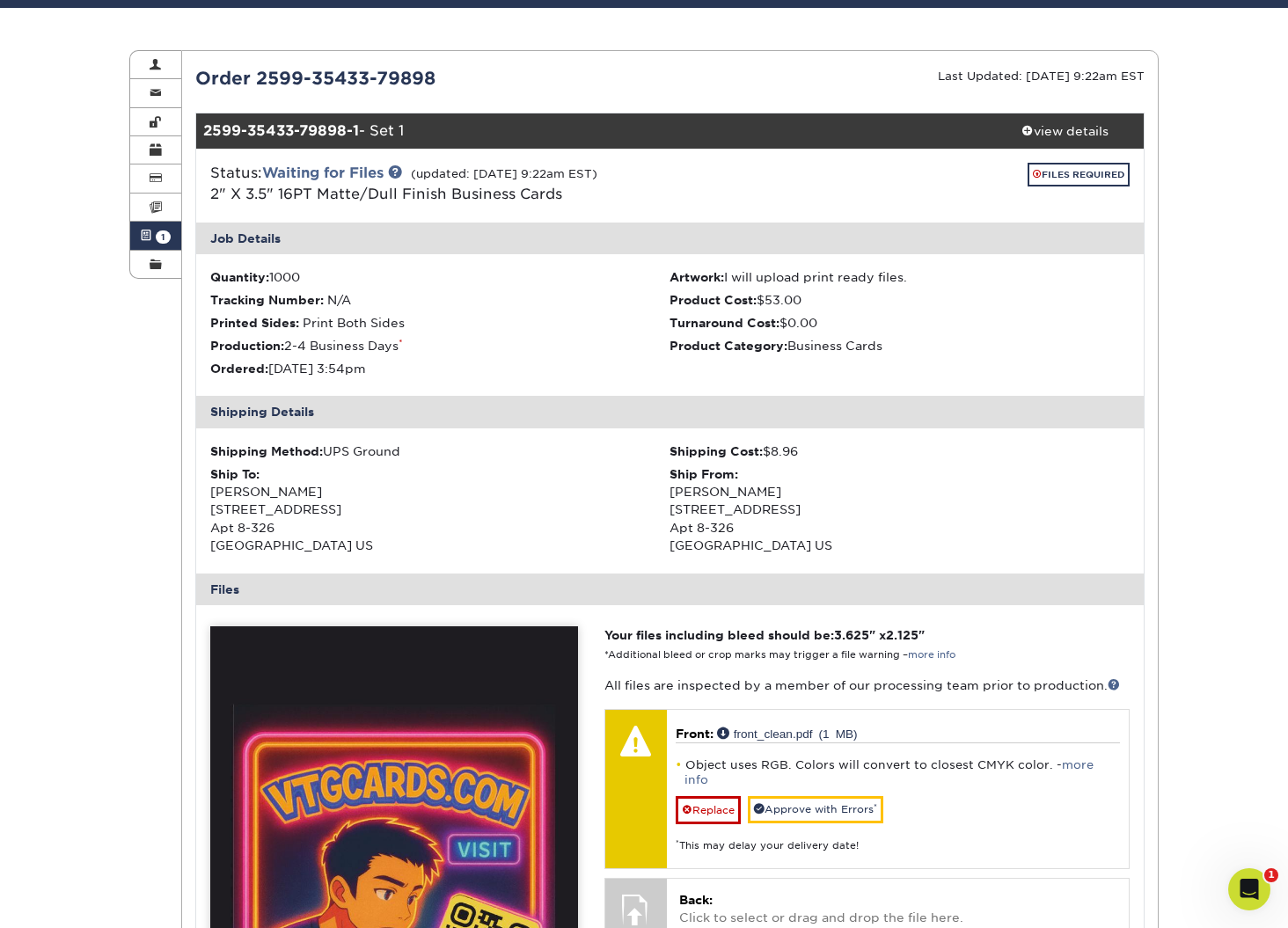
scroll to position [148, 0]
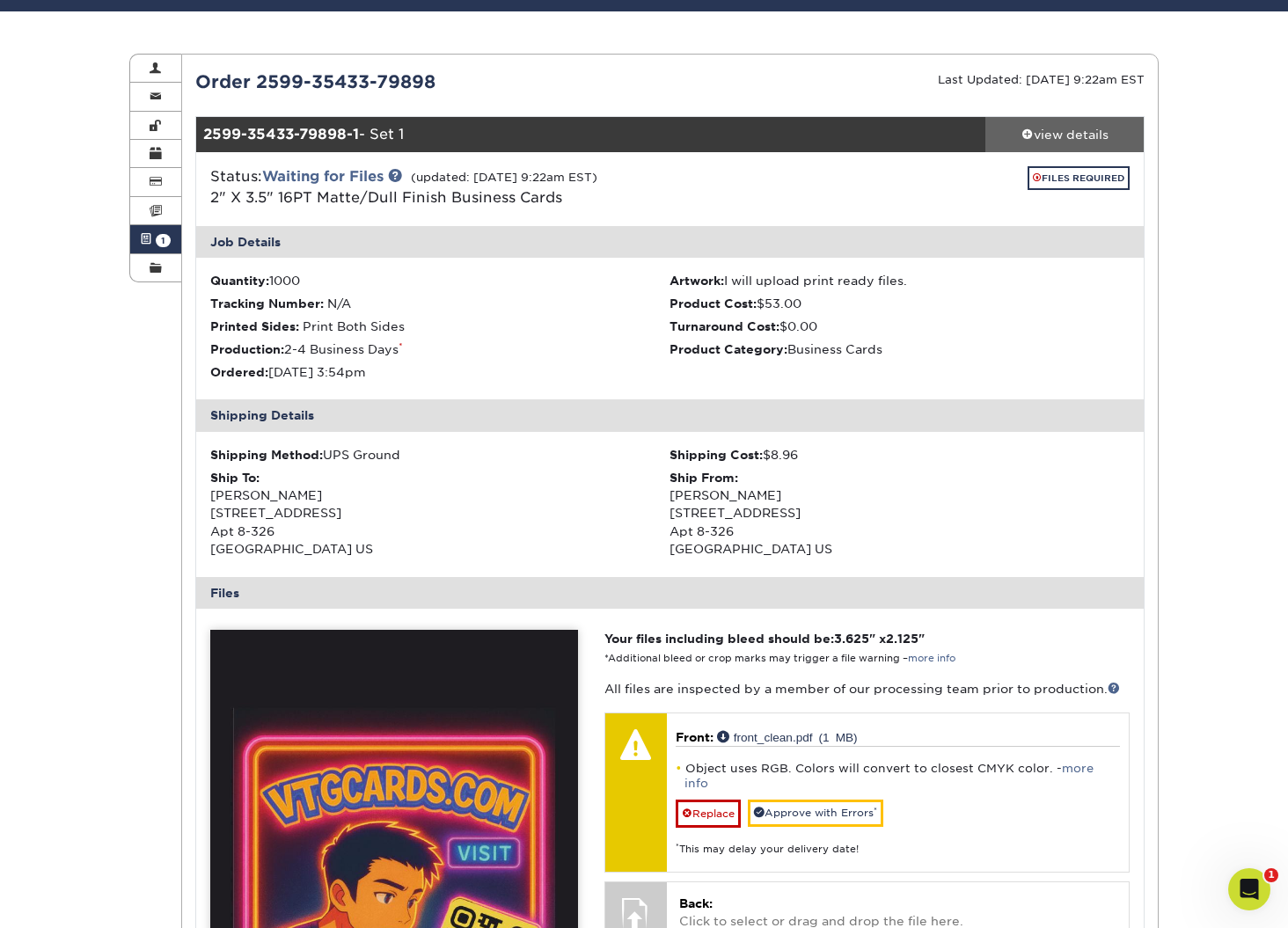
click at [1073, 129] on div "view details" at bounding box center [1064, 134] width 158 height 17
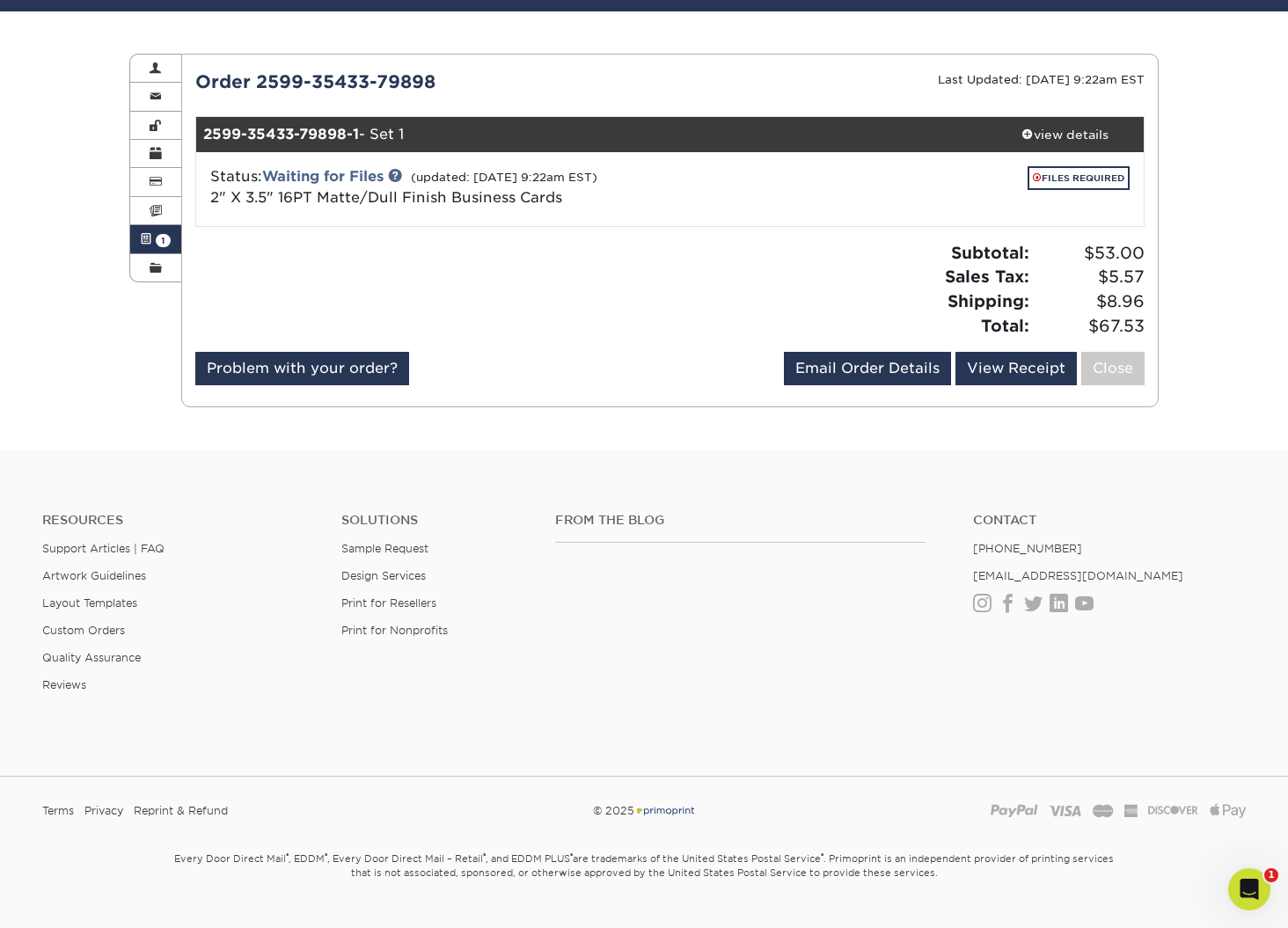
scroll to position [5567, 0]
click at [669, 359] on div "Problem with your order? Email Order Details jason.shao.dev@gmail.com Send View…" at bounding box center [671, 372] width 950 height 41
click at [1092, 177] on link "FILES REQUIRED" at bounding box center [1078, 178] width 102 height 24
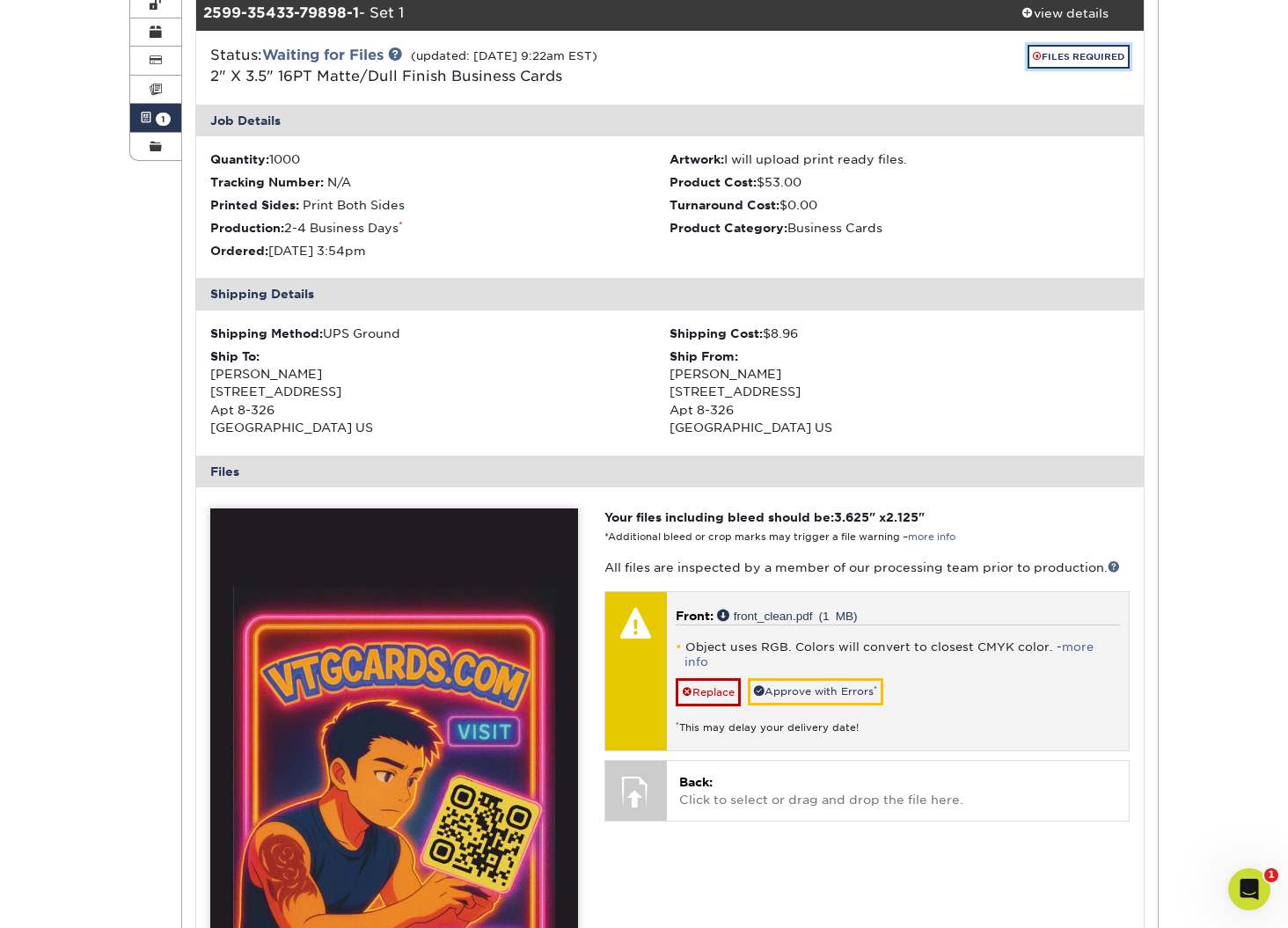
scroll to position [276, 0]
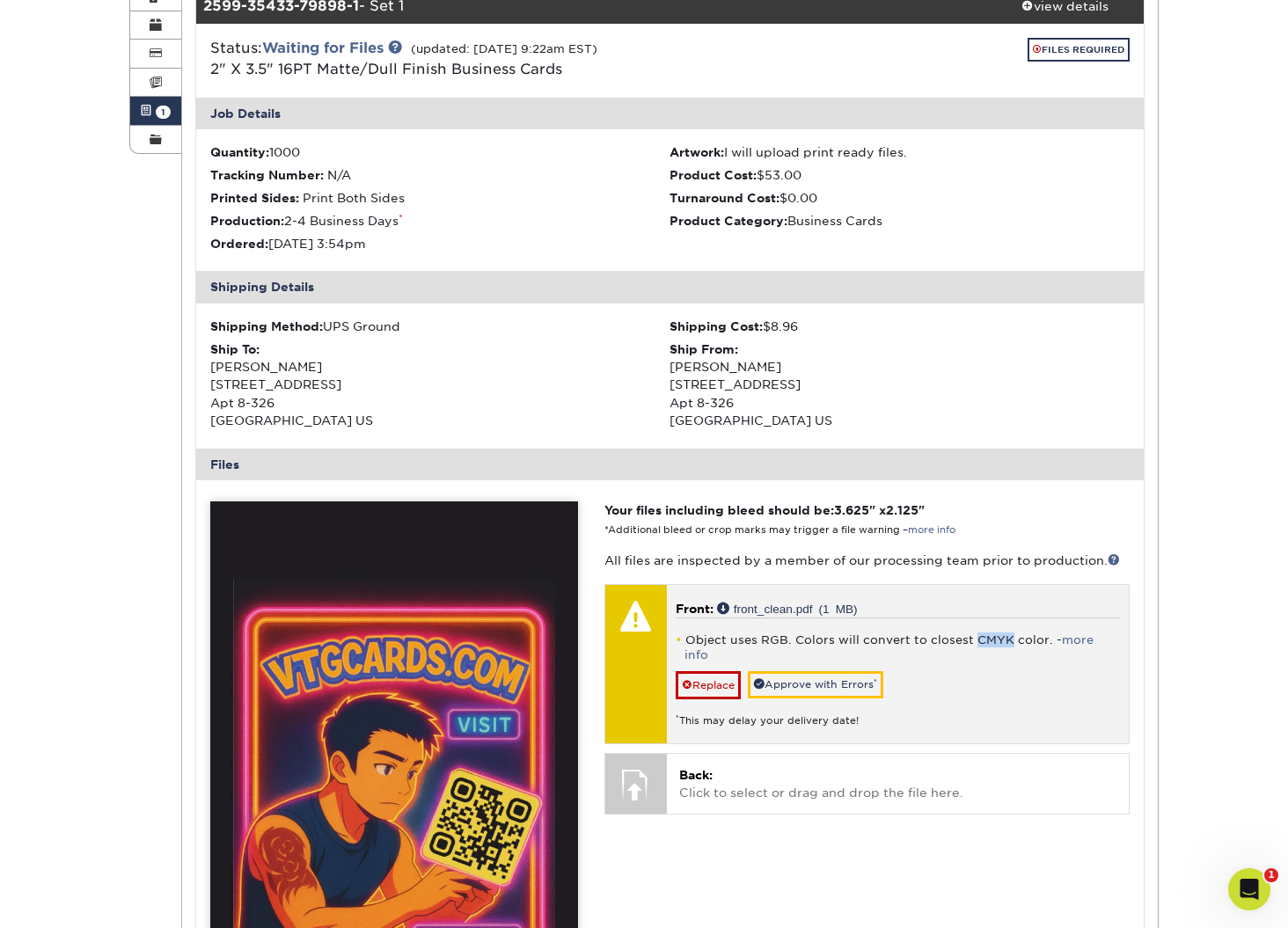
drag, startPoint x: 1005, startPoint y: 636, endPoint x: 971, endPoint y: 641, distance: 34.4
click at [971, 641] on li "Object uses RGB. Colors will convert to closest CMYK color. - more info" at bounding box center [897, 647] width 444 height 30
copy li "CMYK"
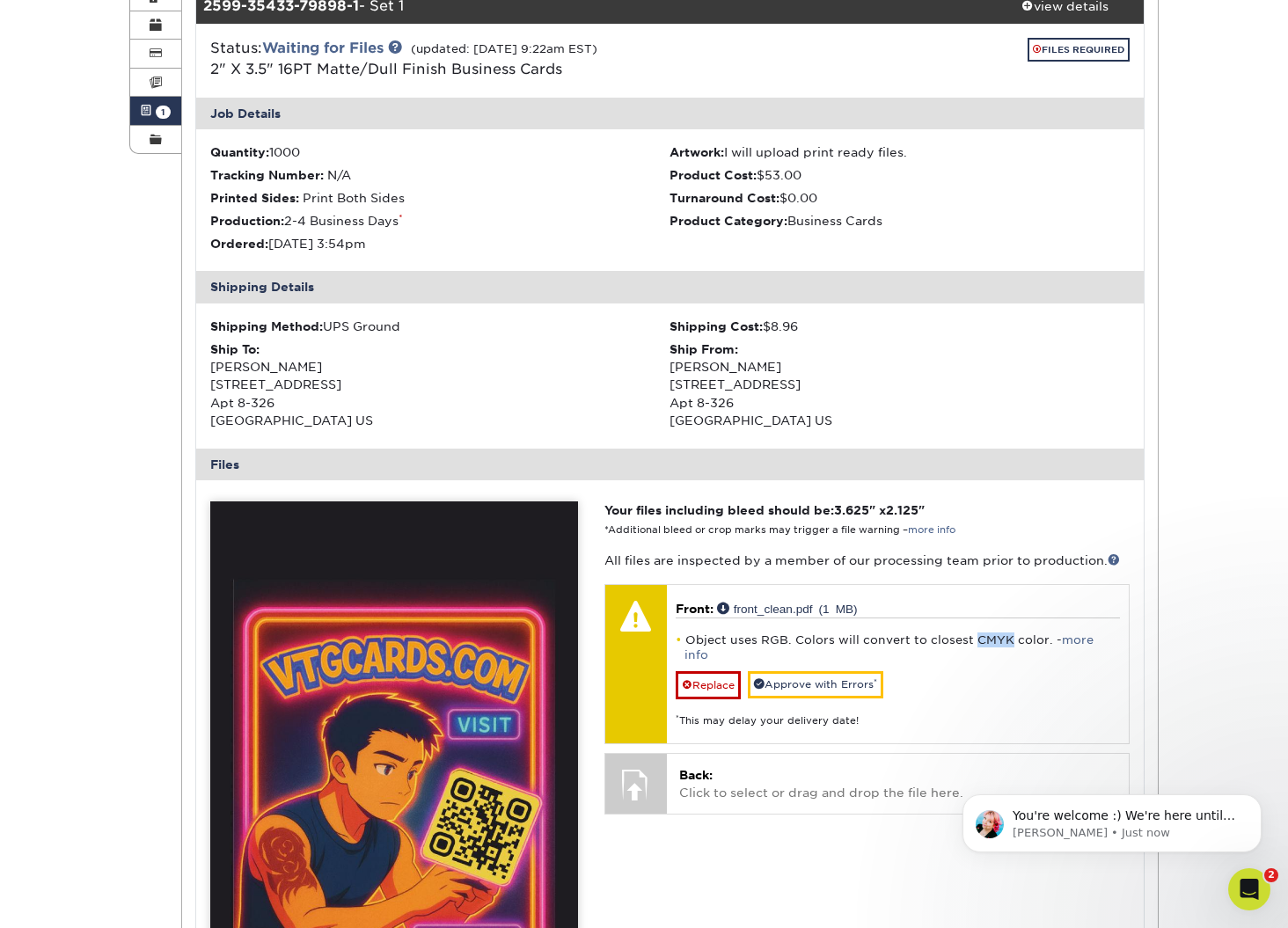
scroll to position [5764, 0]
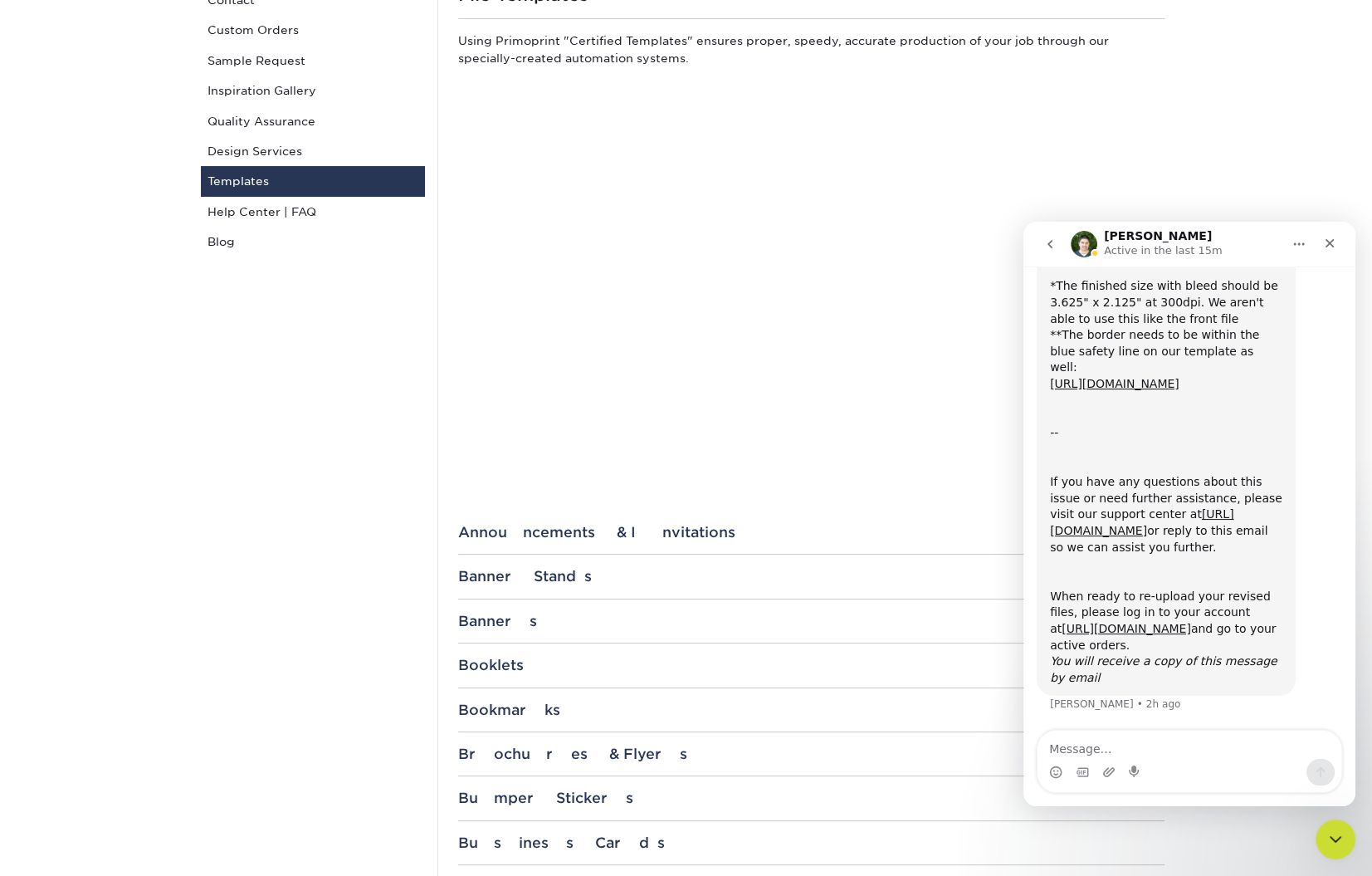
scroll to position [196, 0]
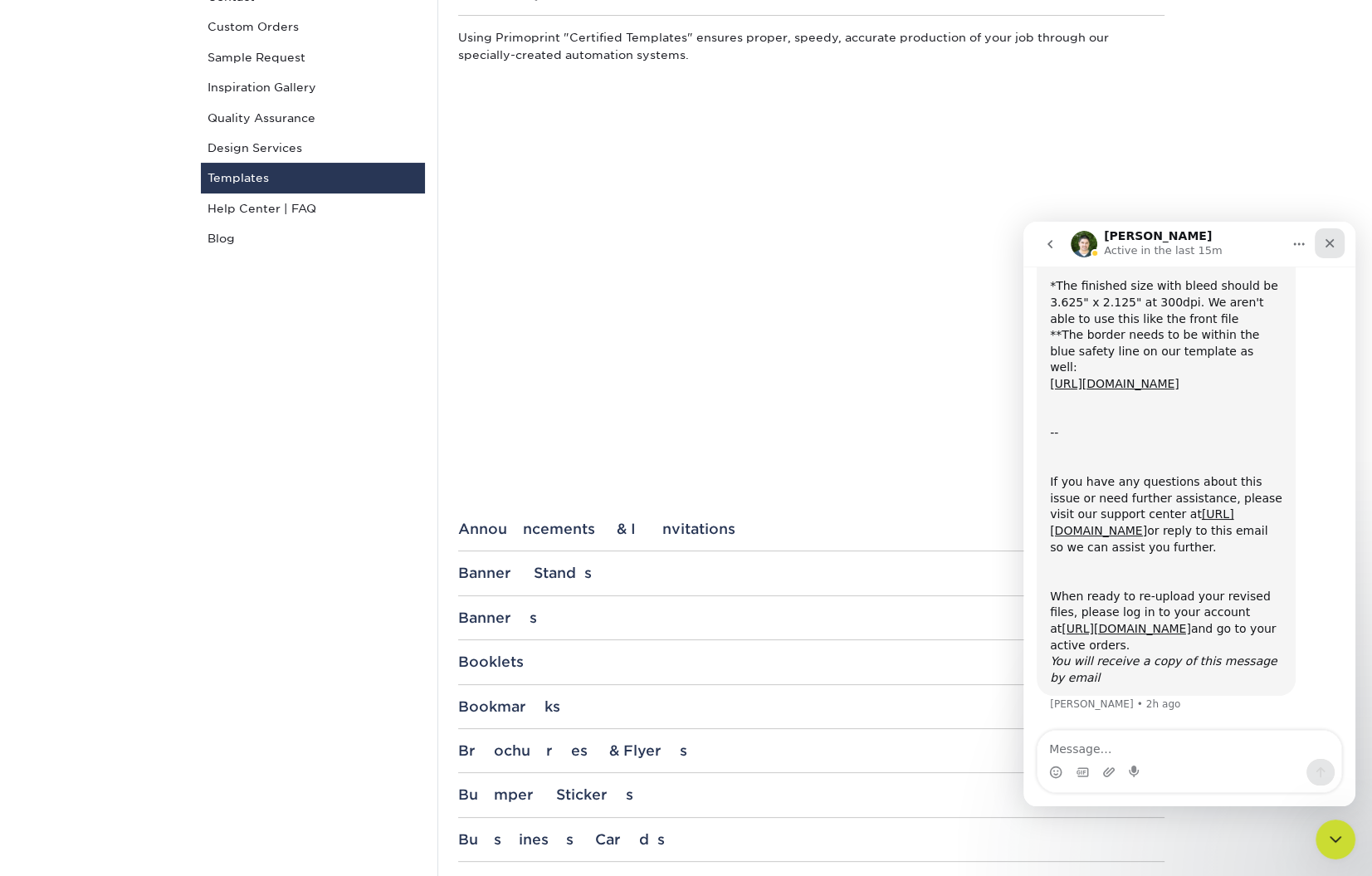
click at [1331, 244] on icon "Close" at bounding box center [1330, 244] width 14 height 14
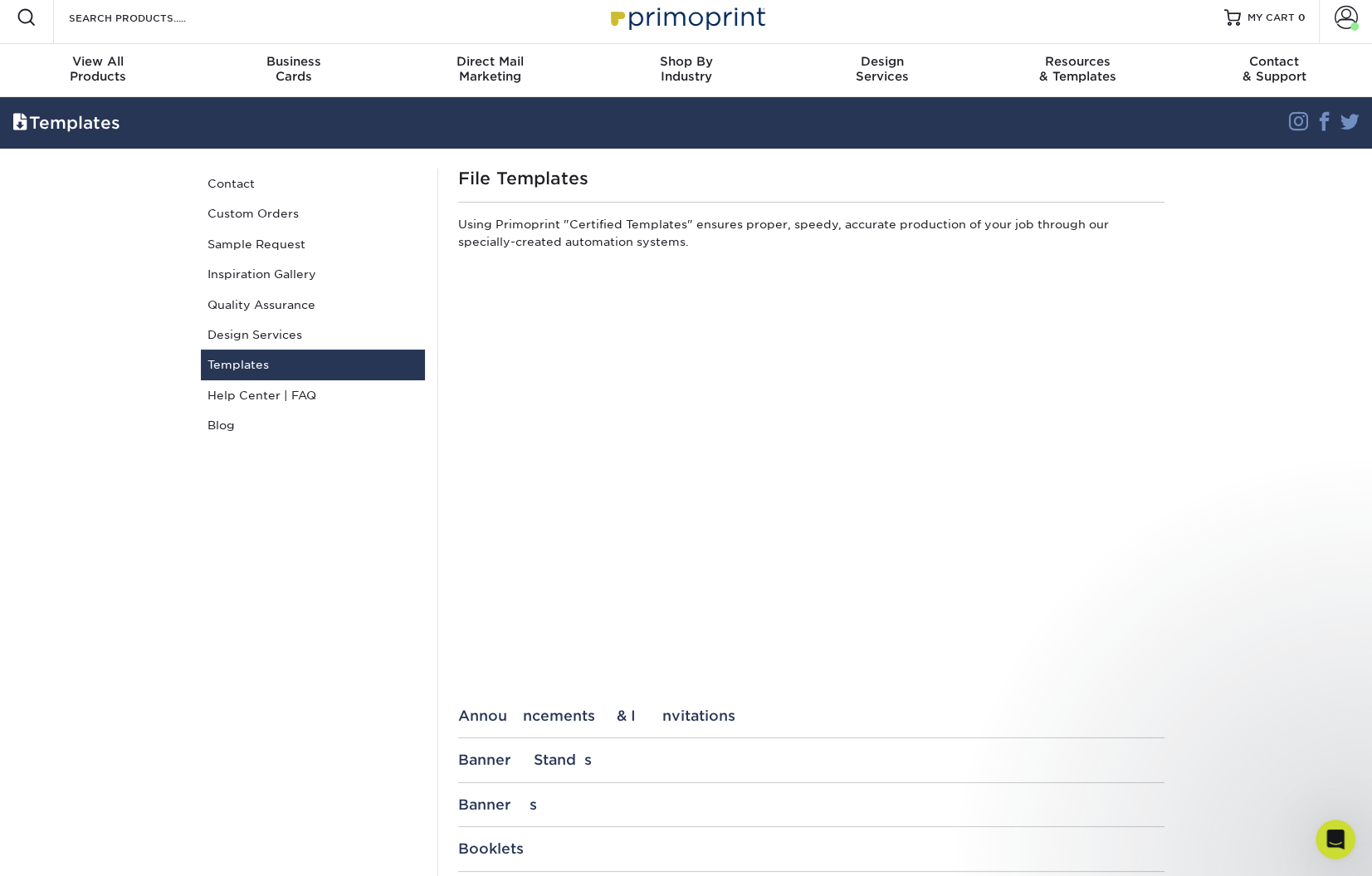
scroll to position [0, 0]
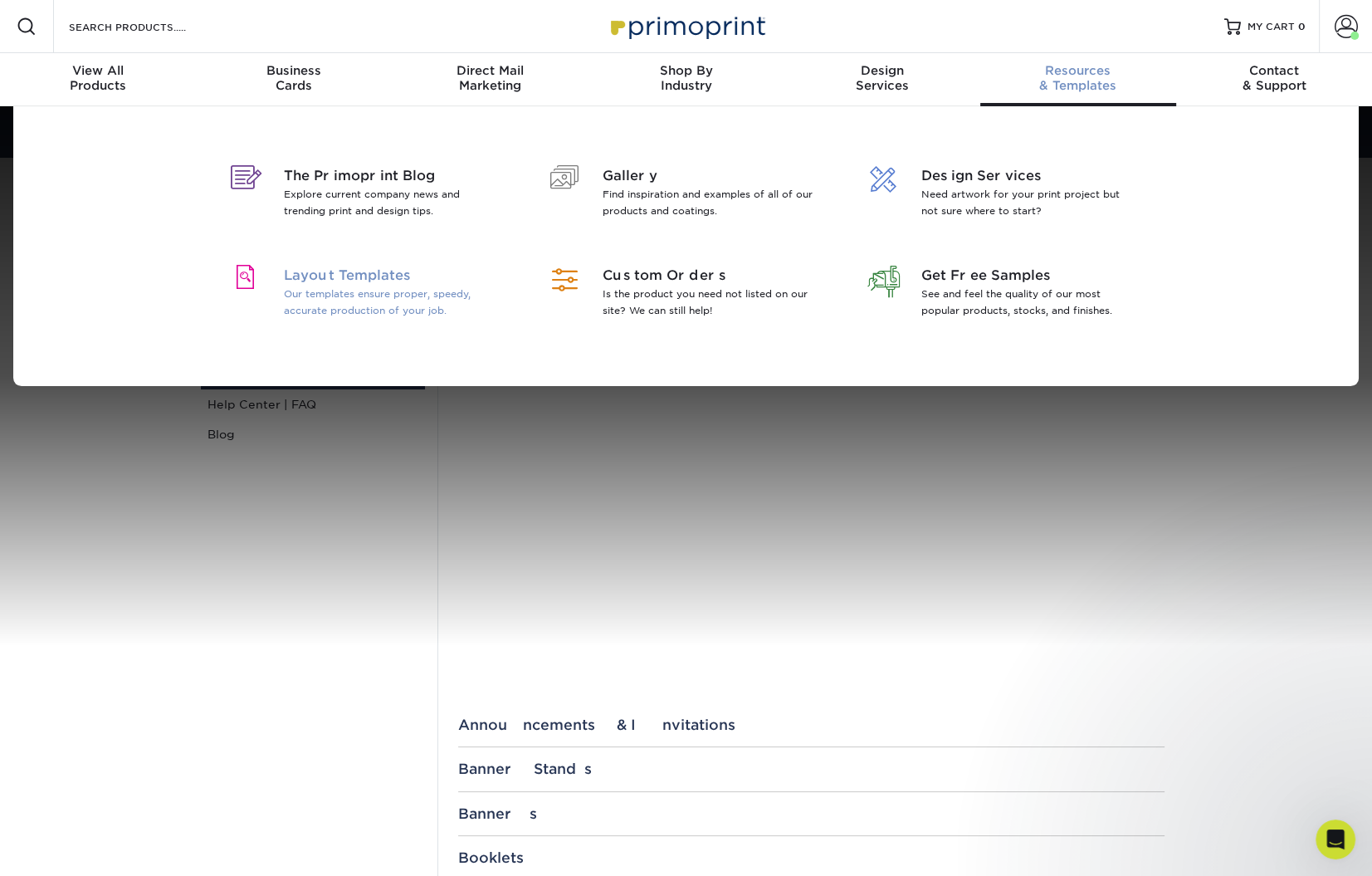
click at [380, 307] on p "Our templates ensure proper, speedy, accurate production of your job." at bounding box center [391, 302] width 215 height 33
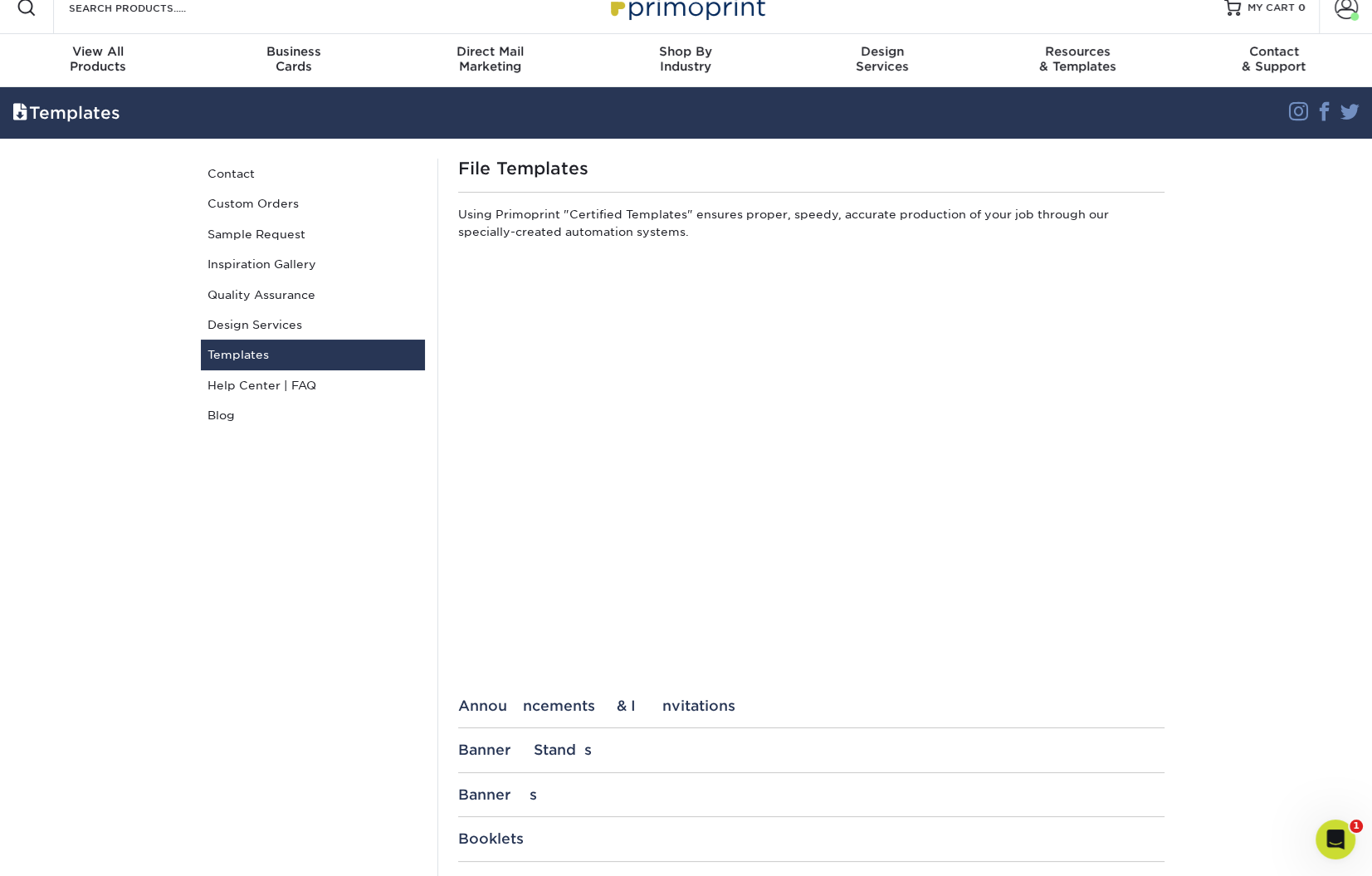
scroll to position [16, 0]
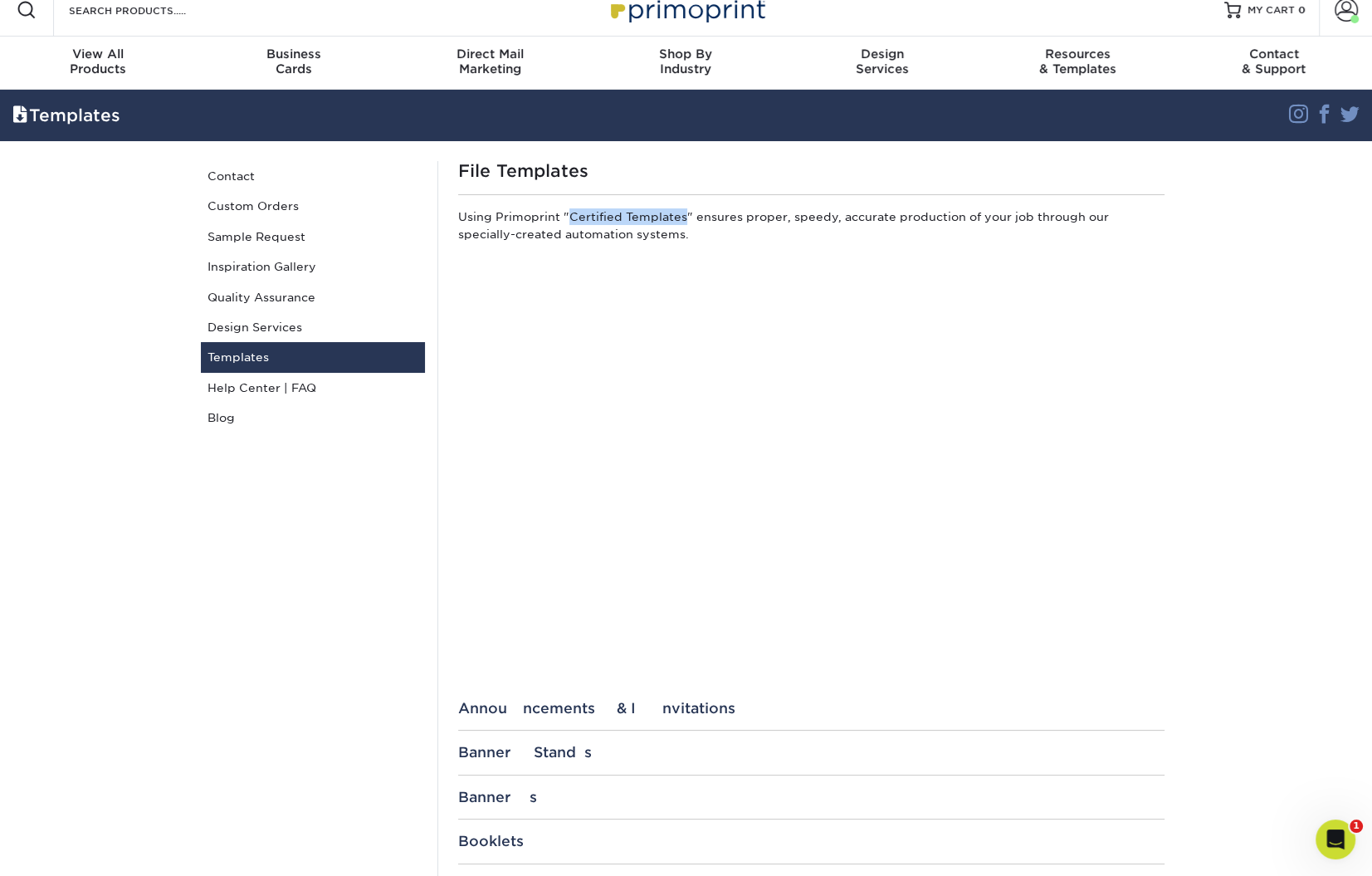
drag, startPoint x: 682, startPoint y: 216, endPoint x: 572, endPoint y: 214, distance: 110.0
click at [572, 214] on p "Using Primoprint "Certified Templates" ensures proper, speedy, accurate product…" at bounding box center [811, 229] width 707 height 41
copy p "Certified Templates"
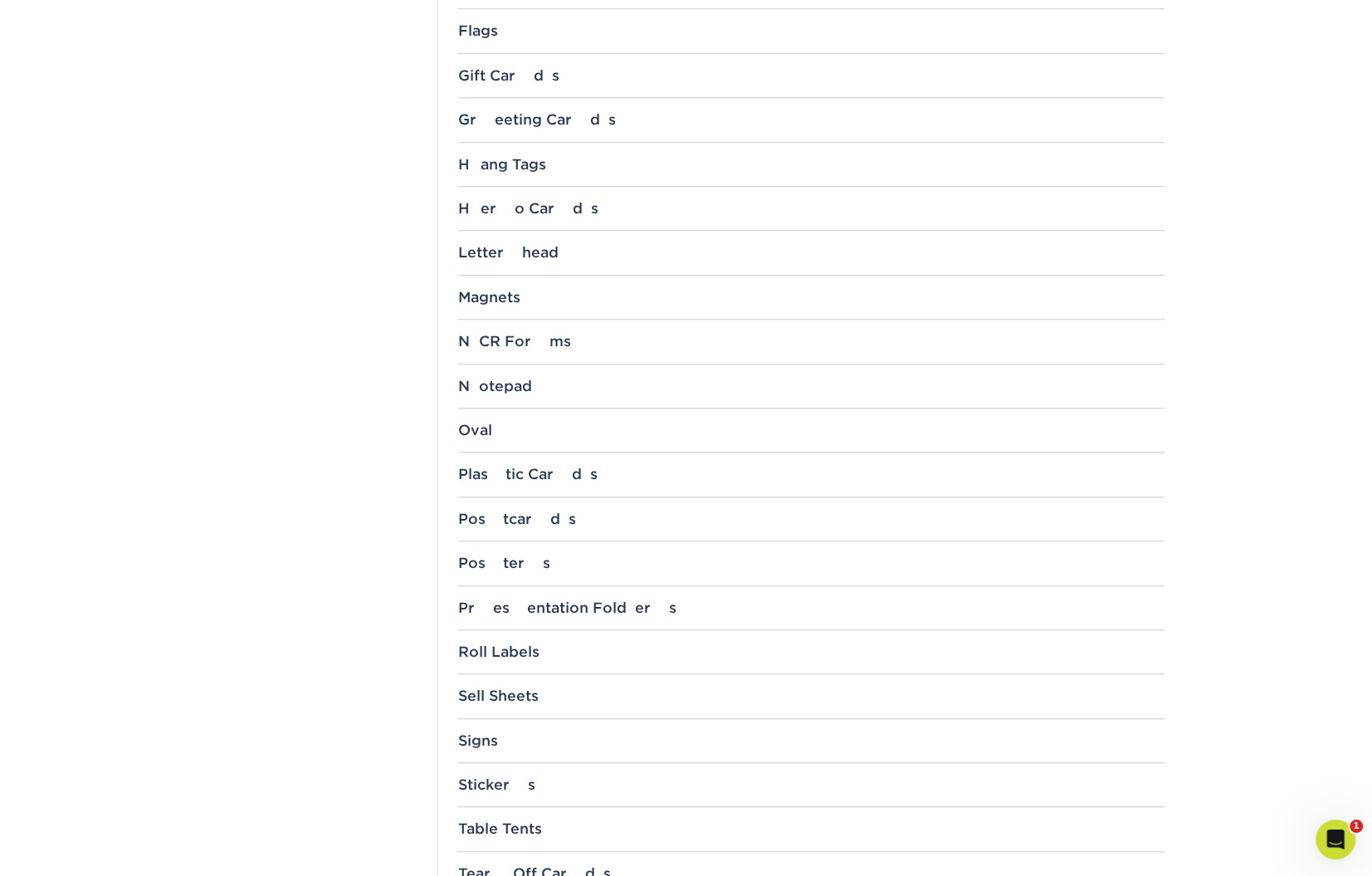
scroll to position [1892, 0]
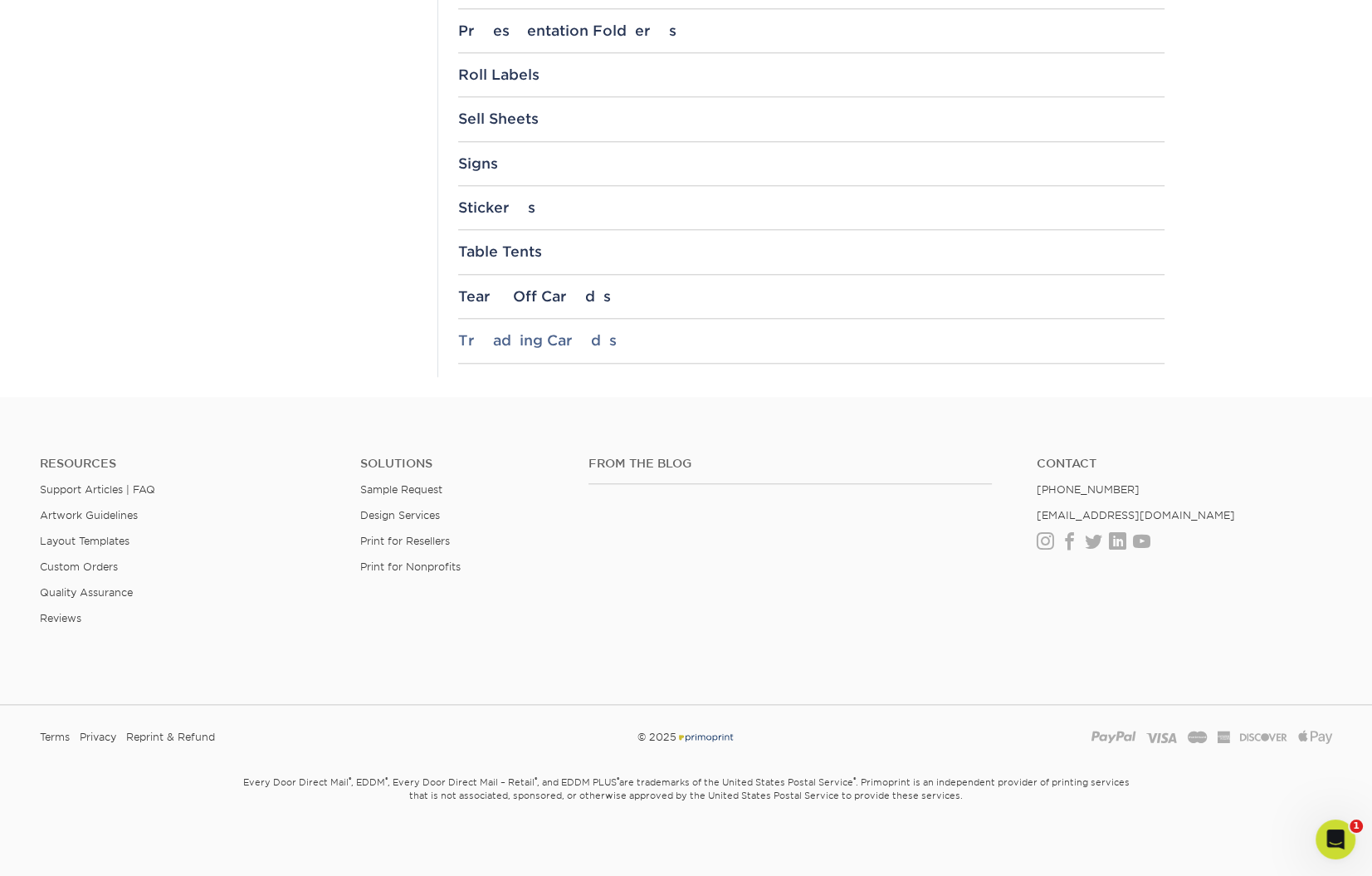
click at [591, 338] on div "Trading Cards" at bounding box center [811, 340] width 707 height 16
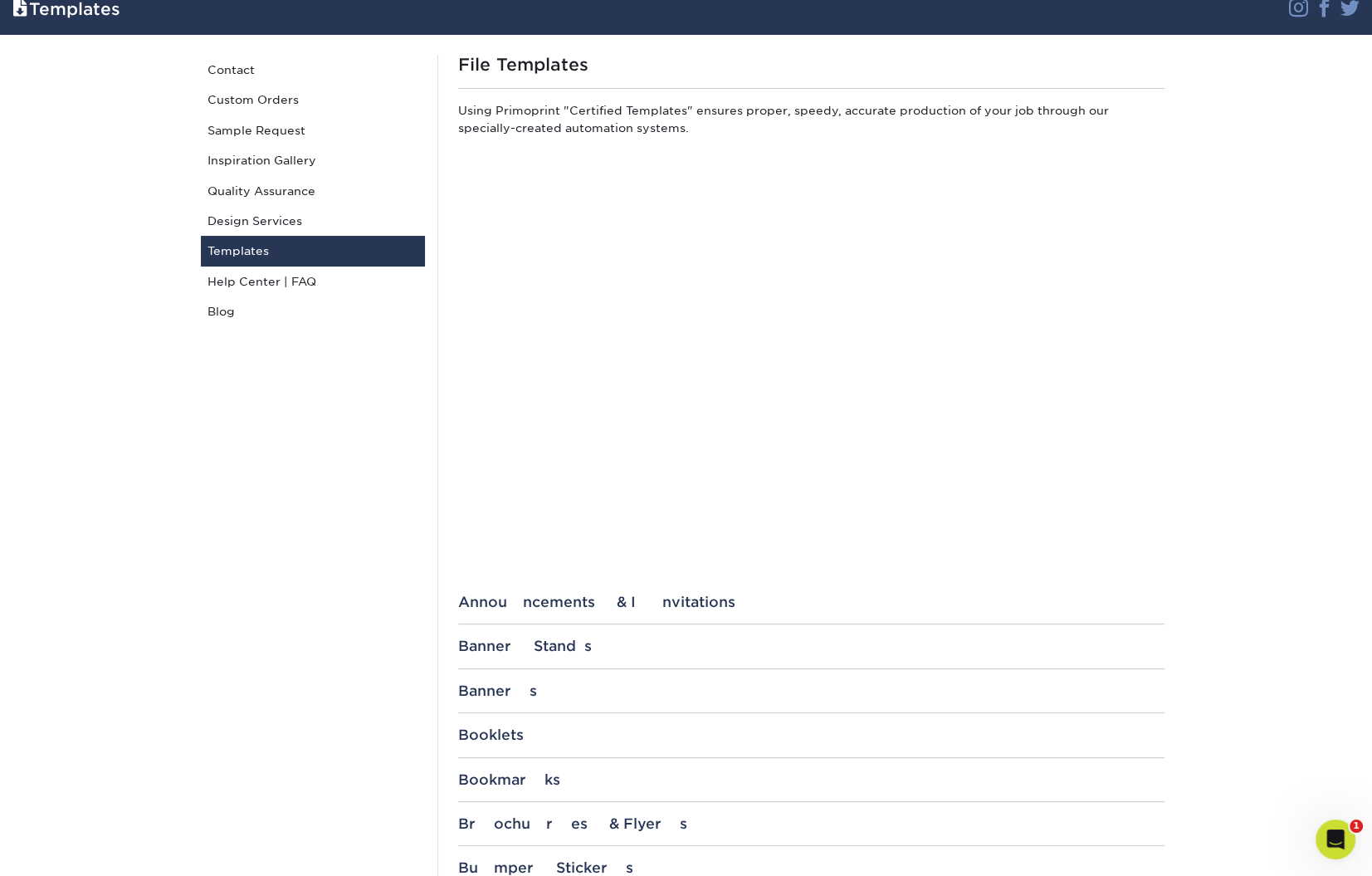
scroll to position [0, 0]
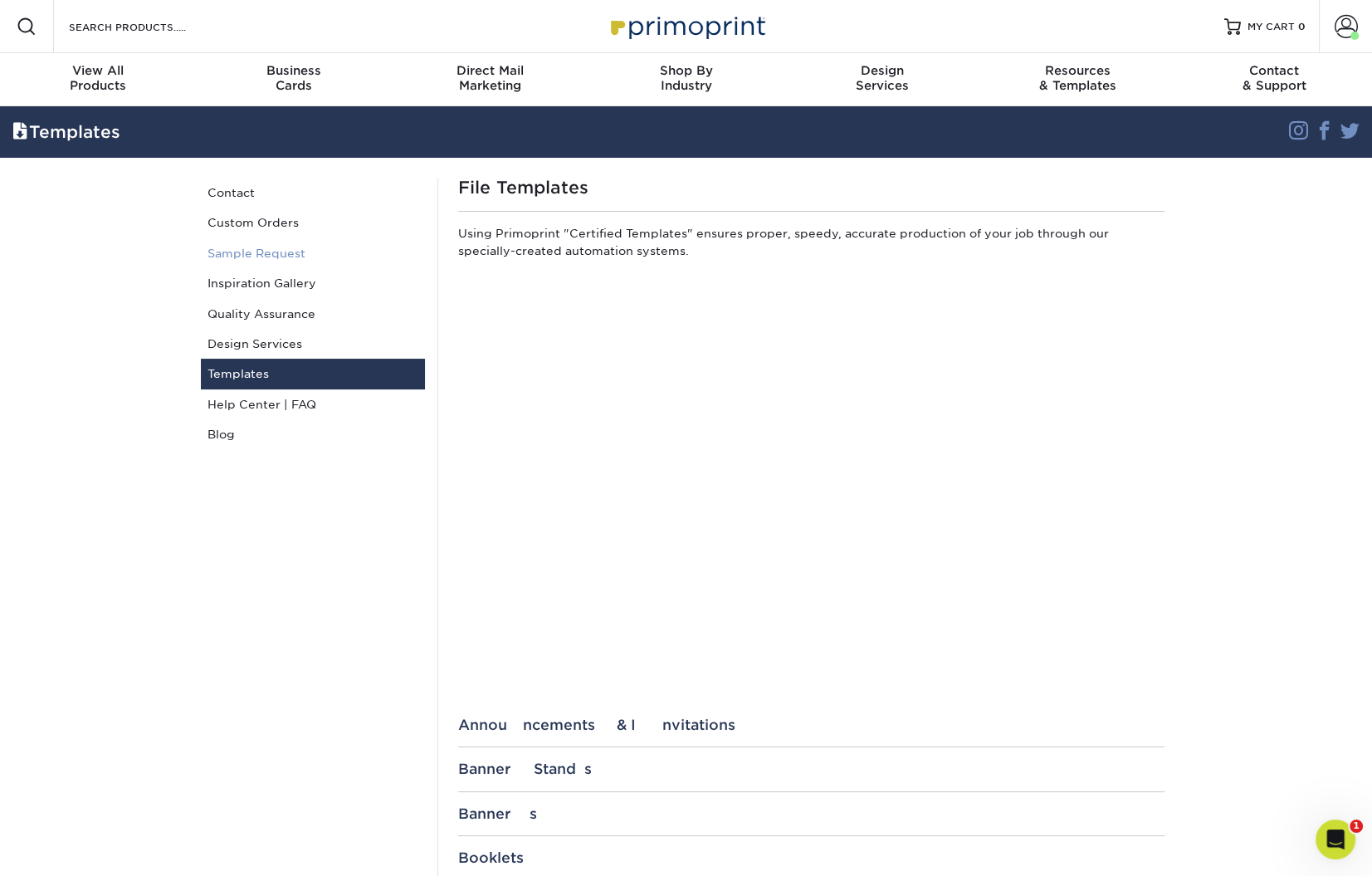
click at [270, 247] on link "Sample Request" at bounding box center [313, 253] width 224 height 30
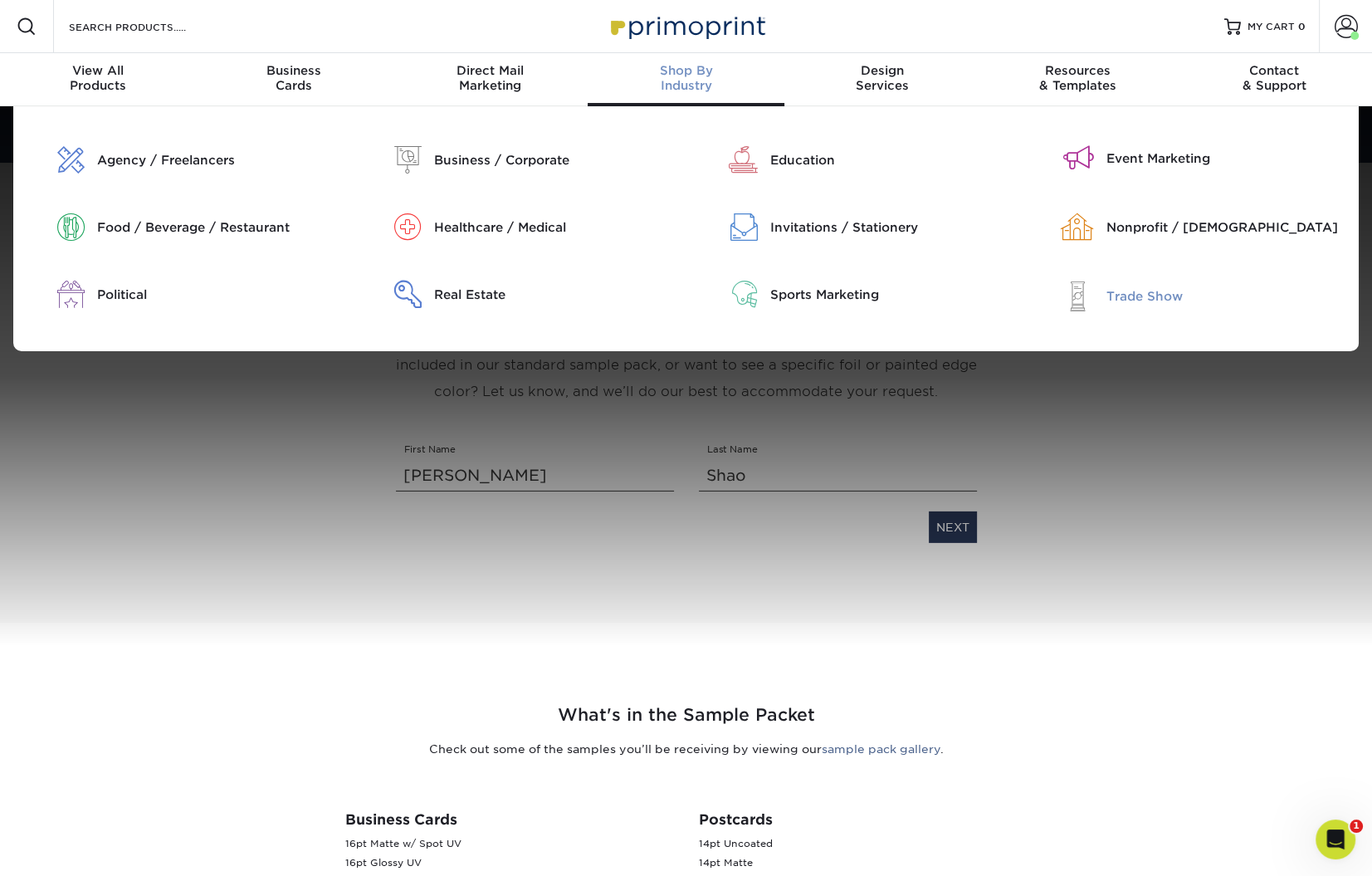
click at [1148, 291] on div "Trade Show" at bounding box center [1226, 296] width 240 height 18
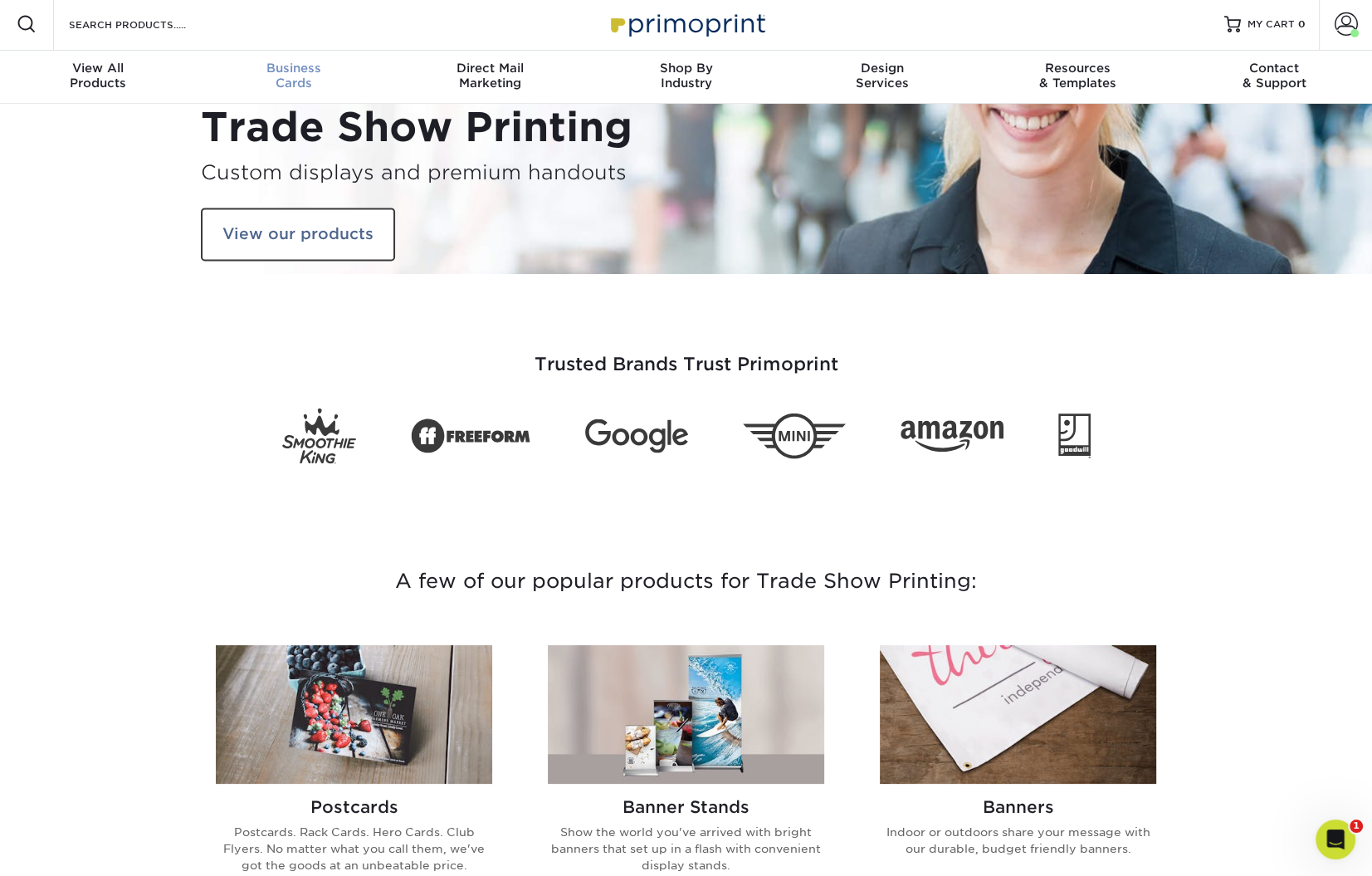
scroll to position [3, 0]
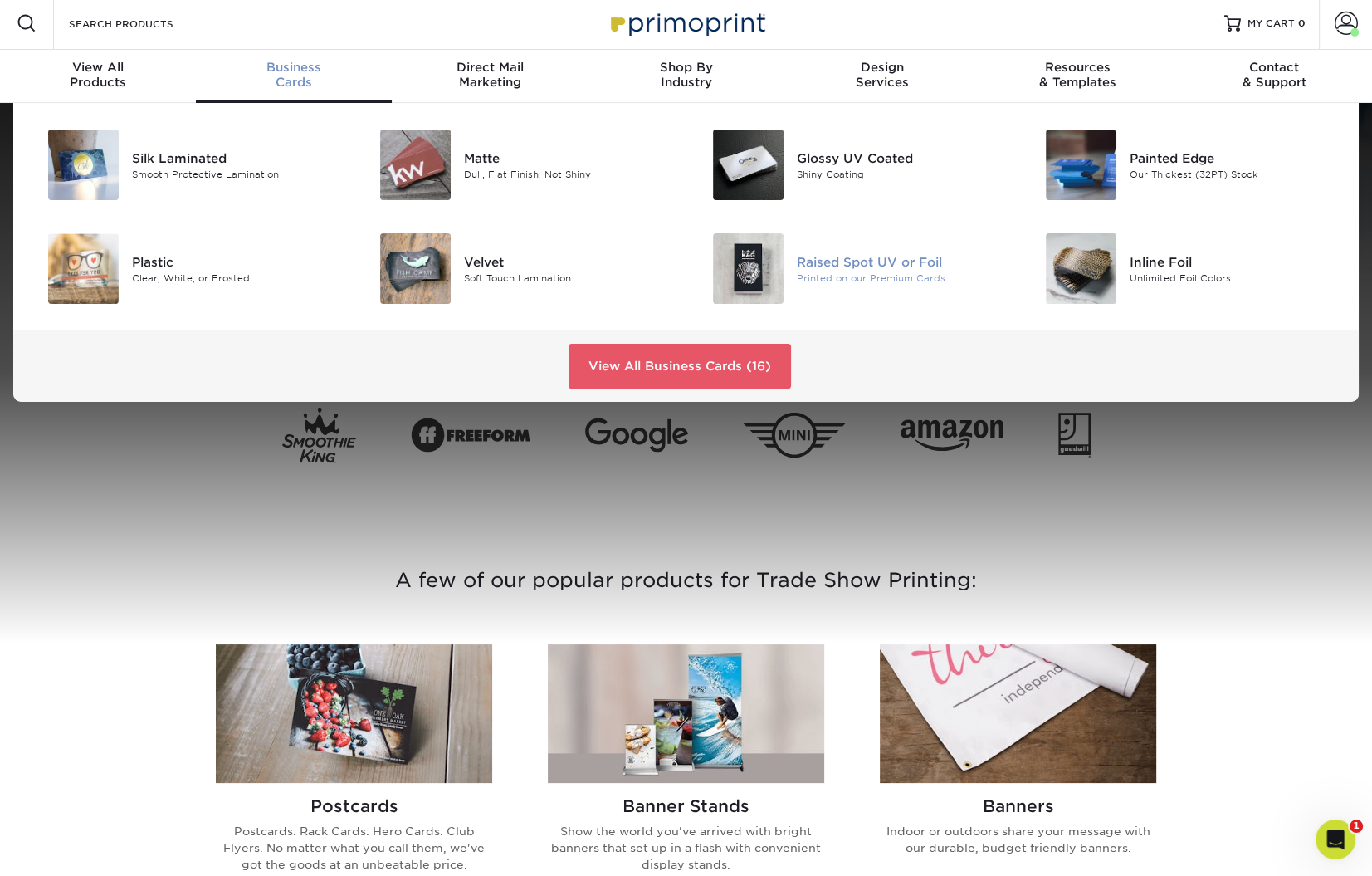
click at [861, 271] on div "Printed on our Premium Cards" at bounding box center [901, 278] width 209 height 15
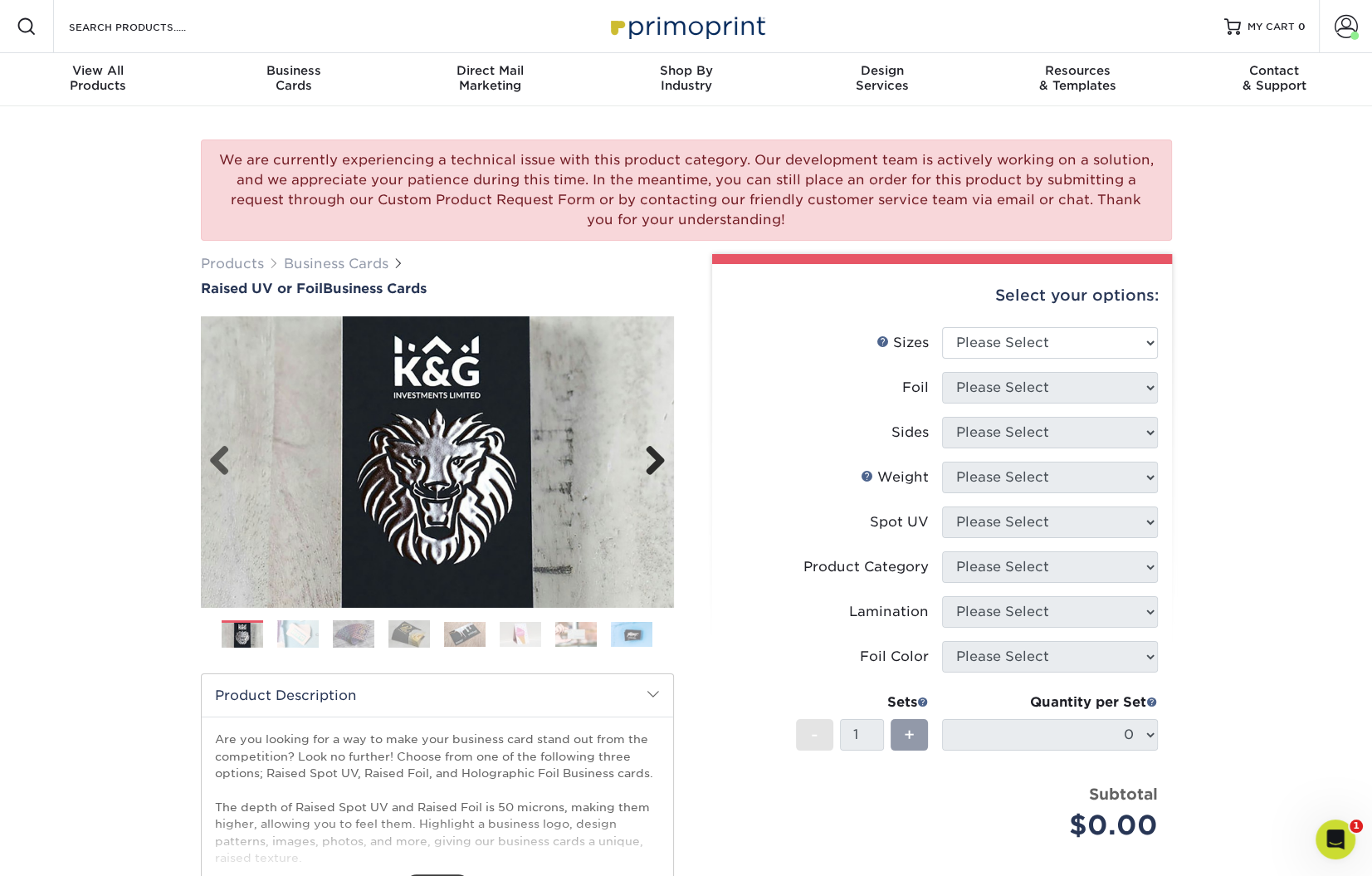
click at [655, 452] on link "Next" at bounding box center [649, 462] width 33 height 33
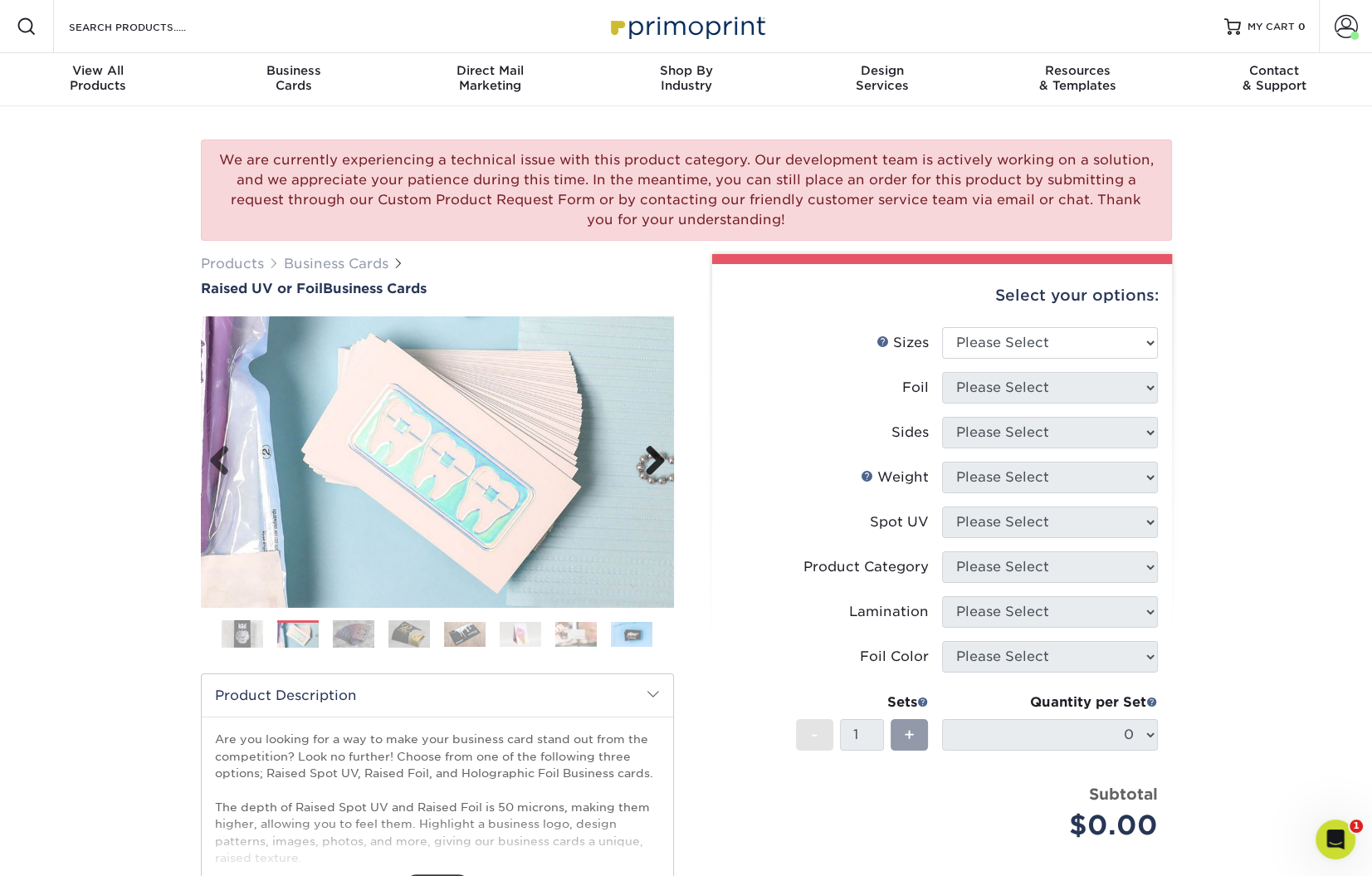
click at [654, 452] on link "Next" at bounding box center [649, 462] width 33 height 33
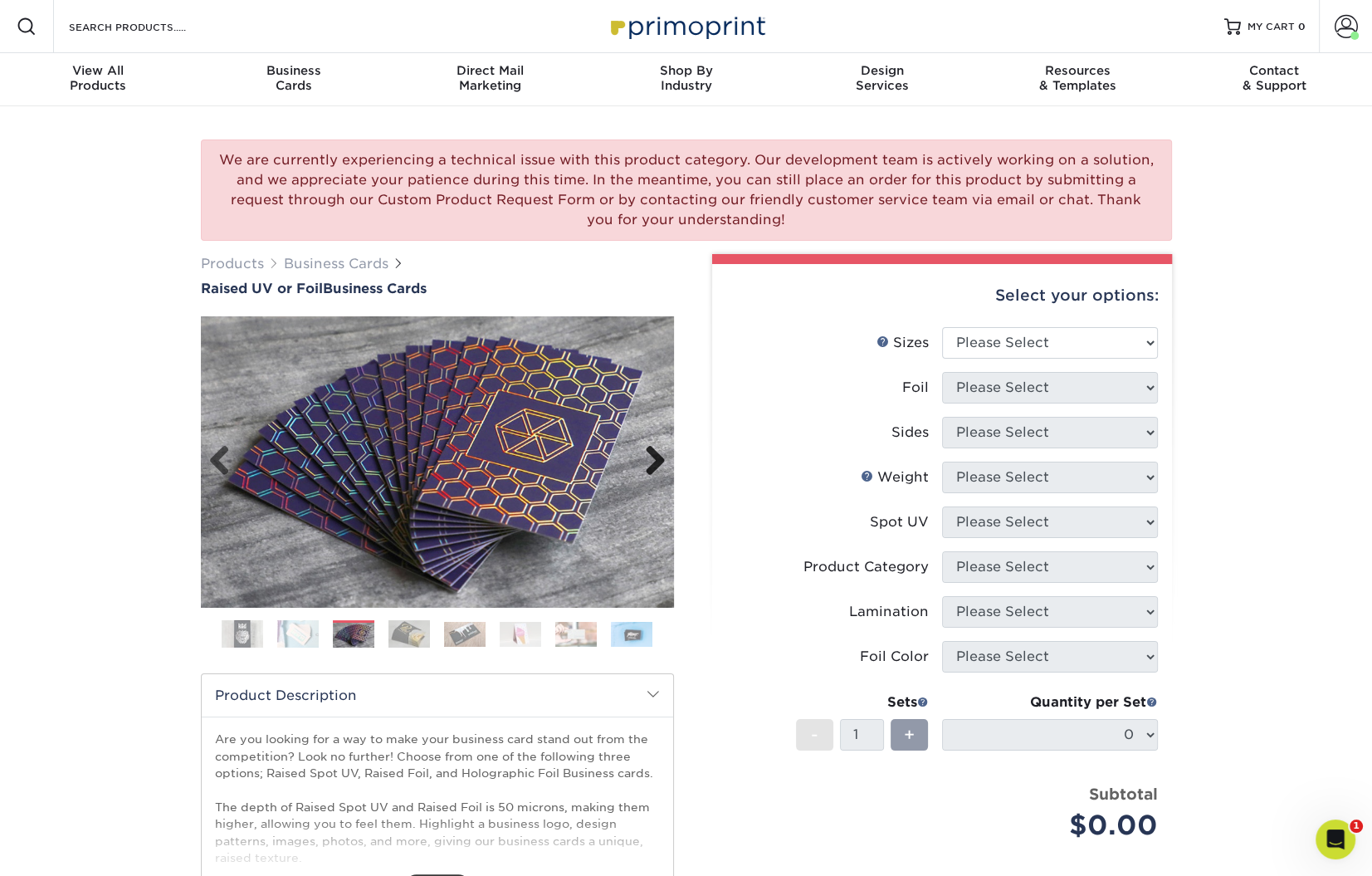
click at [654, 452] on link "Next" at bounding box center [649, 462] width 33 height 33
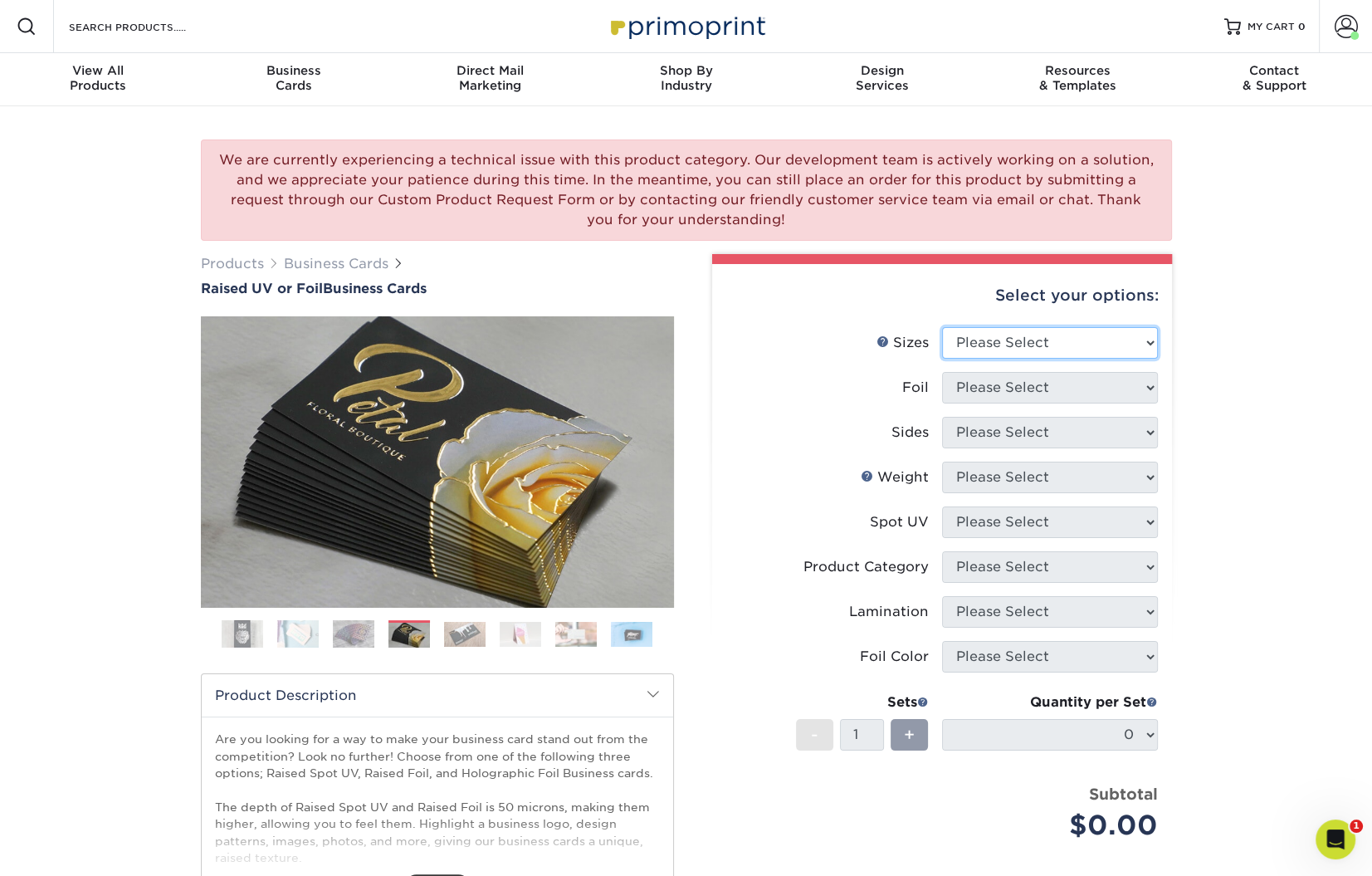
click at [1067, 338] on select "Please Select 2" x 3.5" - Standard" at bounding box center [1050, 343] width 216 height 32
select select "2.00x3.50"
click at [942, 327] on select "Please Select 2" x 3.5" - Standard" at bounding box center [1050, 343] width 216 height 32
click at [1058, 386] on select "Please Select No Yes" at bounding box center [1050, 387] width 216 height 32
select select "1"
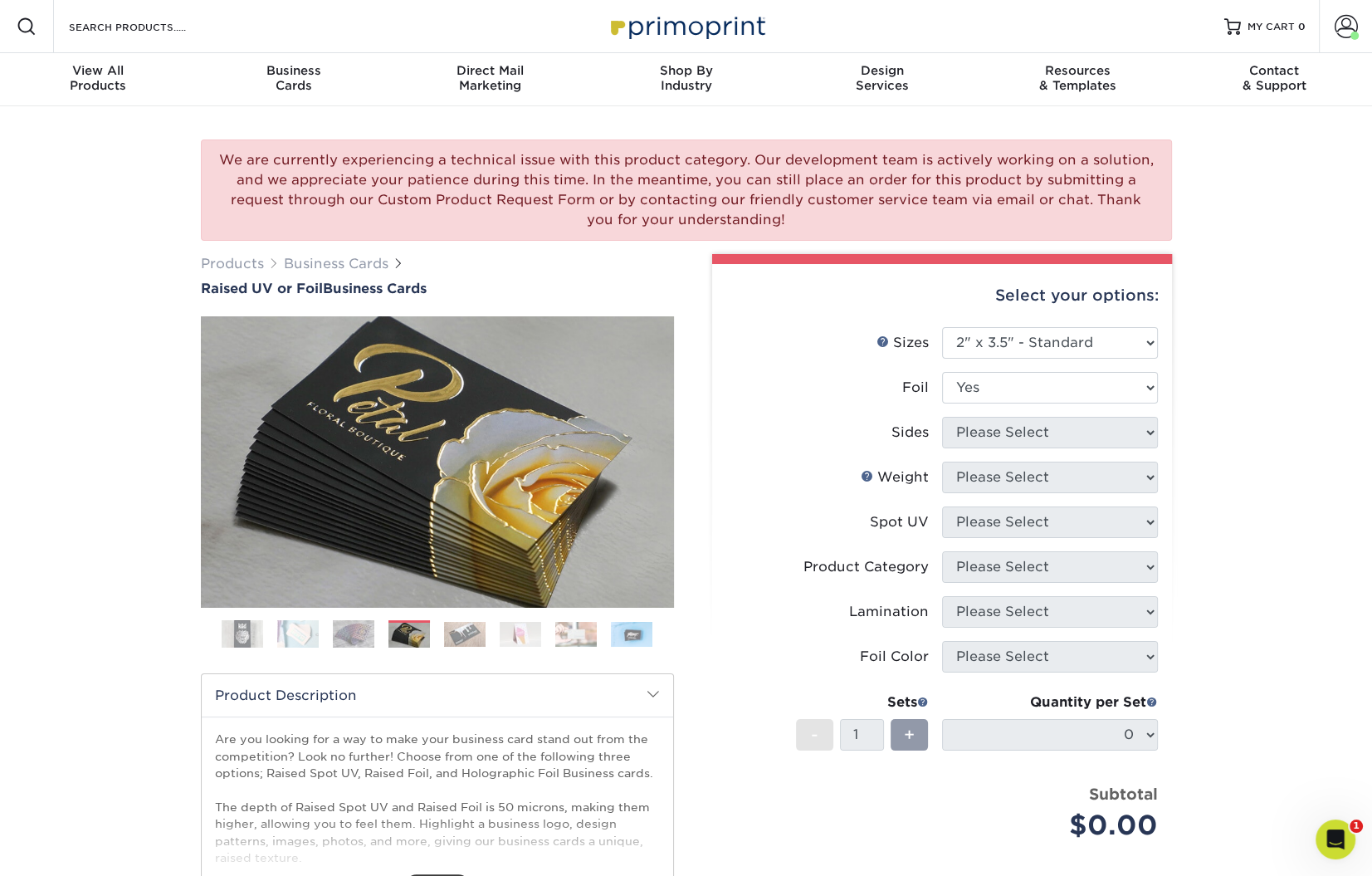
click at [942, 372] on select "Please Select No Yes" at bounding box center [1050, 387] width 216 height 32
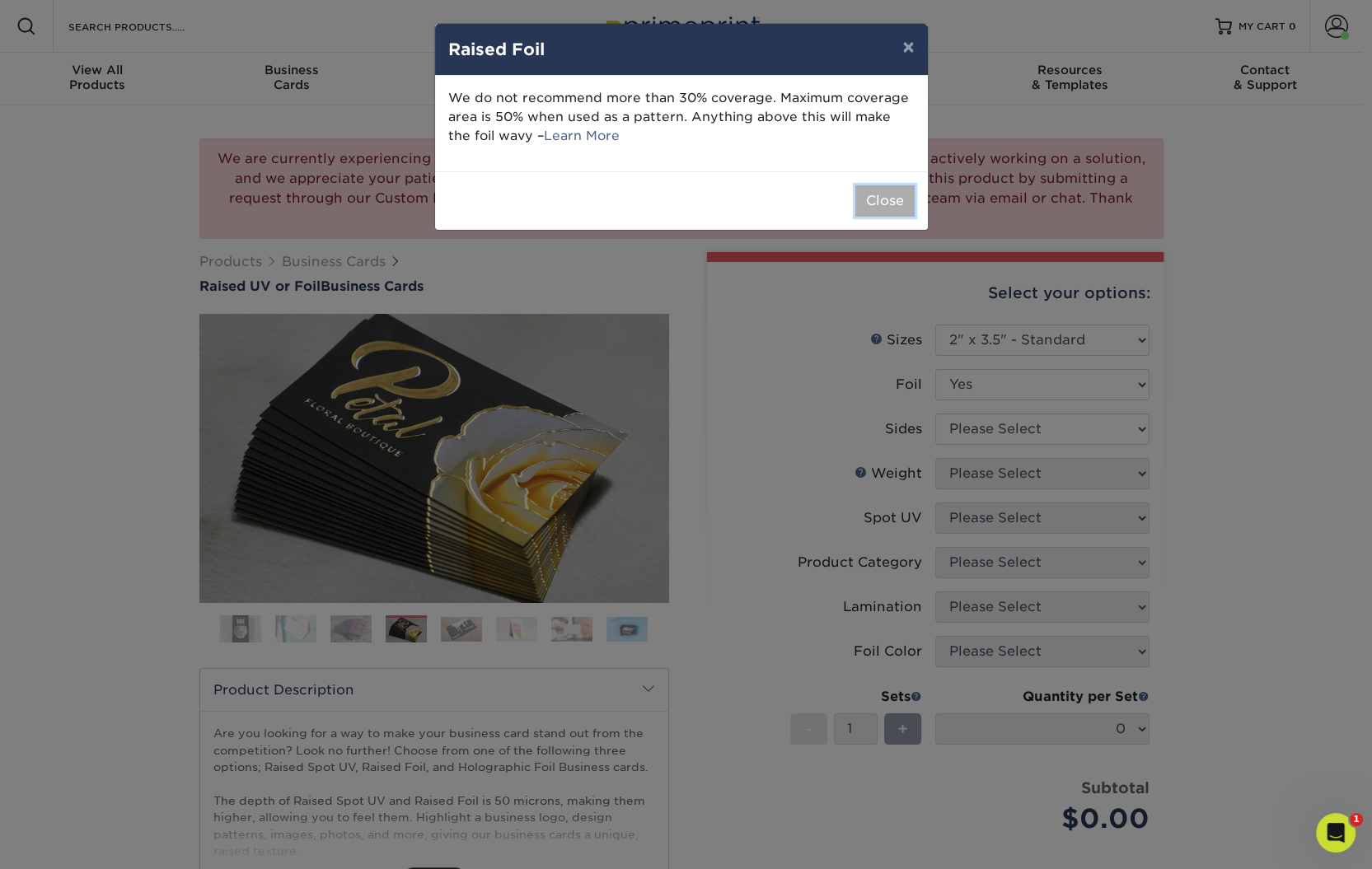
click at [873, 191] on button "Close" at bounding box center [885, 201] width 59 height 31
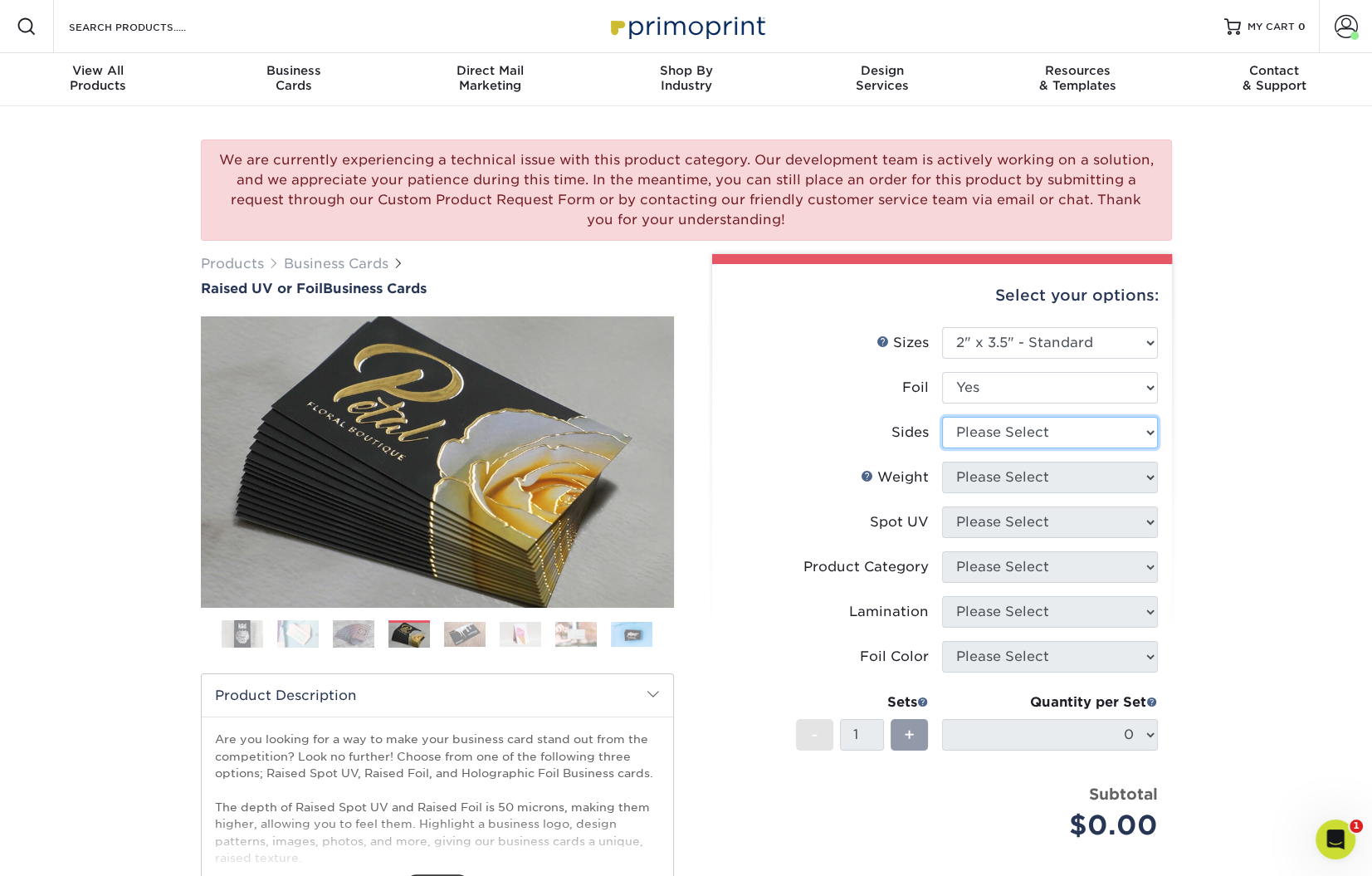
click at [1035, 432] on select "Please Select Print Both Sides - Foil Both Sides Print Both Sides - Foil Front …" at bounding box center [1050, 432] width 216 height 32
select select "e9e9dfb3-fba1-4d60-972c-fd9ca5904d33"
click at [942, 417] on select "Please Select Print Both Sides - Foil Both Sides Print Both Sides - Foil Front …" at bounding box center [1050, 432] width 216 height 32
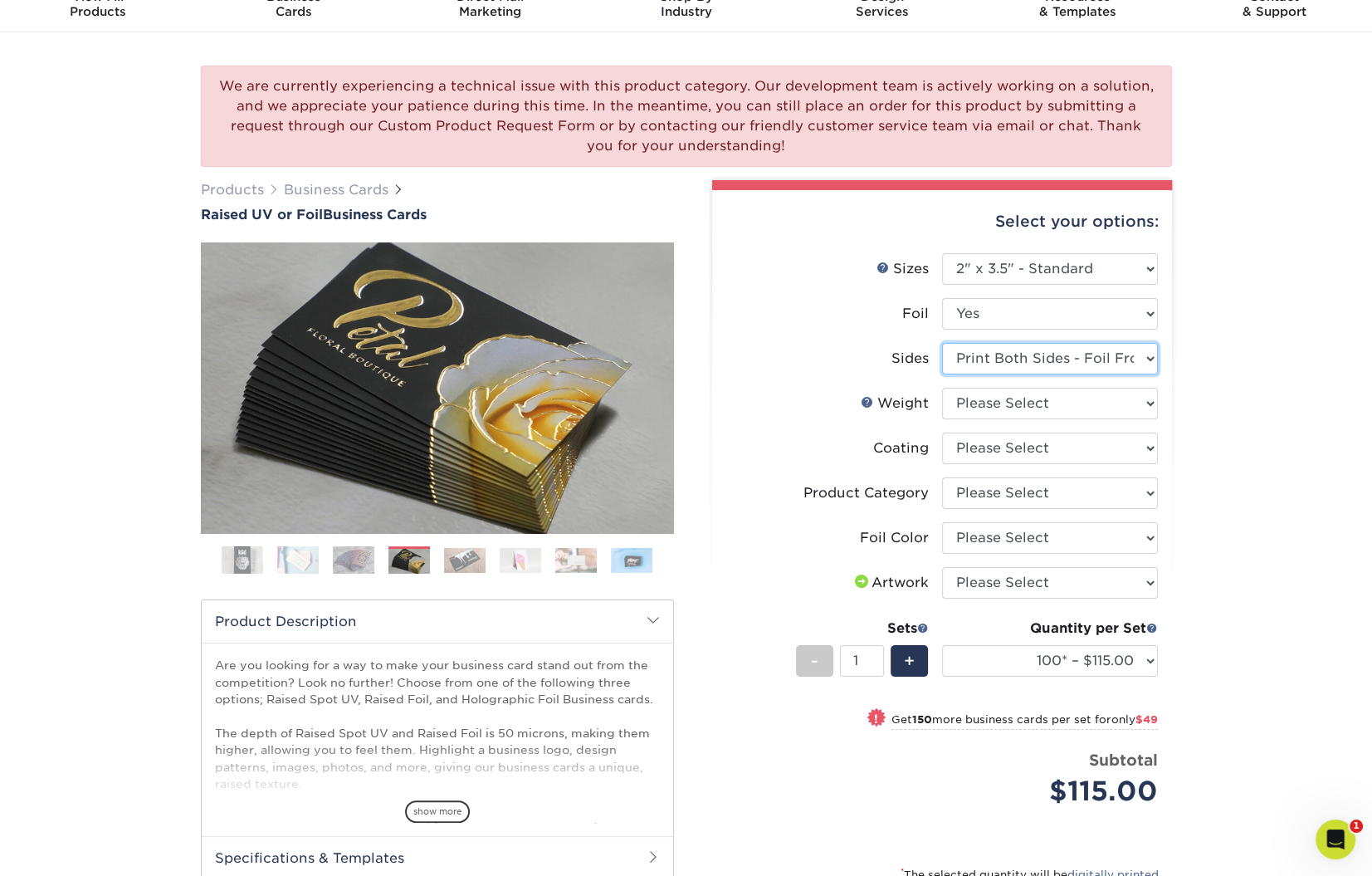
scroll to position [75, 0]
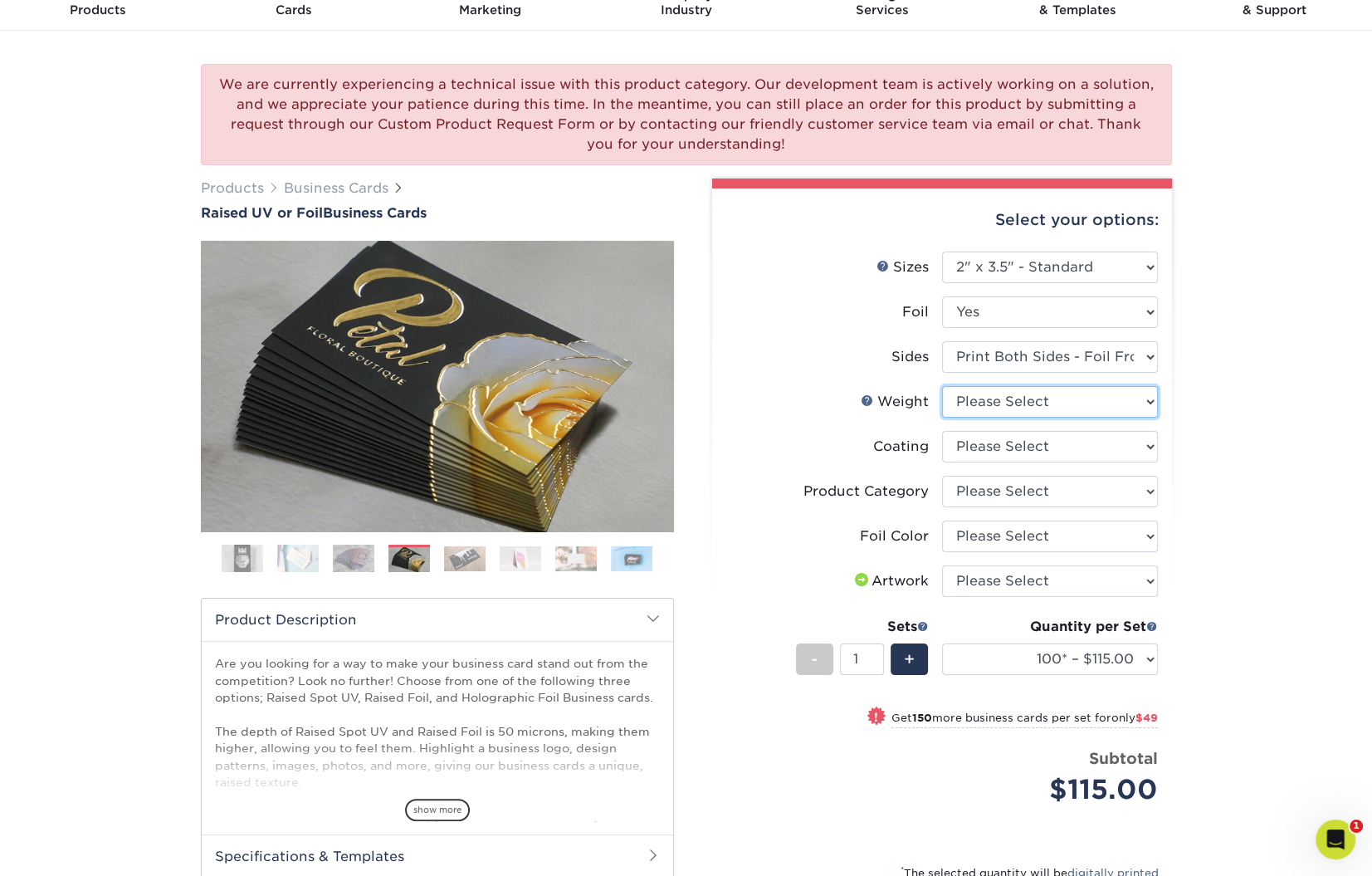
click at [1030, 391] on select "Please Select 16PT" at bounding box center [1050, 402] width 216 height 32
select select "16PT"
click at [942, 386] on select "Please Select 16PT" at bounding box center [1050, 402] width 216 height 32
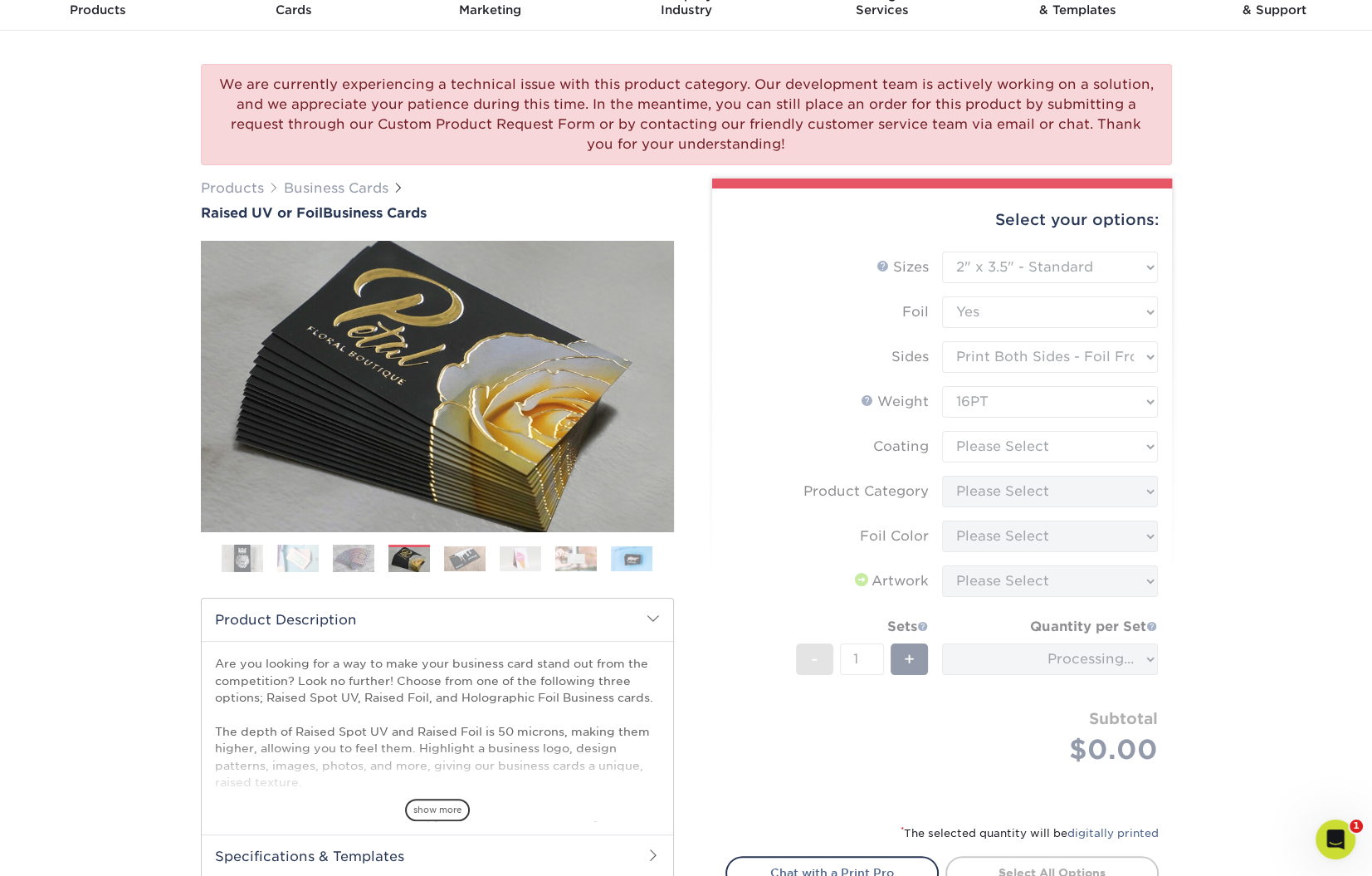
click at [1044, 441] on form "Sizes Help Sizes Please Select 2" x 3.5" - Standard Foil Please Select" at bounding box center [941, 527] width 433 height 552
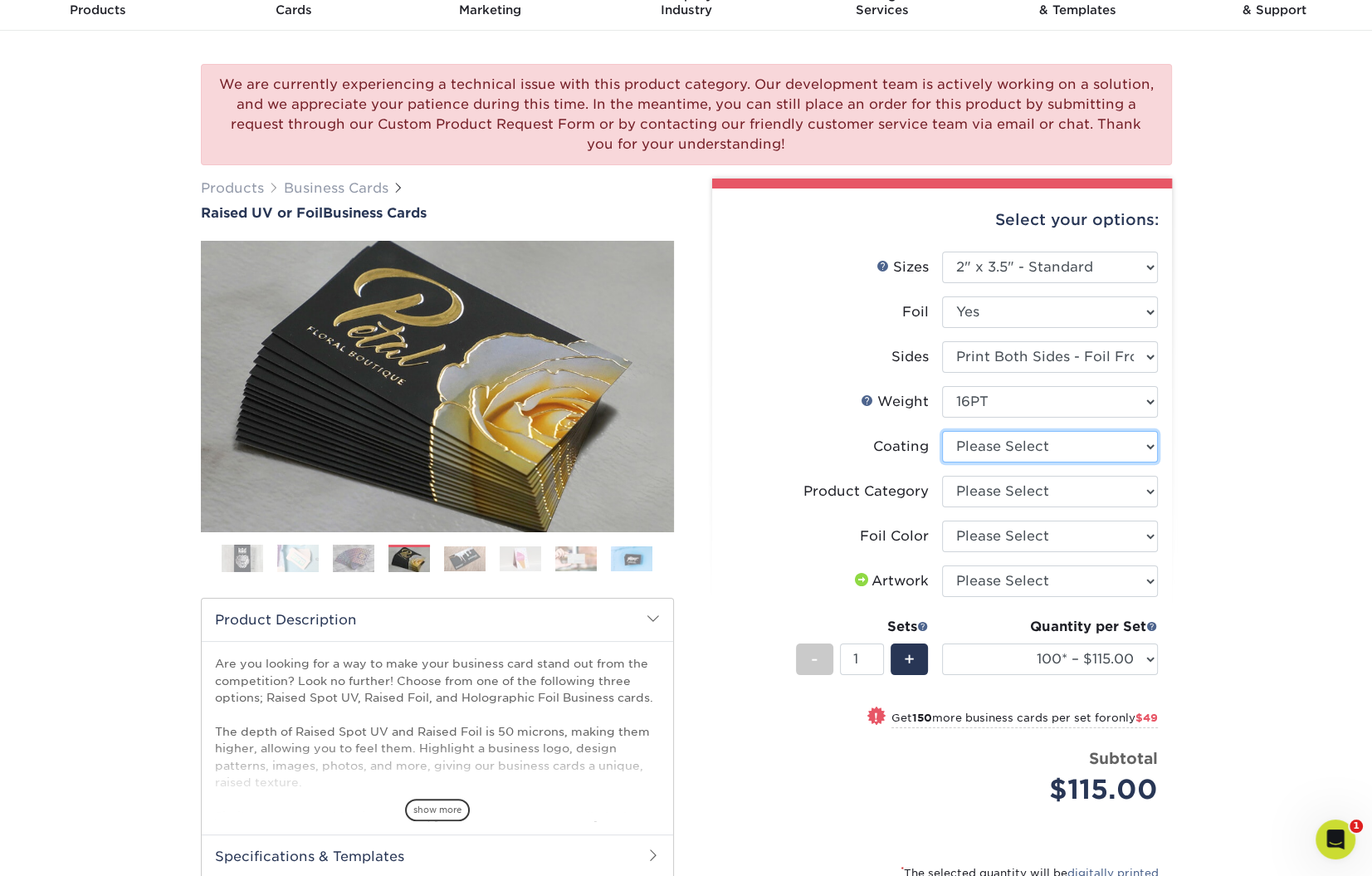
click at [1051, 450] on select at bounding box center [1050, 446] width 216 height 32
select select "3e7618de-abca-4bda-9f97-8b9129e913d8"
click at [942, 431] on select at bounding box center [1050, 446] width 216 height 32
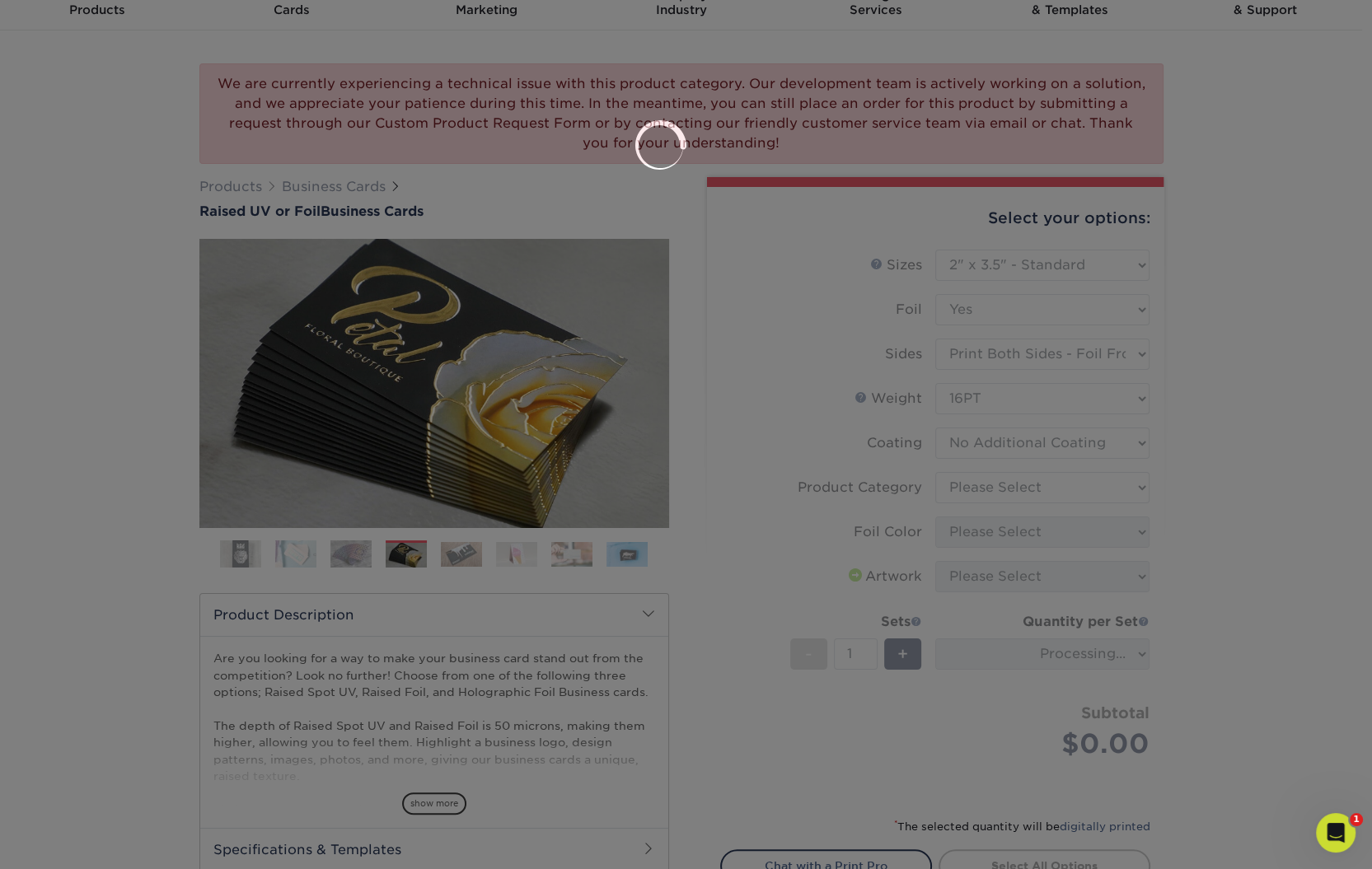
click at [1023, 487] on div at bounding box center [686, 434] width 1372 height 869
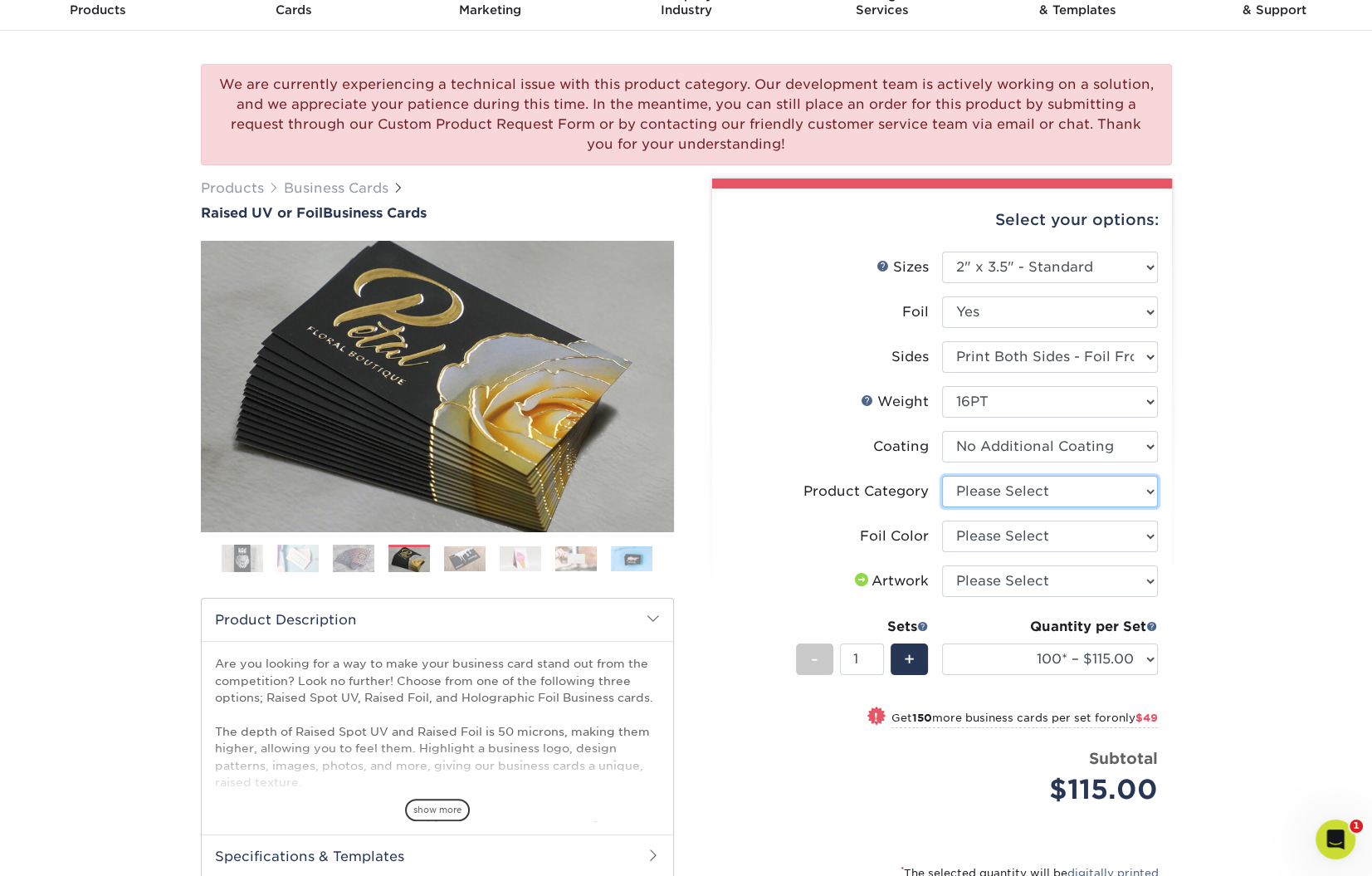
click at [1035, 491] on select "Please Select Business Cards" at bounding box center [1050, 491] width 216 height 32
select select "3b5148f1-0588-4f88-a218-97bcfdce65c1"
click at [942, 476] on select "Please Select Business Cards" at bounding box center [1050, 491] width 216 height 32
click at [1019, 532] on select "Please Select Silver Foil Gold Foil Holographic Foil" at bounding box center [1050, 536] width 216 height 32
select select "070be916-f238-4bbb-84b5-b64a15a64c9f"
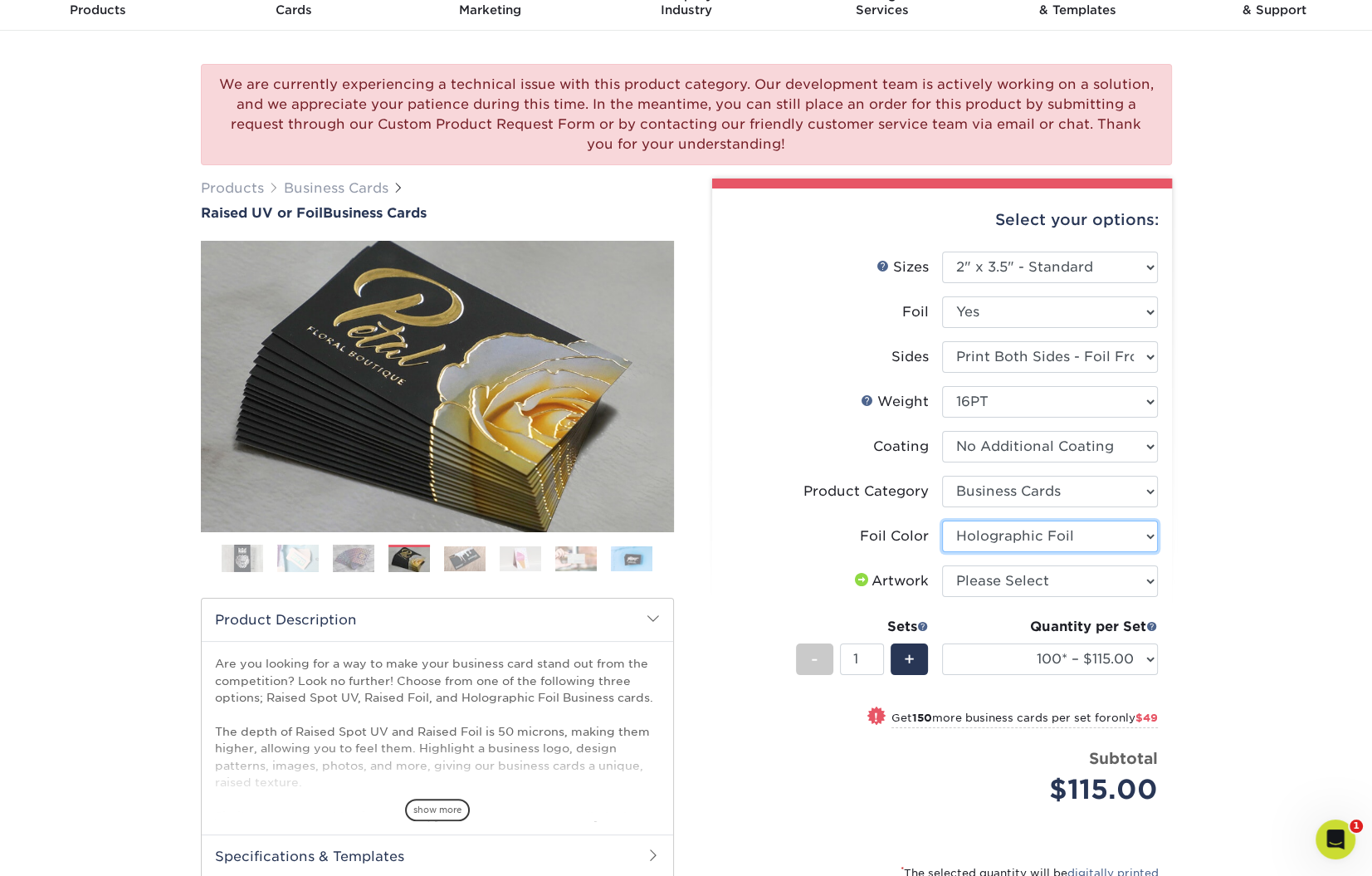
click at [942, 520] on select "Please Select Silver Foil Gold Foil Holographic Foil" at bounding box center [1050, 536] width 216 height 32
click at [1033, 562] on li "Foil Color Please Select Silver Foil Gold Foil Holographic Foil" at bounding box center [941, 543] width 431 height 44
click at [1034, 571] on select "Please Select I will upload files I need a design - $100" at bounding box center [1050, 581] width 216 height 32
select select "upload"
click at [942, 566] on select "Please Select I will upload files I need a design - $100" at bounding box center [1050, 581] width 216 height 32
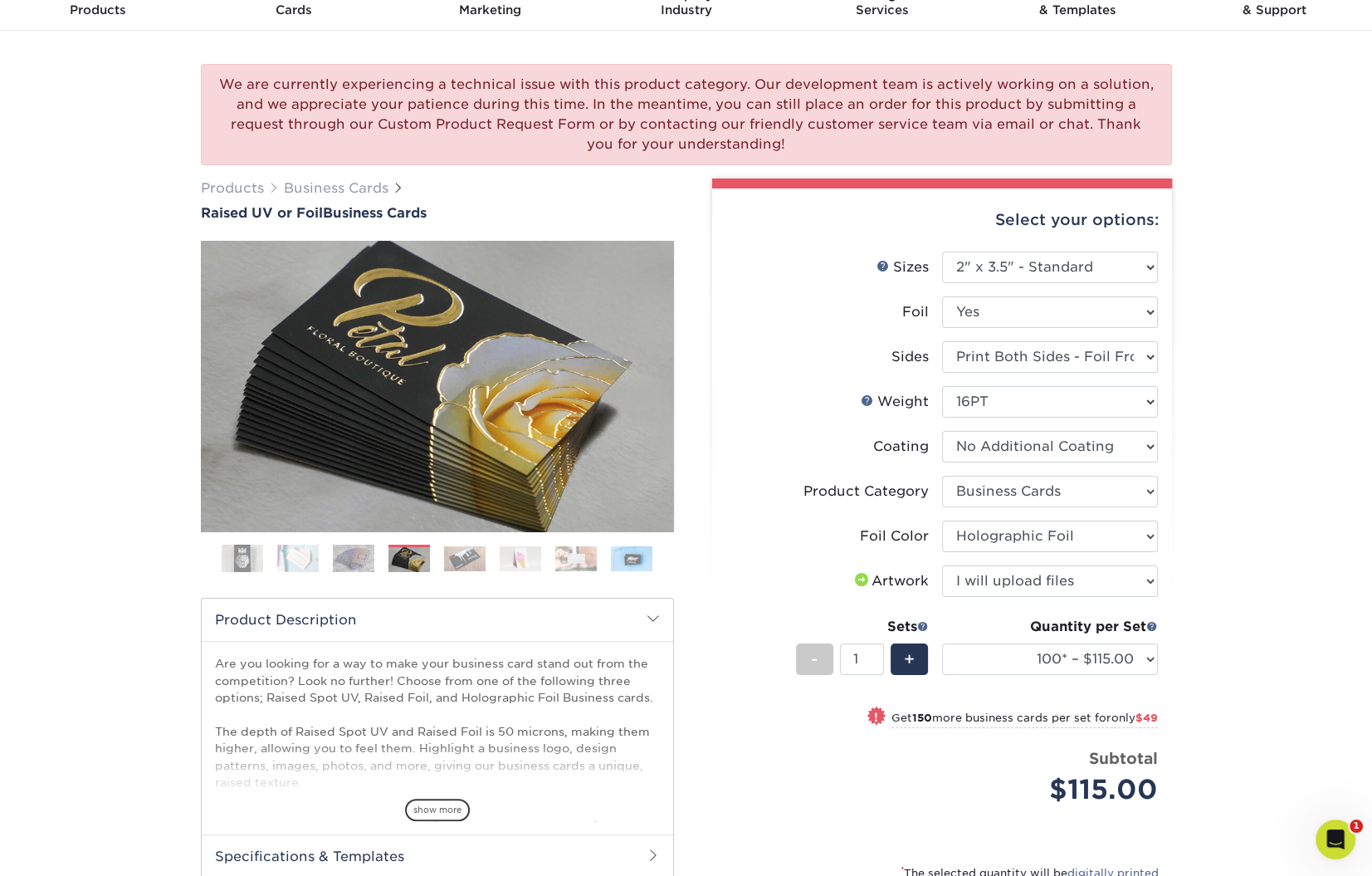
click at [1238, 577] on div "We are currently experiencing a technical issue with this product category. Our…" at bounding box center [686, 560] width 1372 height 1059
click at [1064, 678] on div "Quantity per Set 100* – $115.00 250* – $164.00 500* – $221.00 (Price includes e…" at bounding box center [1050, 656] width 216 height 77
click at [1080, 665] on select "100* – $115.00 250* – $164.00 500* – $221.00" at bounding box center [1050, 659] width 216 height 32
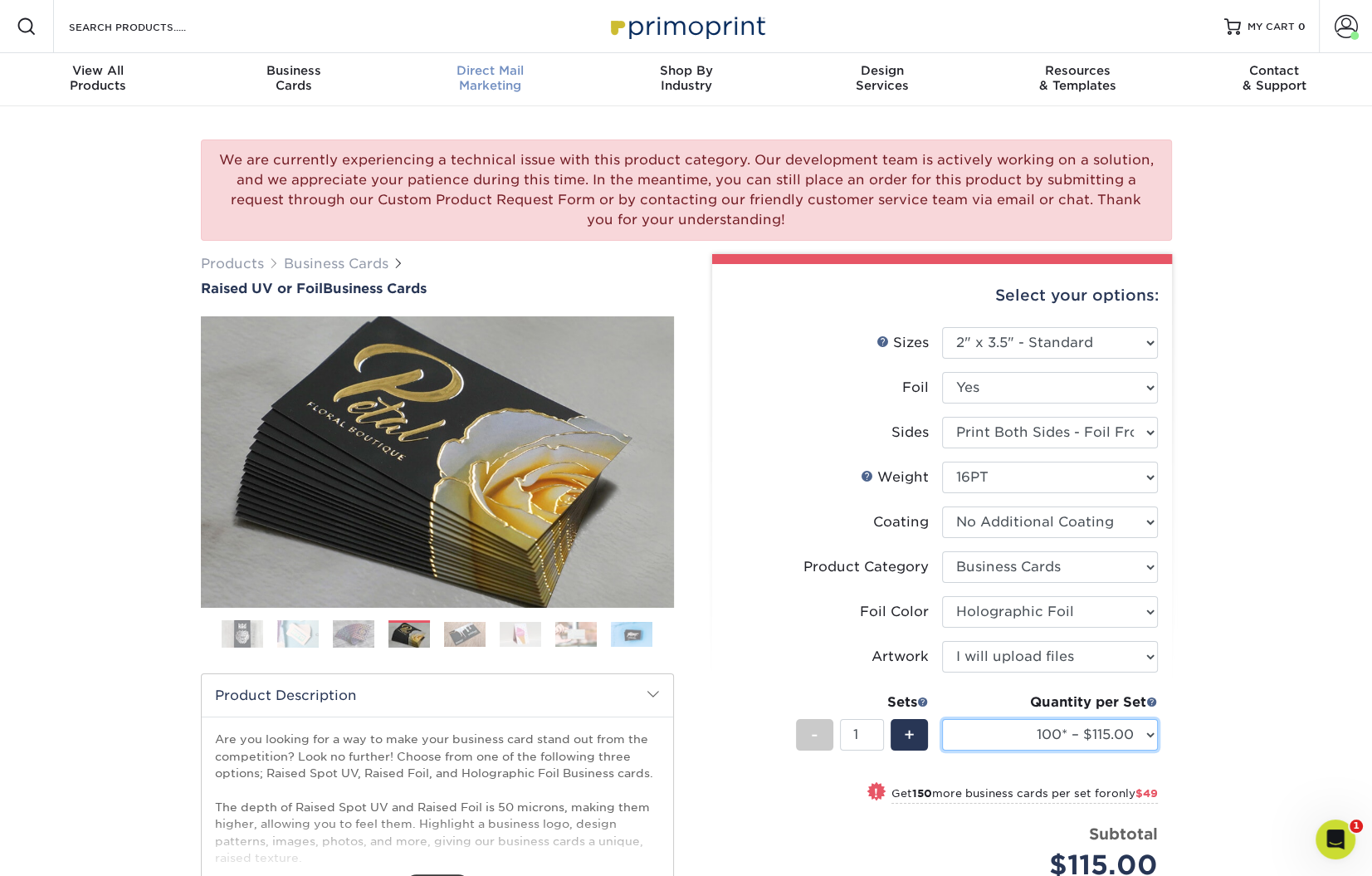
scroll to position [0, 0]
select select "100* – $115.00"
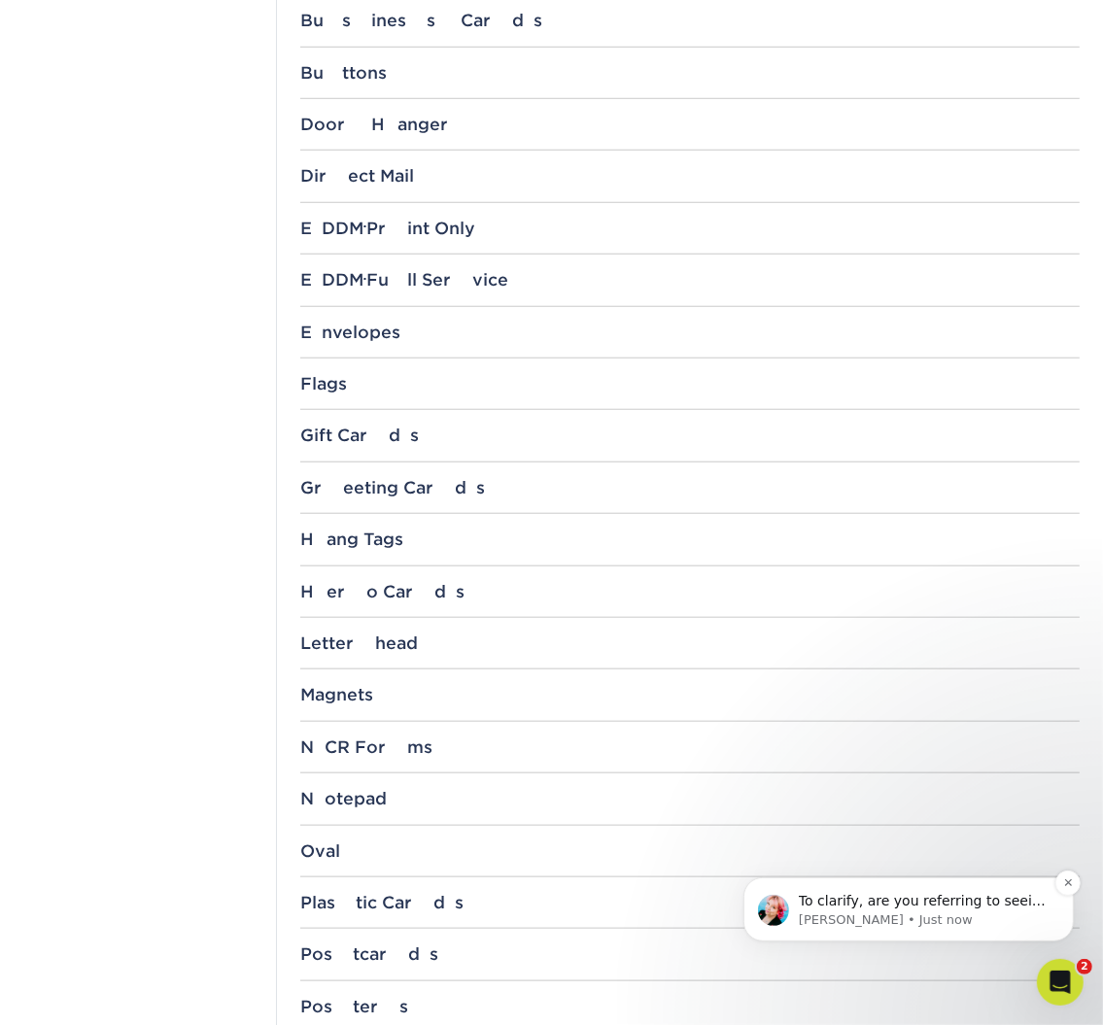
click at [993, 900] on p "To clarify, are you referring to seeing it on our site?" at bounding box center [923, 900] width 251 height 19
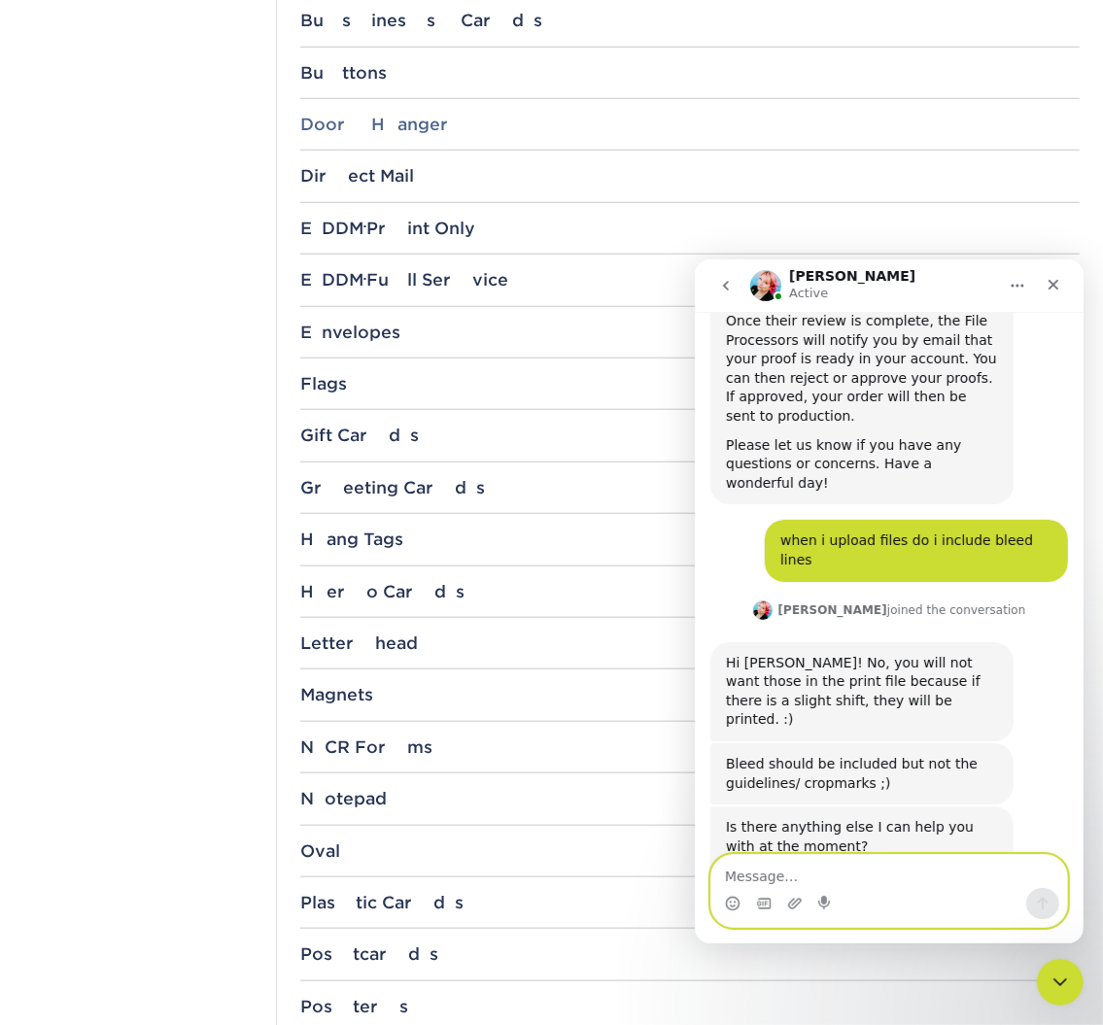
scroll to position [2, 0]
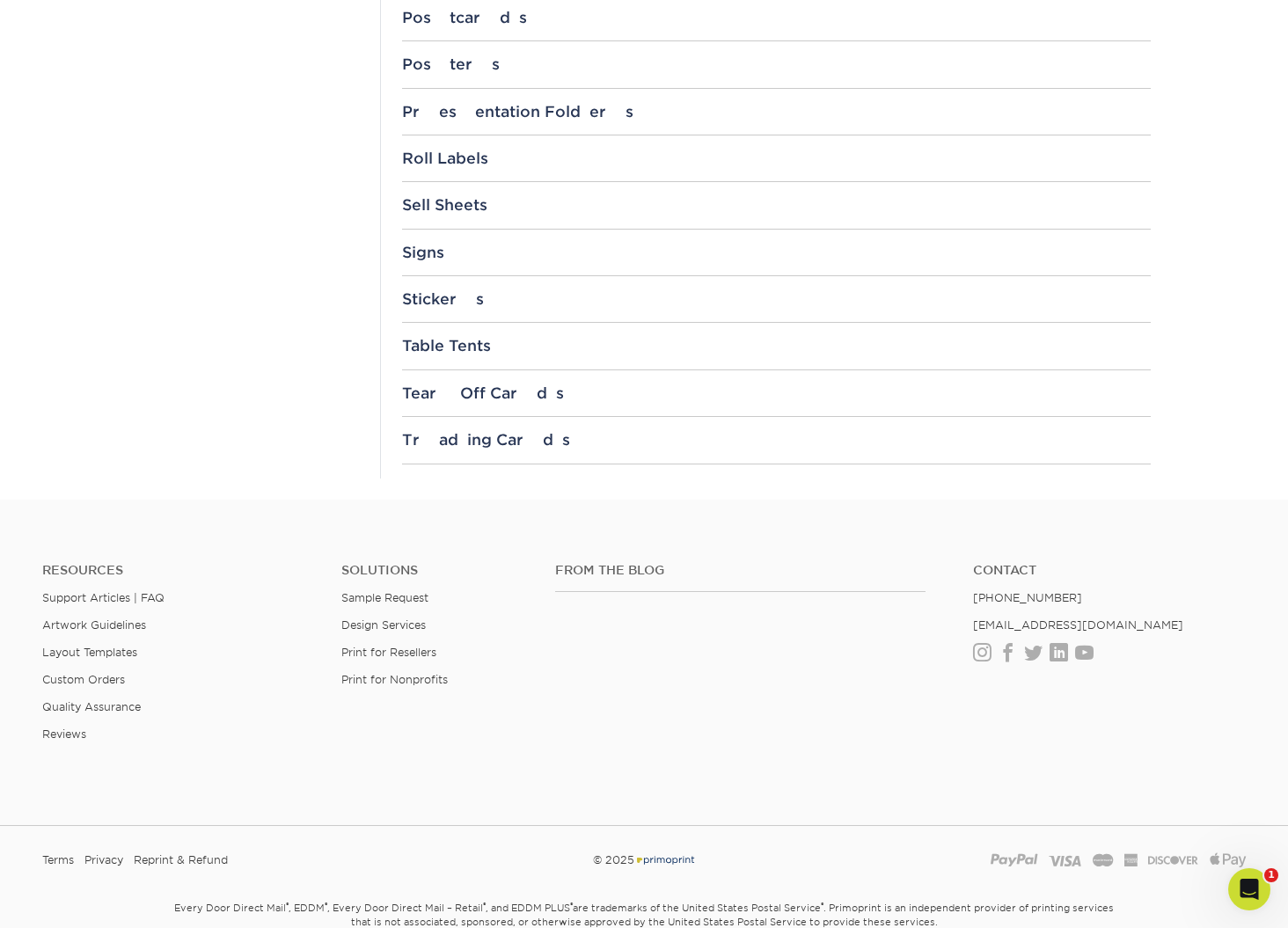
scroll to position [1934, 0]
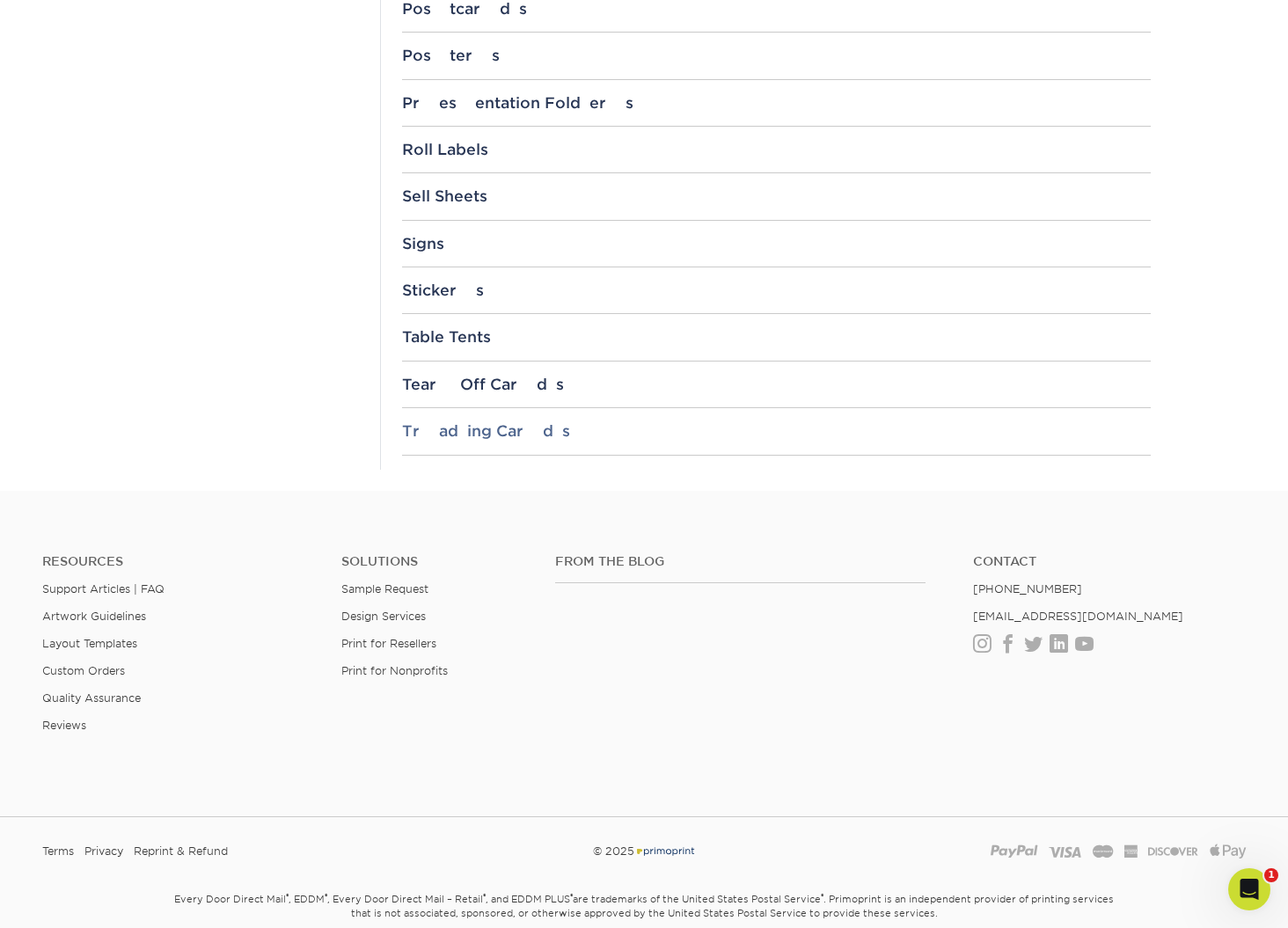
click at [482, 426] on div "Trading Cards" at bounding box center [776, 430] width 749 height 17
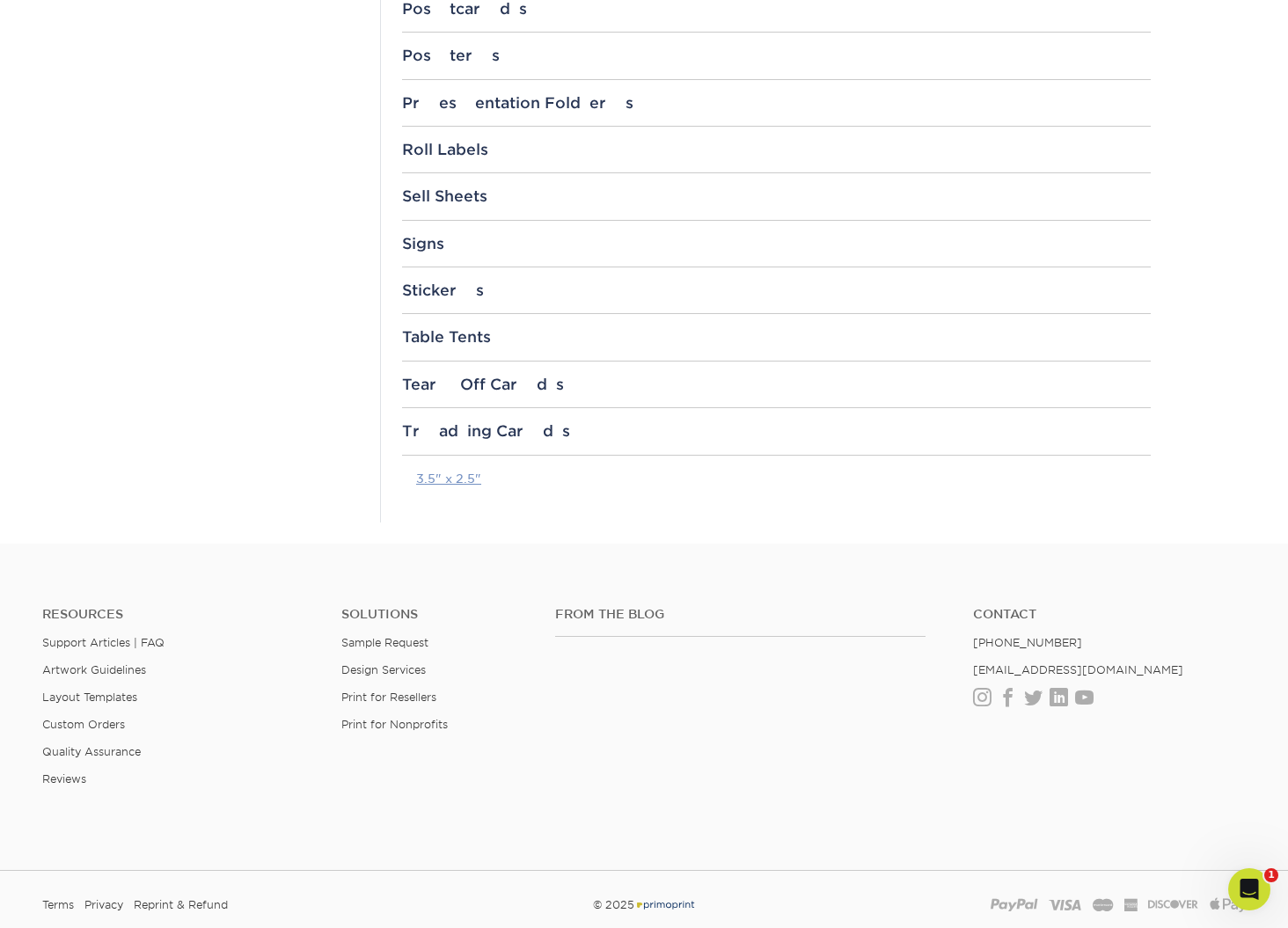
click at [453, 472] on link "3.5" x 2.5"" at bounding box center [449, 479] width 65 height 14
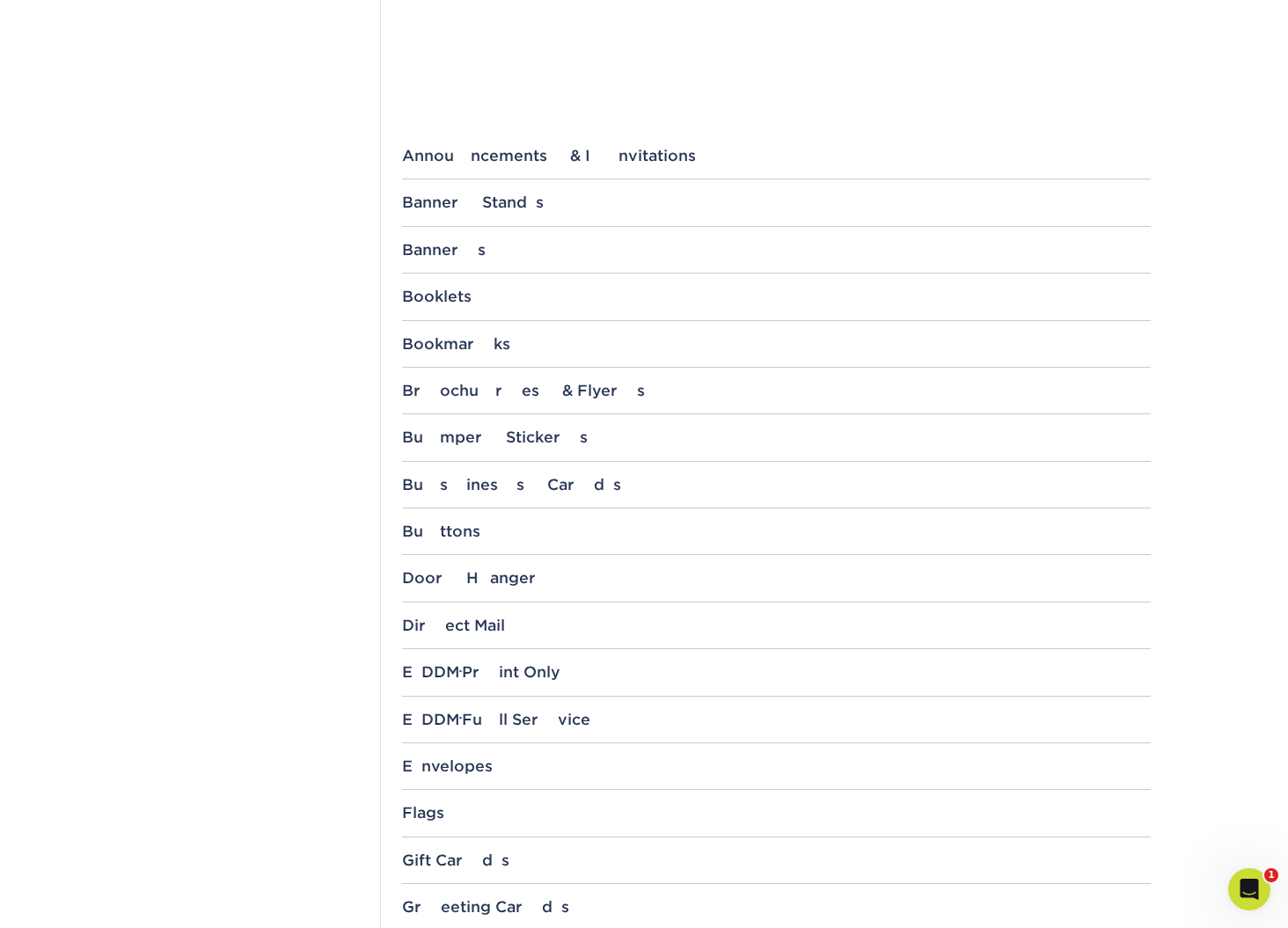
scroll to position [612, 0]
click at [501, 502] on div "Business Cards 1.5" x 3.5" 1.5" x 3.5" with 1/4" Rounded Corners 1.5" x 3.5" wi…" at bounding box center [776, 493] width 749 height 33
click at [497, 483] on div "Business Cards" at bounding box center [776, 484] width 749 height 17
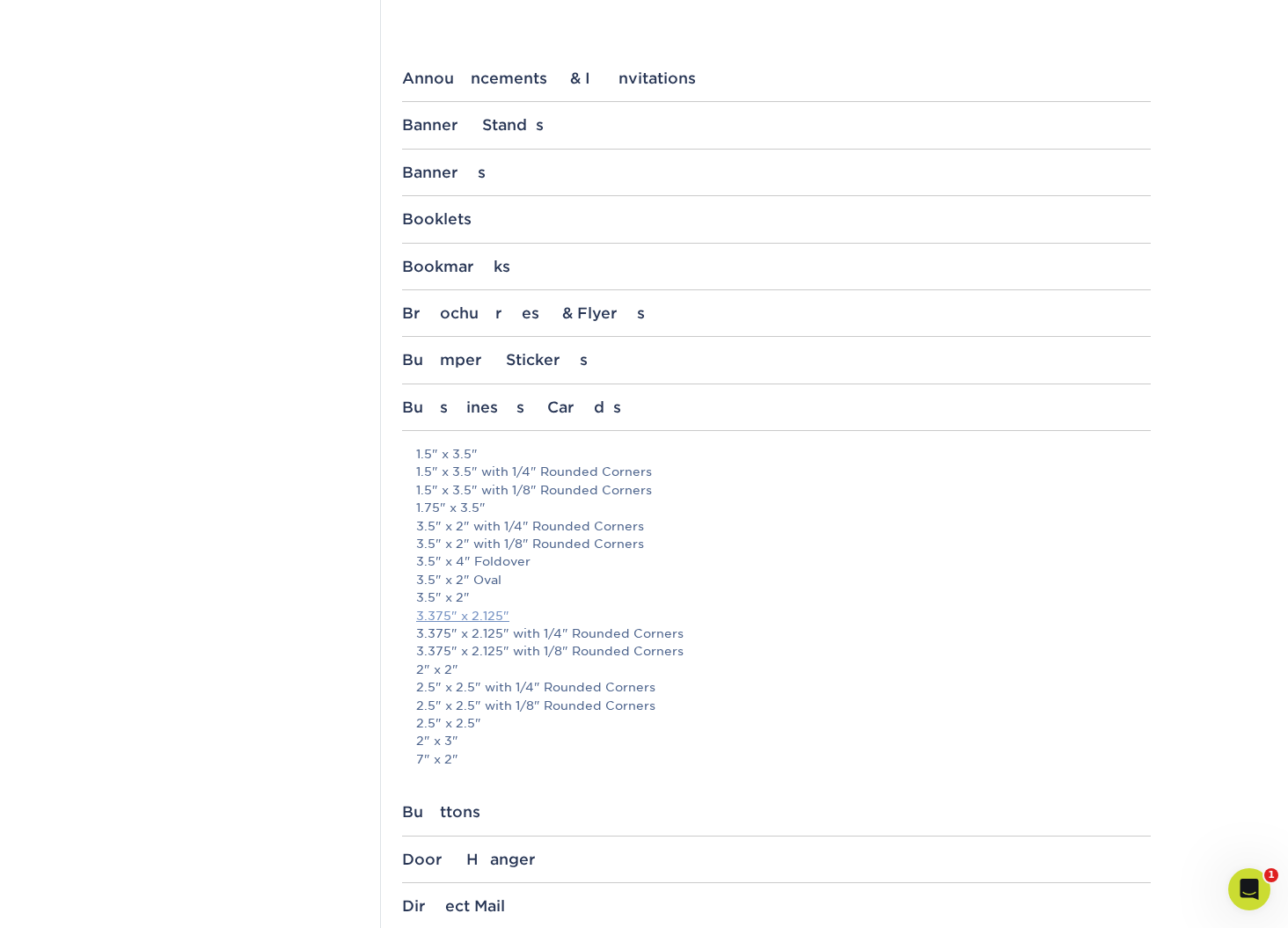
scroll to position [694, 0]
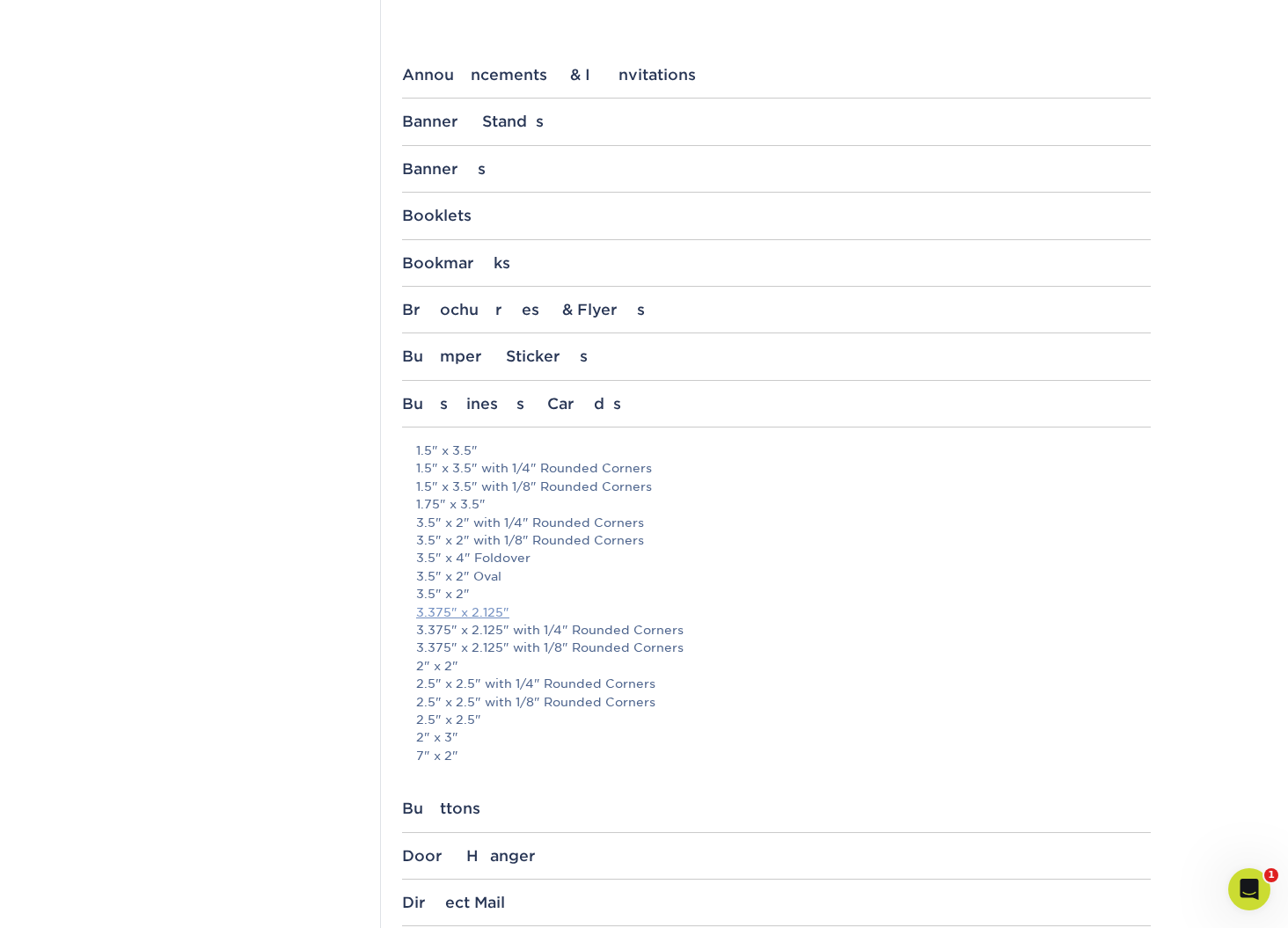
click at [483, 608] on link "3.375" x 2.125"" at bounding box center [463, 613] width 93 height 14
click at [453, 587] on link "3.5" x 2"" at bounding box center [443, 594] width 53 height 14
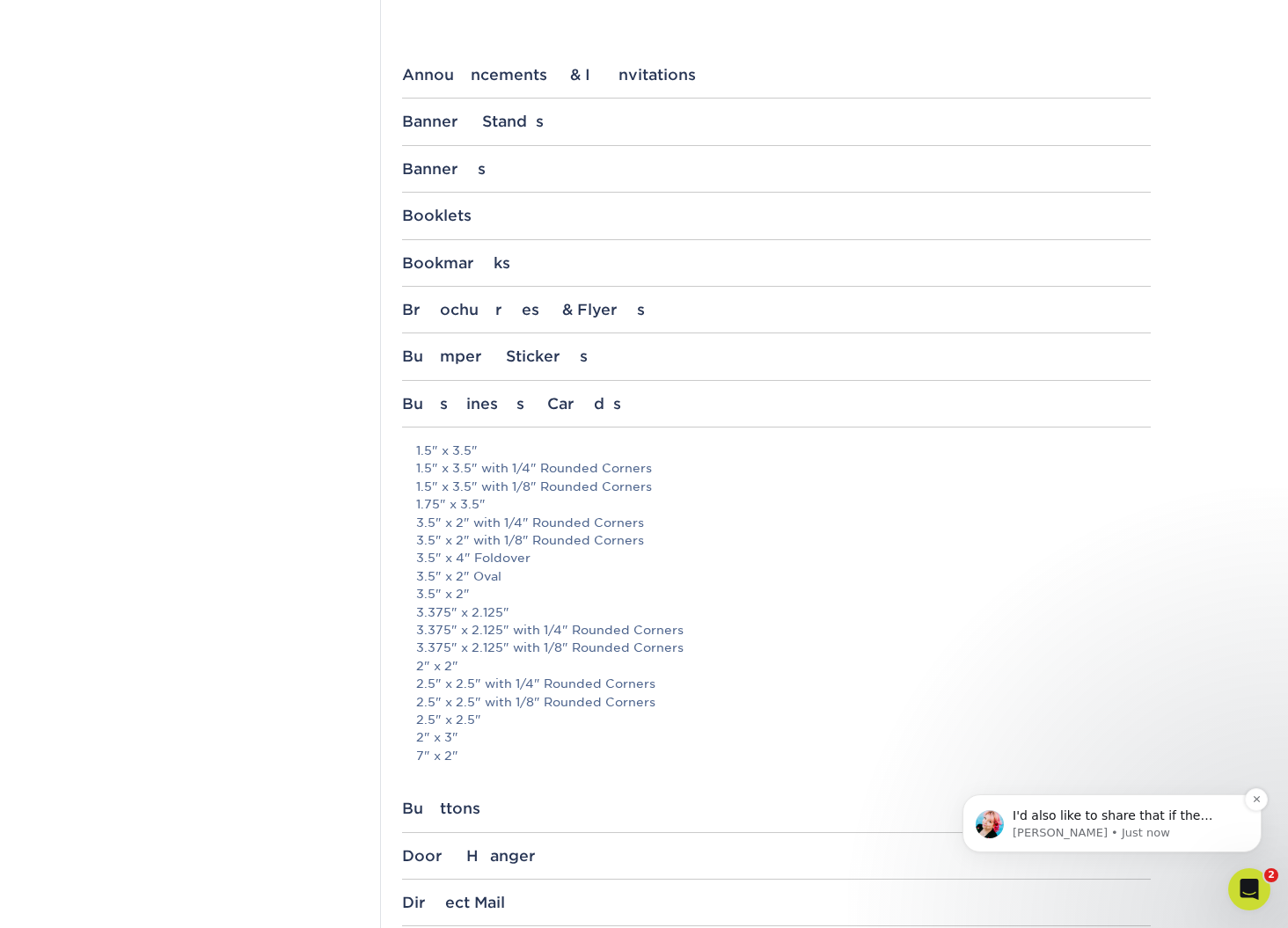
click at [1065, 828] on p "[PERSON_NAME] • Just now" at bounding box center [1126, 833] width 227 height 15
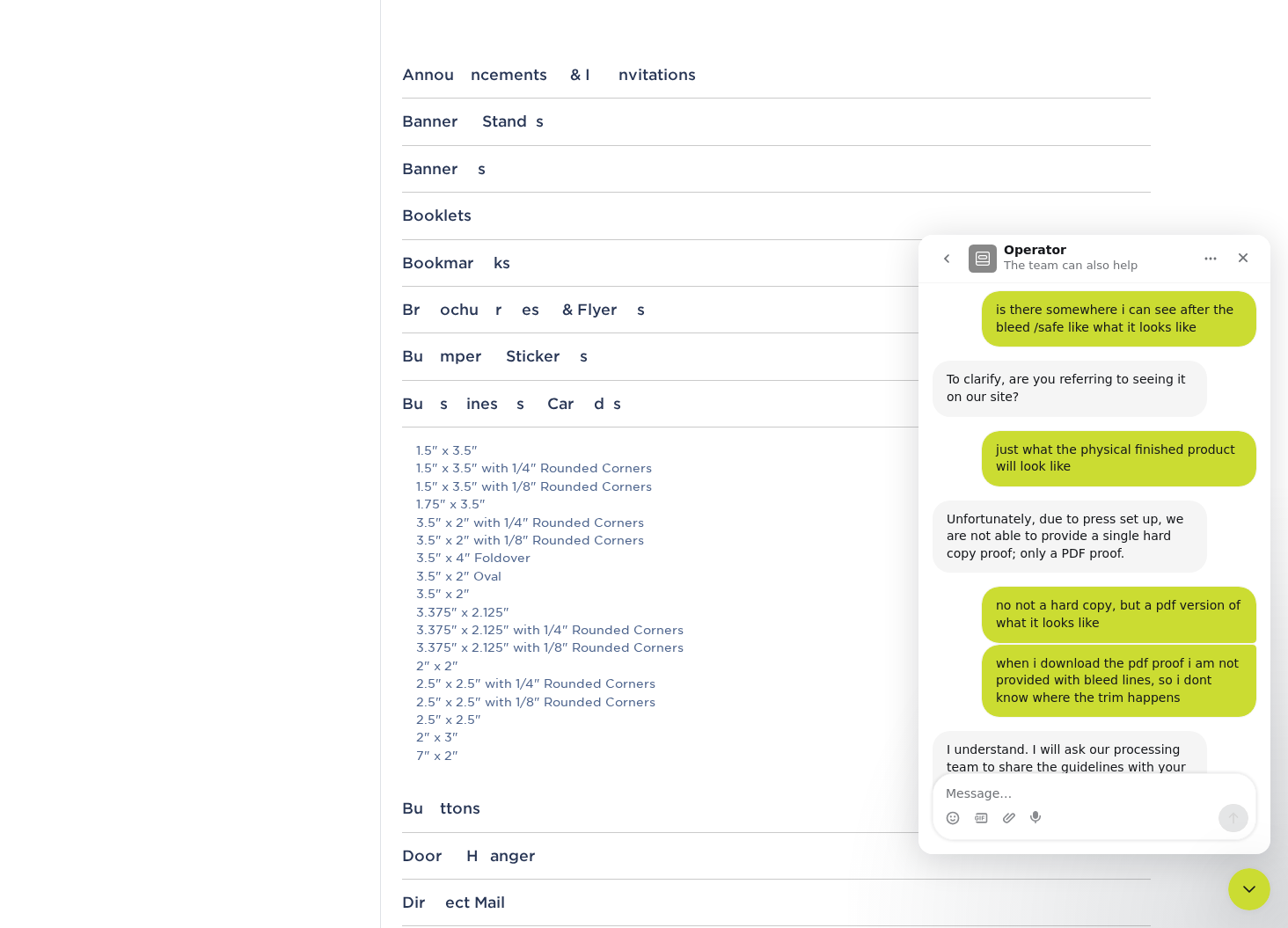
scroll to position [5596, 0]
click at [1007, 795] on textarea "Message…" at bounding box center [1094, 789] width 322 height 30
click at [1011, 793] on textarea "Message…" at bounding box center [1094, 789] width 322 height 30
type textarea "o"
type textarea "i didnt know i can click on the template sizes, i got it now"
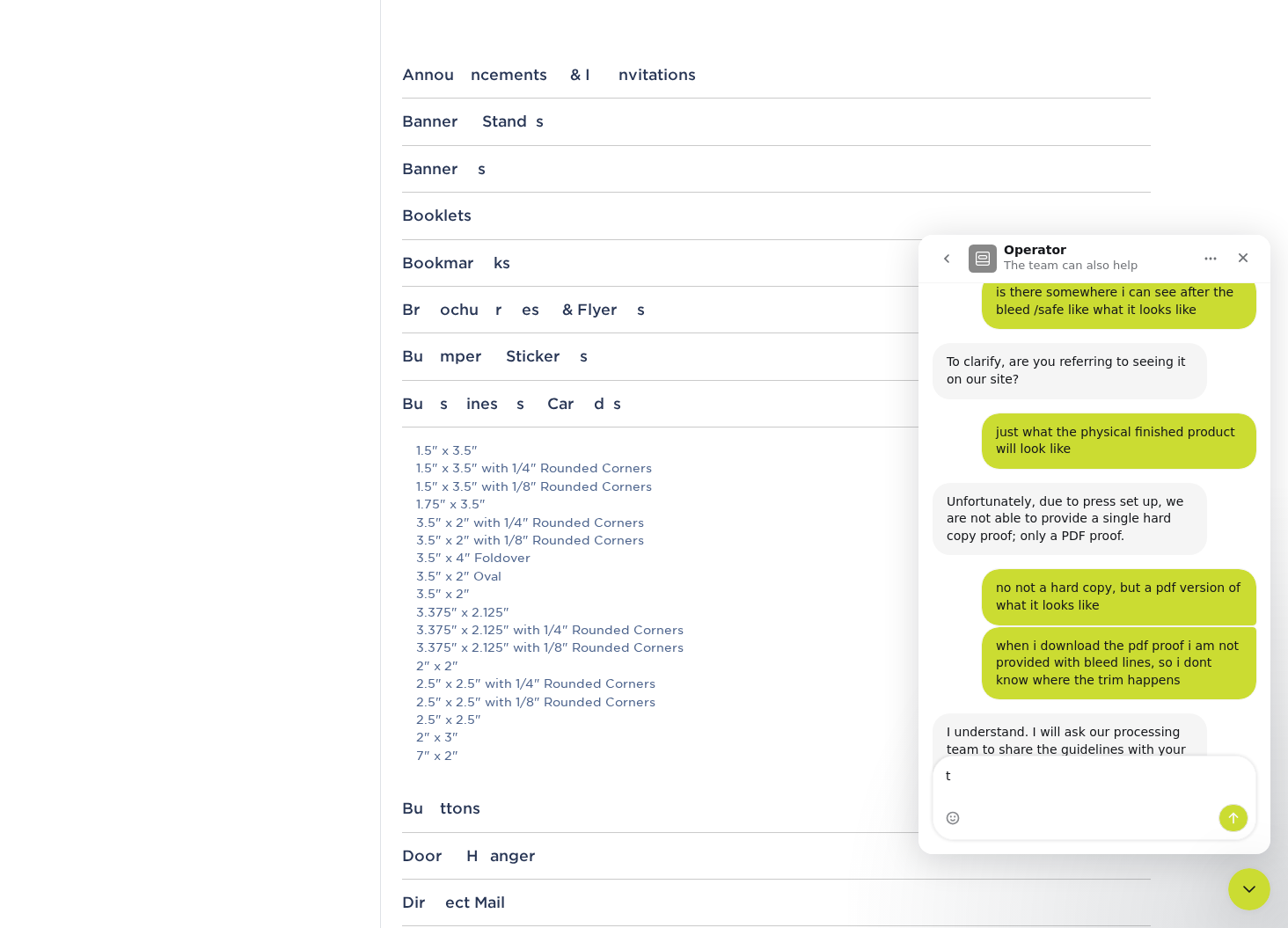
scroll to position [2, 0]
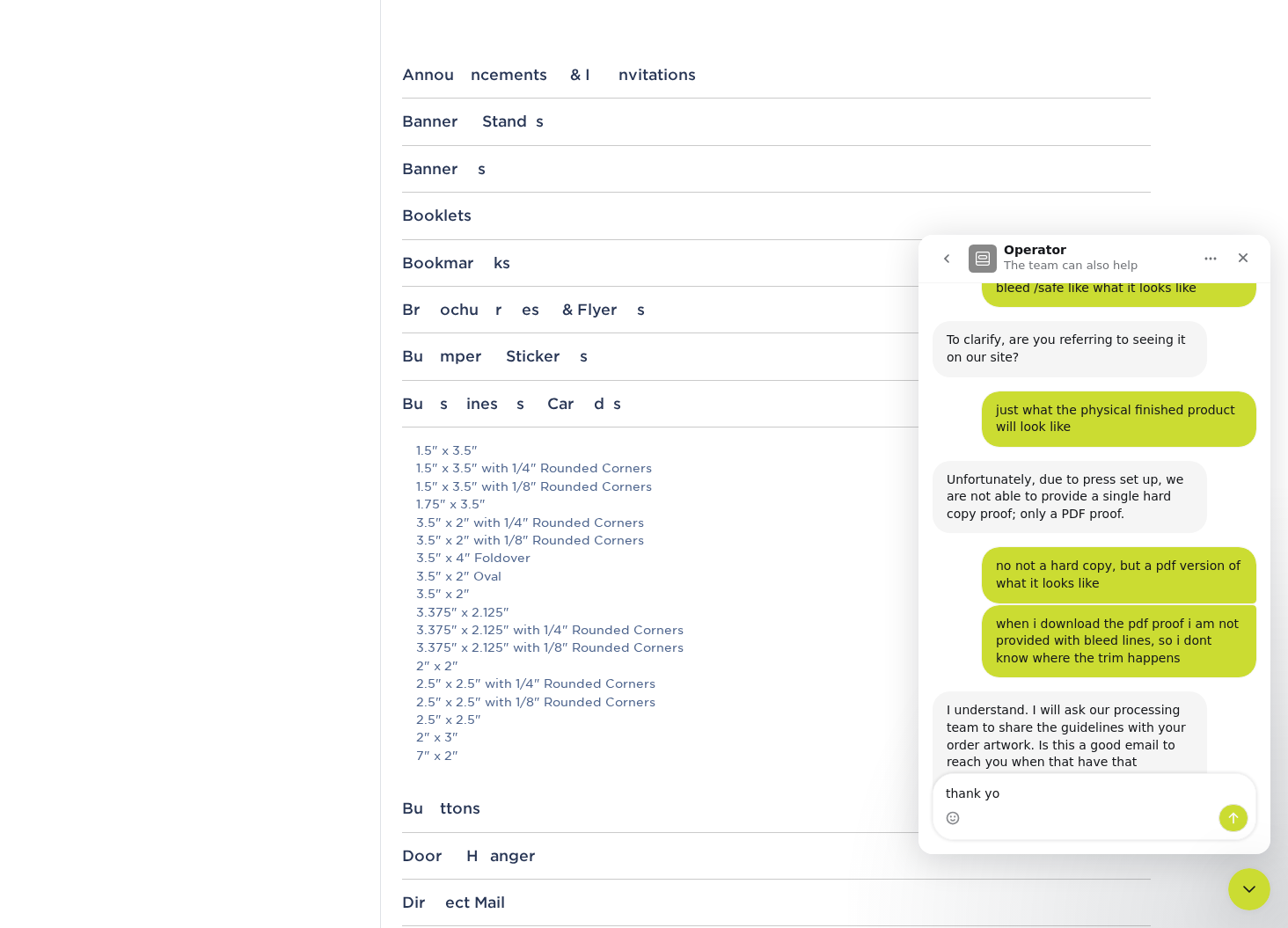
type textarea "thank you"
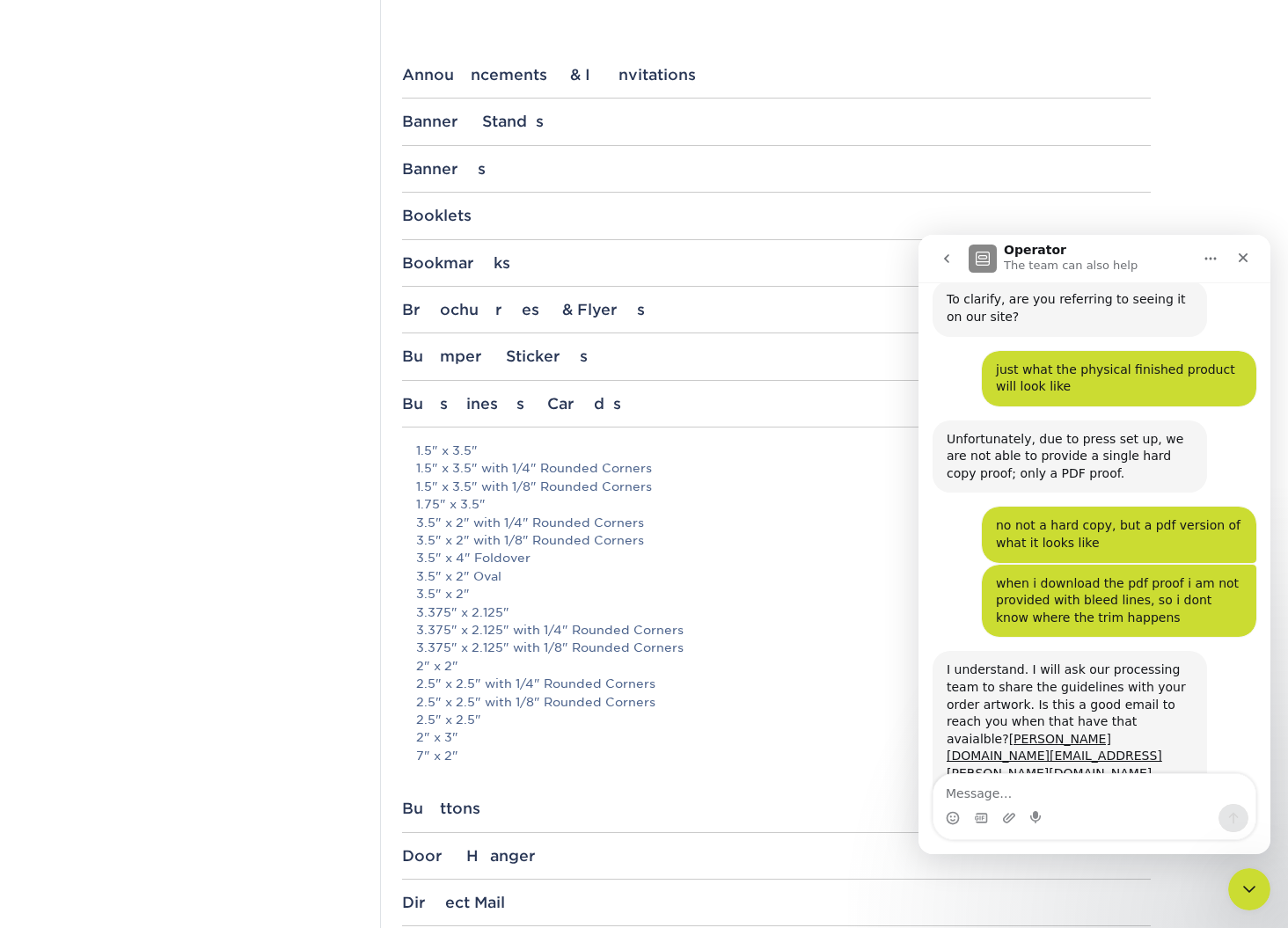
click at [202, 442] on div "Templates Contact Custom Orders Sample Request Inspiration Gallery Quality Assu…" at bounding box center [248, 808] width 264 height 2626
click at [482, 405] on div "Business Cards" at bounding box center [776, 403] width 749 height 17
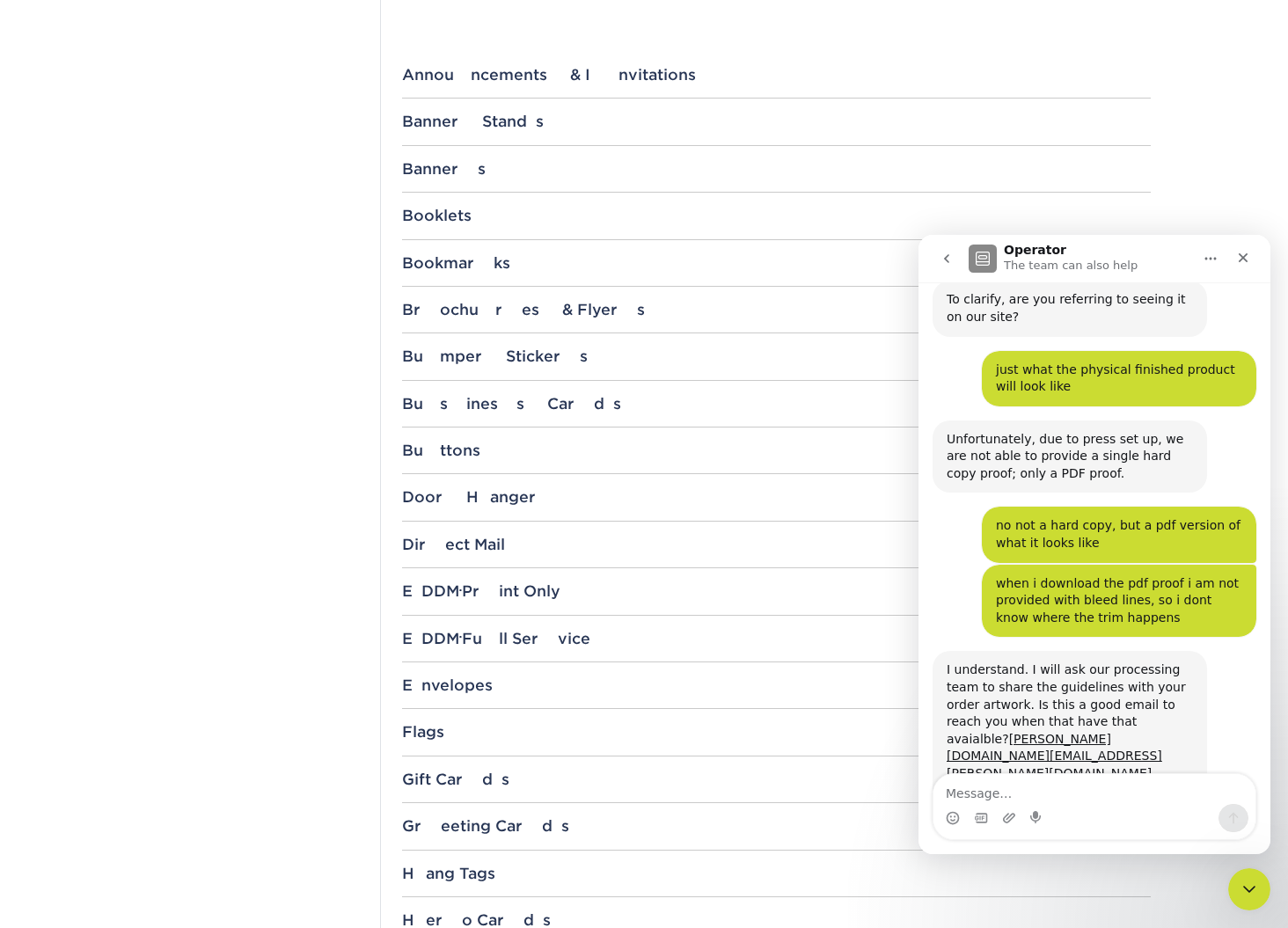
click at [508, 364] on div "Bumper Stickers 8" x 4" 10" x 3" 12" x 4"" at bounding box center [776, 364] width 749 height 33
click at [512, 354] on div "Bumper Stickers" at bounding box center [776, 356] width 749 height 17
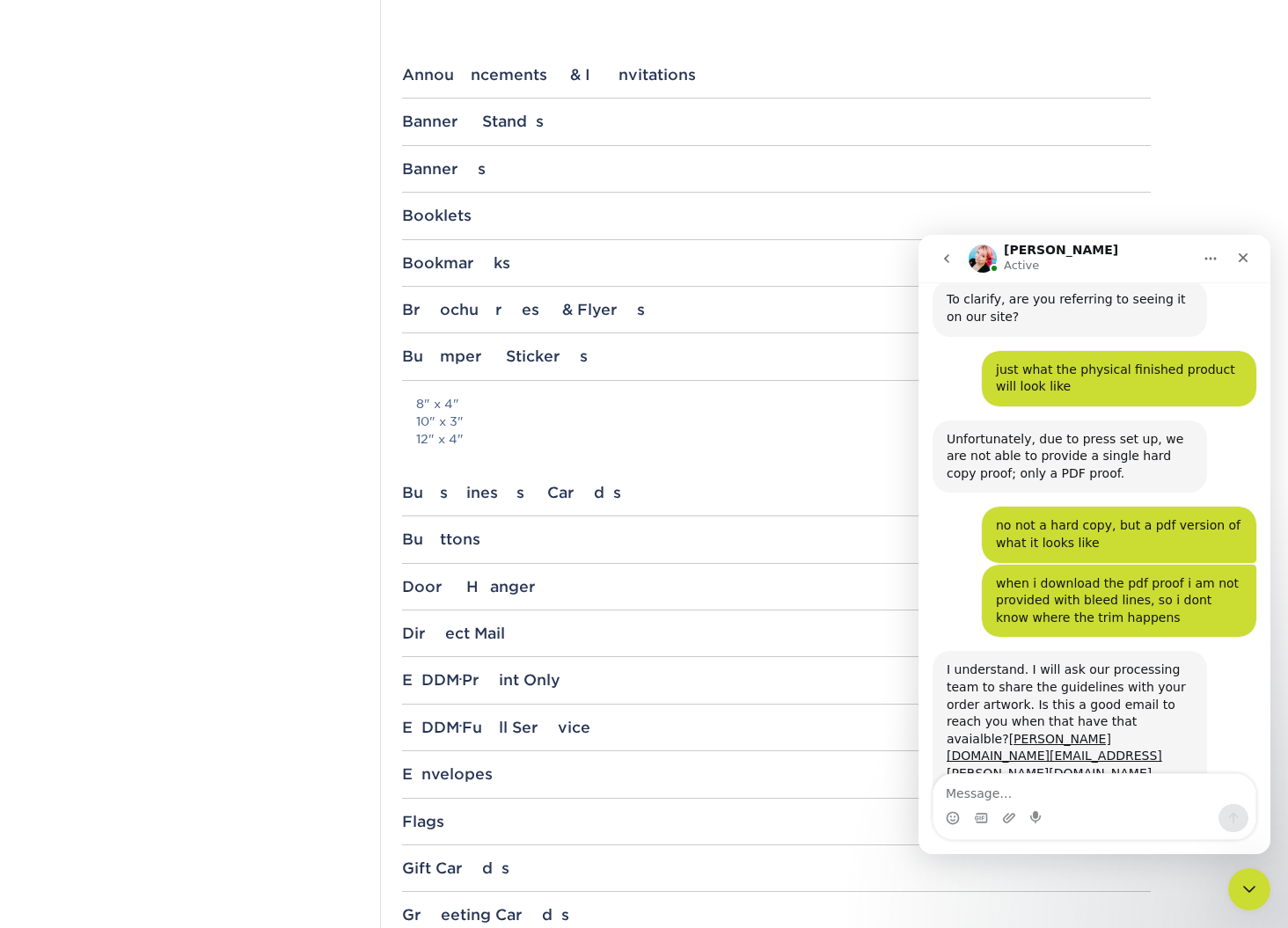
click at [377, 433] on div "Templates Contact Custom Orders Sample Request Inspiration Gallery Quality Assu…" at bounding box center [248, 673] width 264 height 2357
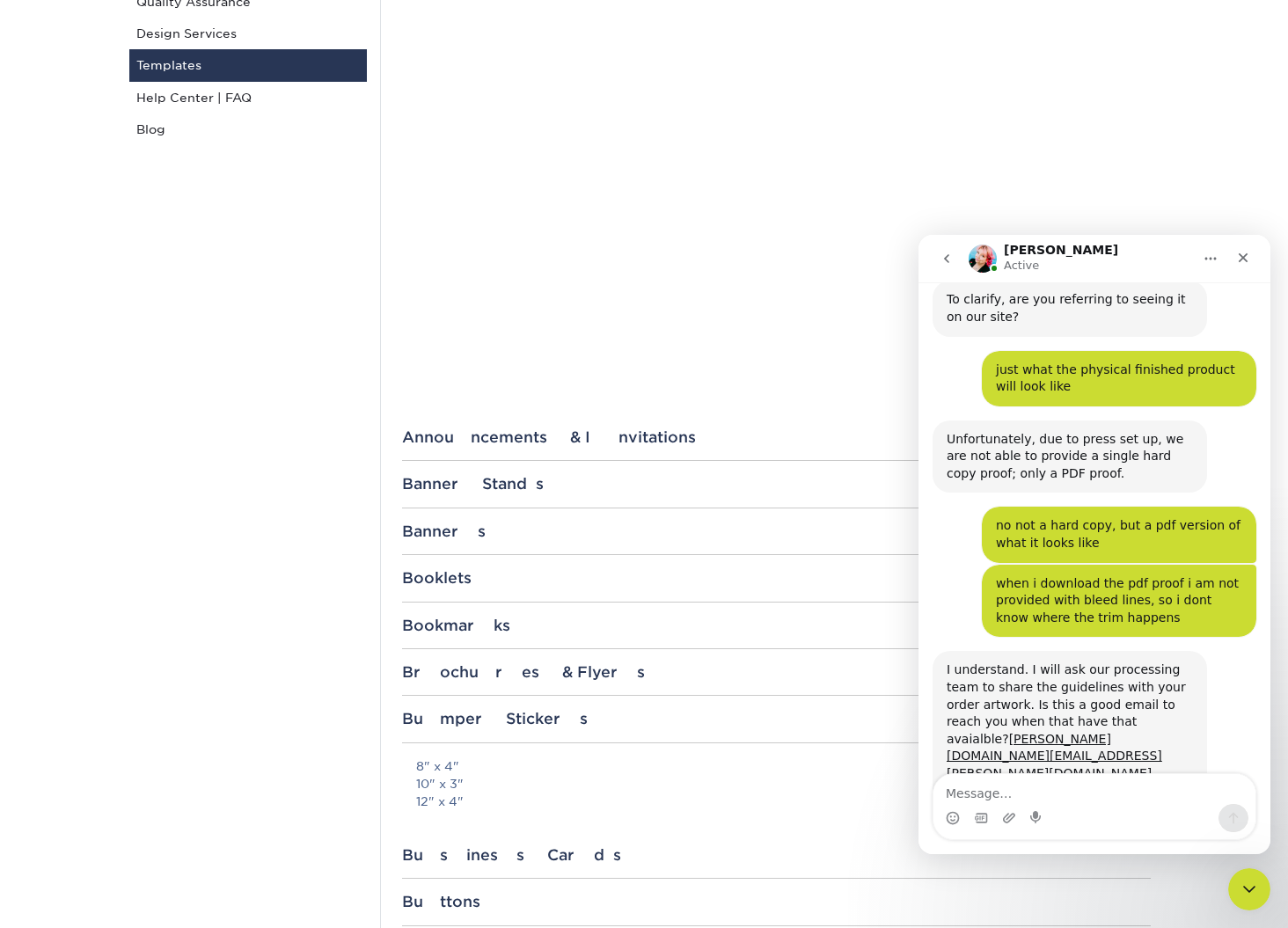
scroll to position [317, 0]
